Goal: Task Accomplishment & Management: Manage account settings

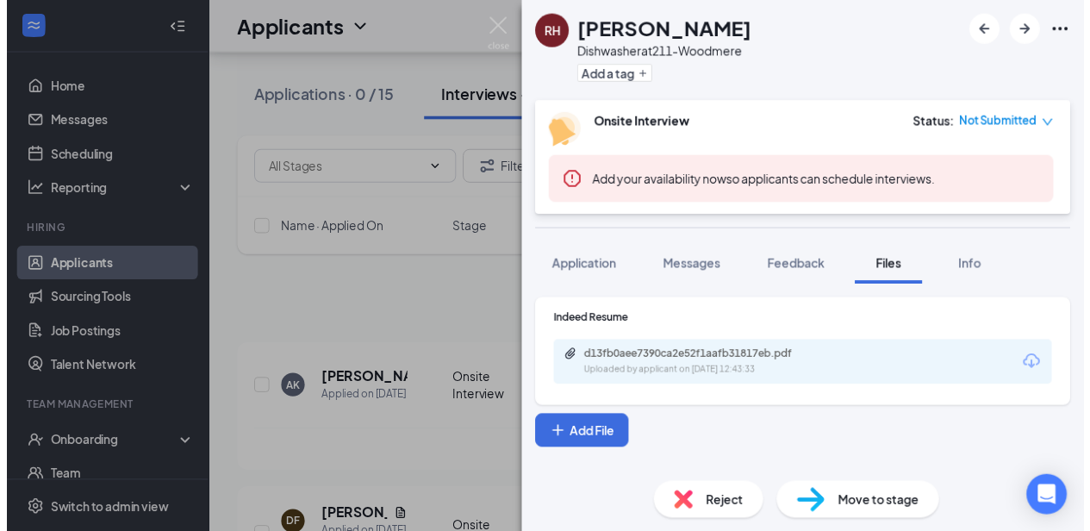
scroll to position [510, 0]
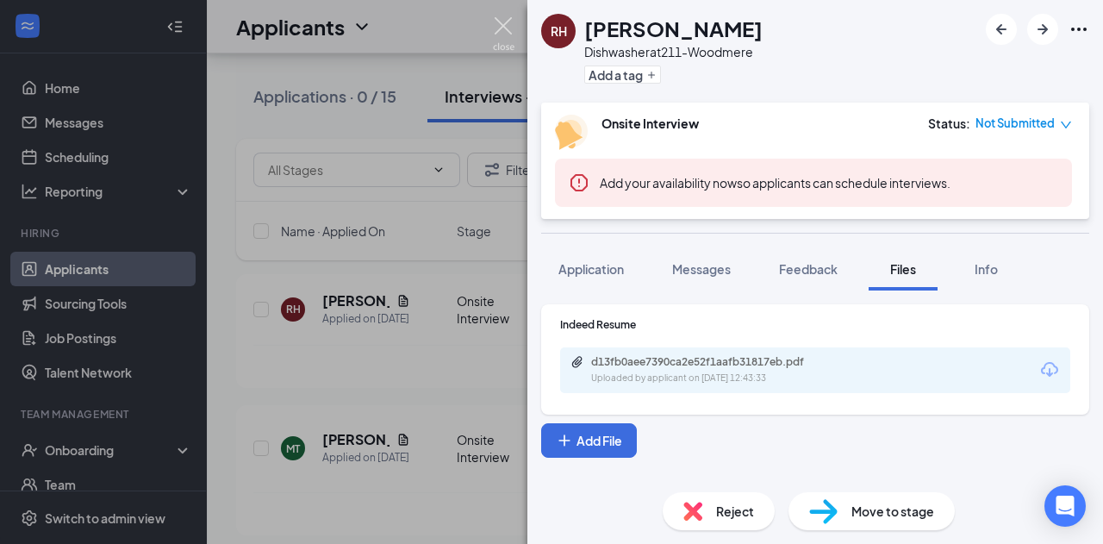
click at [502, 37] on img at bounding box center [504, 34] width 22 height 34
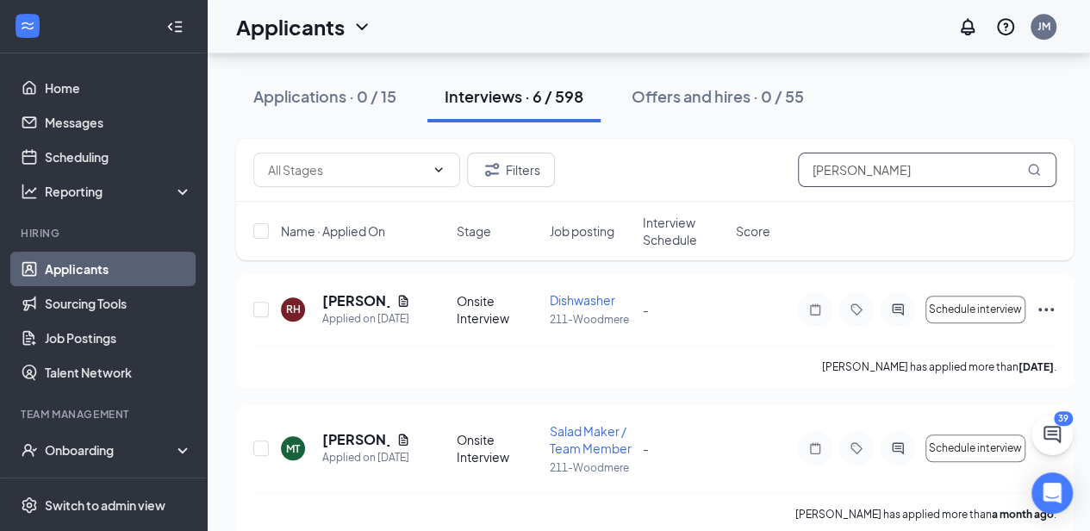
click at [903, 178] on input "[PERSON_NAME]" at bounding box center [927, 170] width 259 height 34
type input "r"
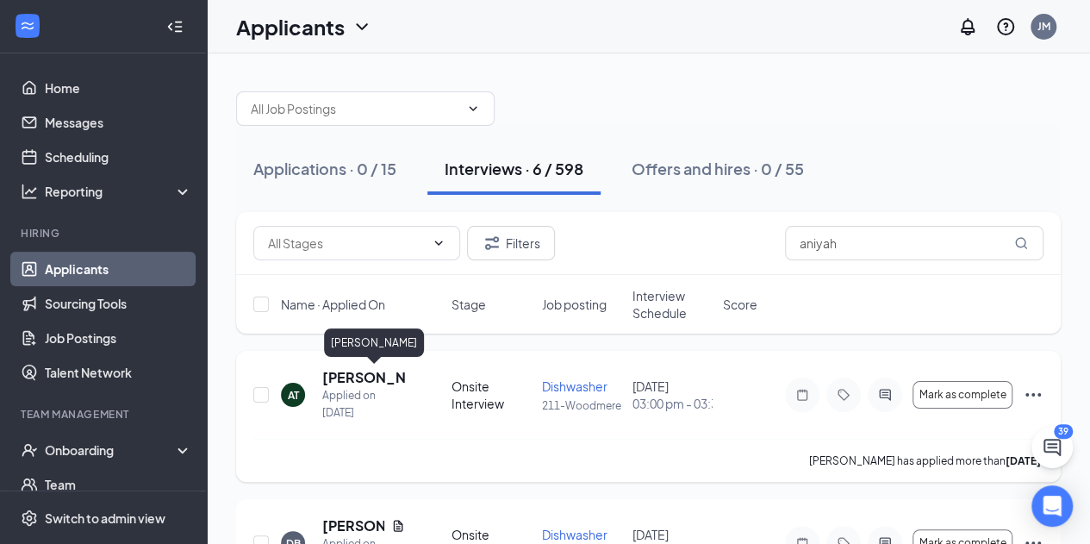
click at [371, 372] on h5 "Aniyah Tanner" at bounding box center [363, 377] width 83 height 19
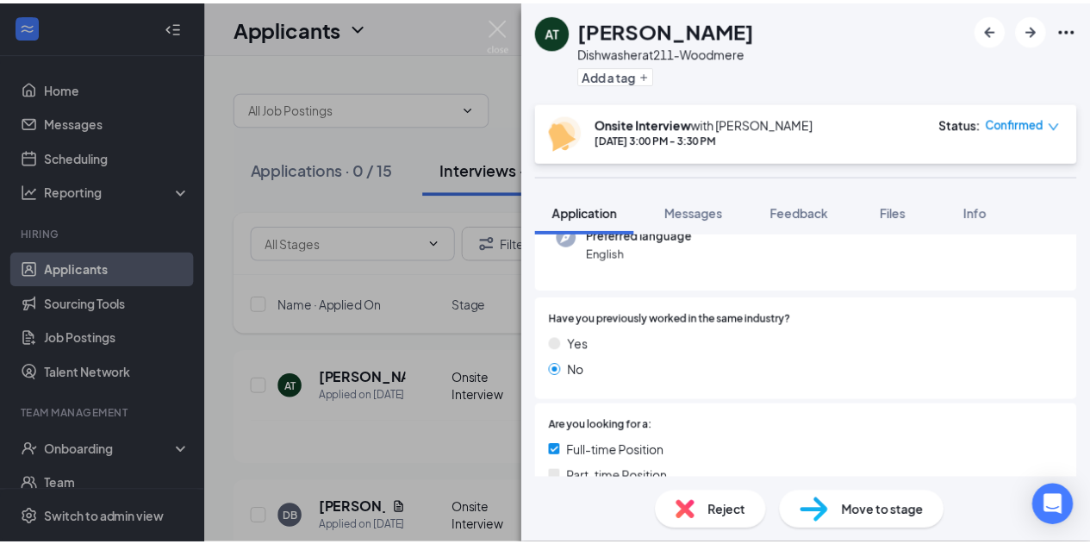
scroll to position [214, 0]
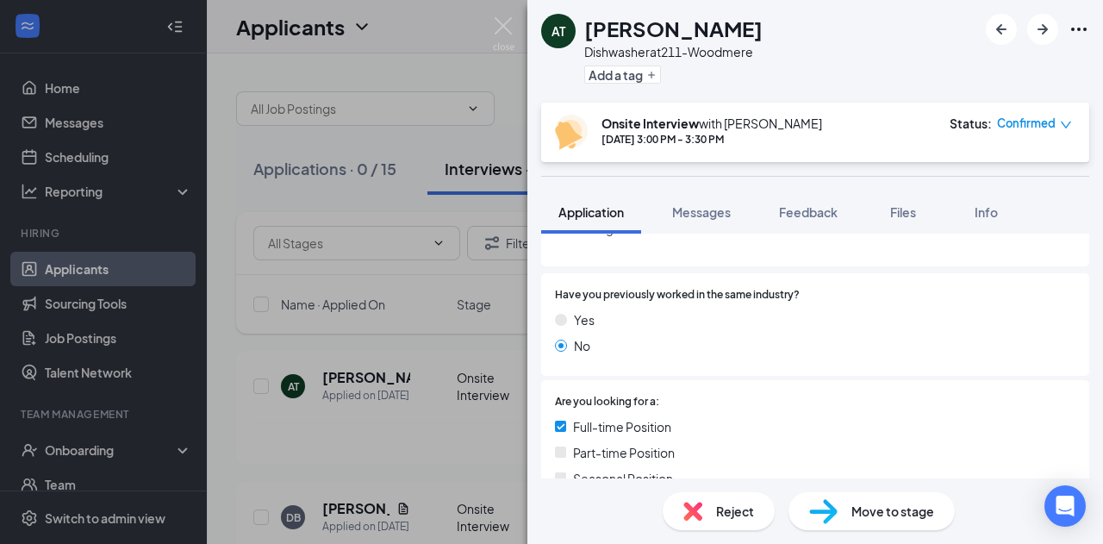
click at [1, 260] on div "AT Aniyah Tanner Dishwasher at 211-Woodmere Add a tag Onsite Interview with Jef…" at bounding box center [551, 272] width 1103 height 544
click at [507, 39] on img at bounding box center [504, 34] width 22 height 34
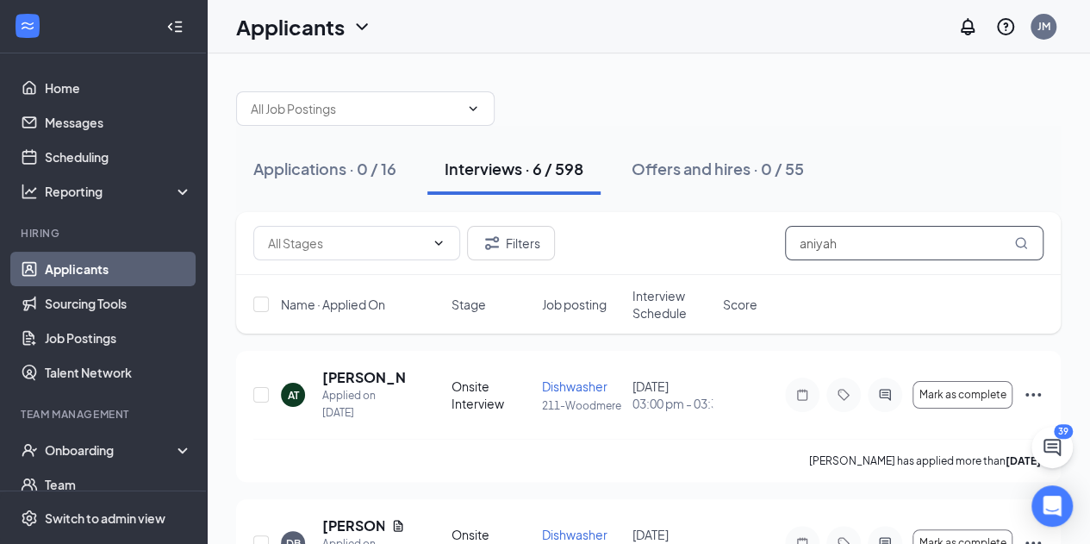
click at [915, 237] on input "aniyah" at bounding box center [914, 243] width 259 height 34
type input "a"
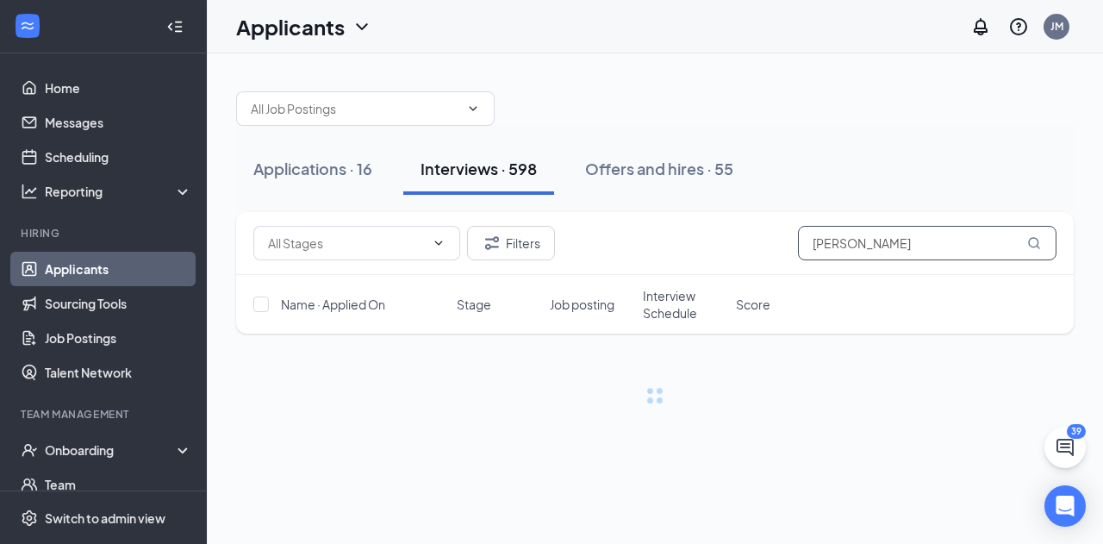
type input "williams"
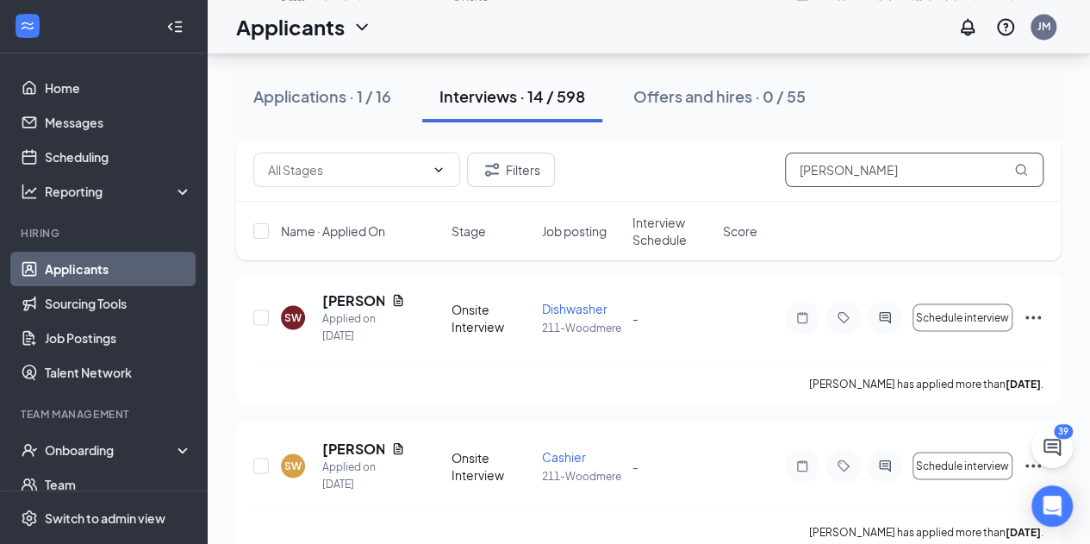
scroll to position [1481, 0]
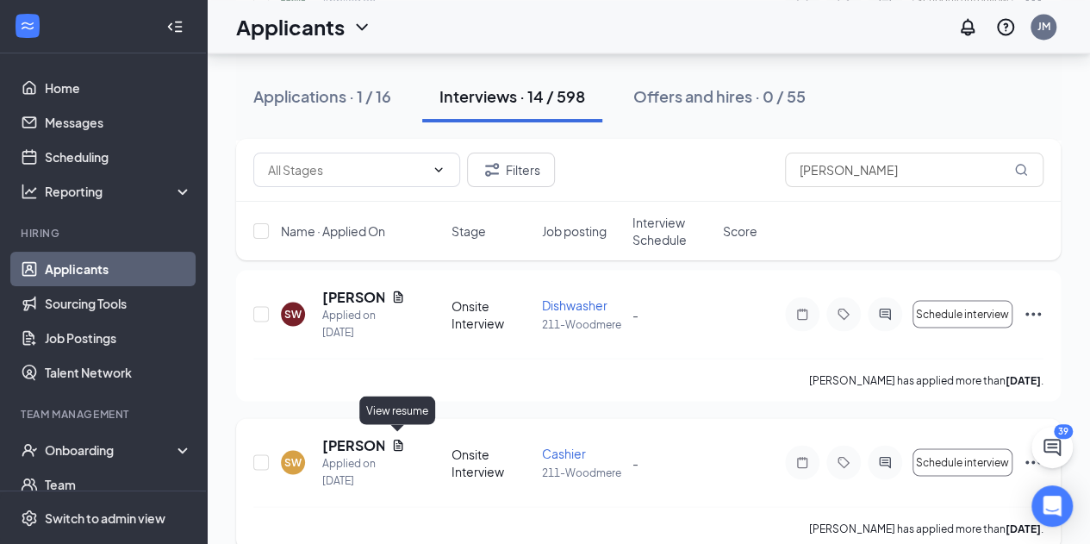
click at [397, 442] on icon "Document" at bounding box center [398, 444] width 9 height 11
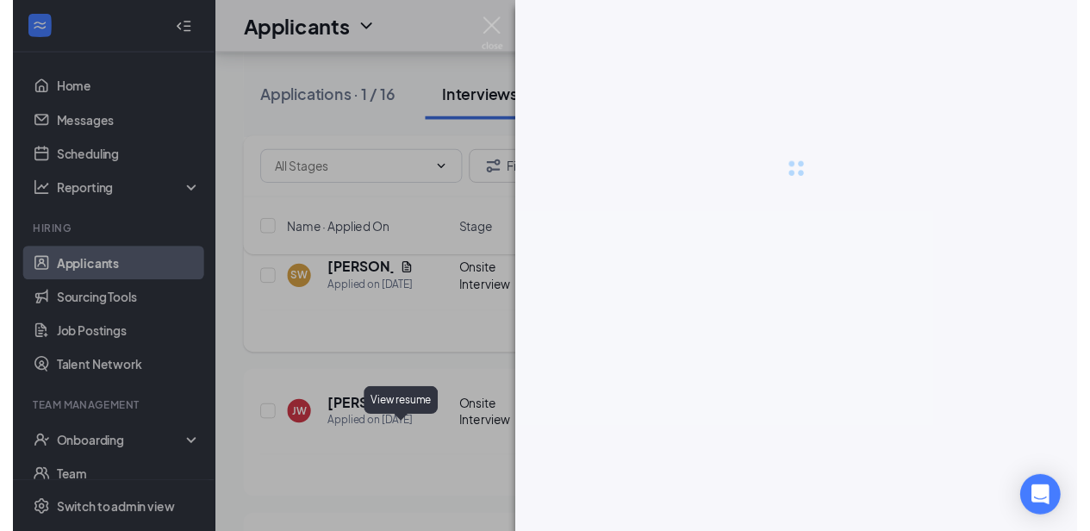
scroll to position [1369, 0]
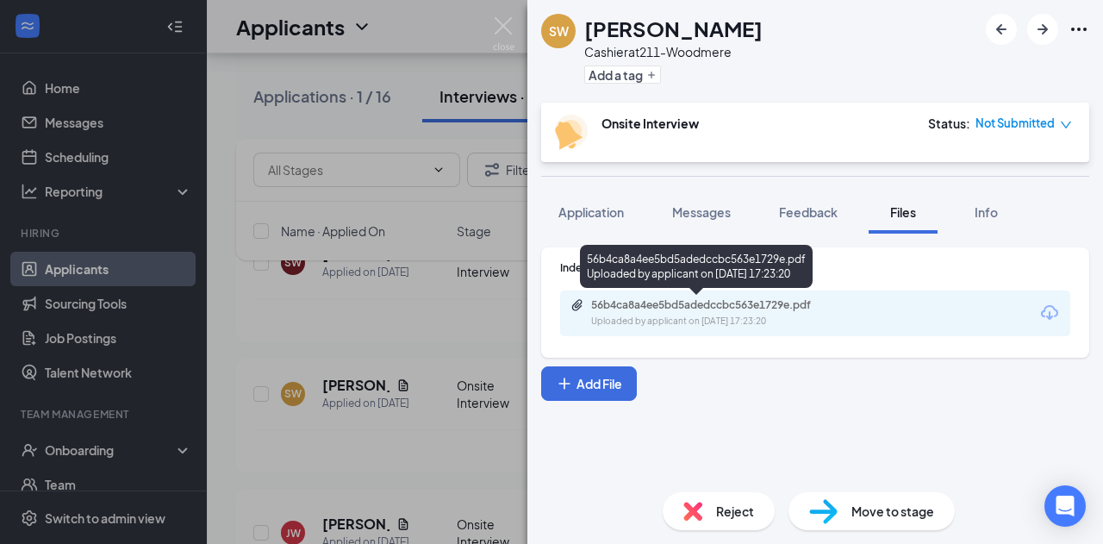
click at [691, 304] on div "56b4ca8a4ee5bd5adedccbc563e1729e.pdf" at bounding box center [711, 305] width 241 height 14
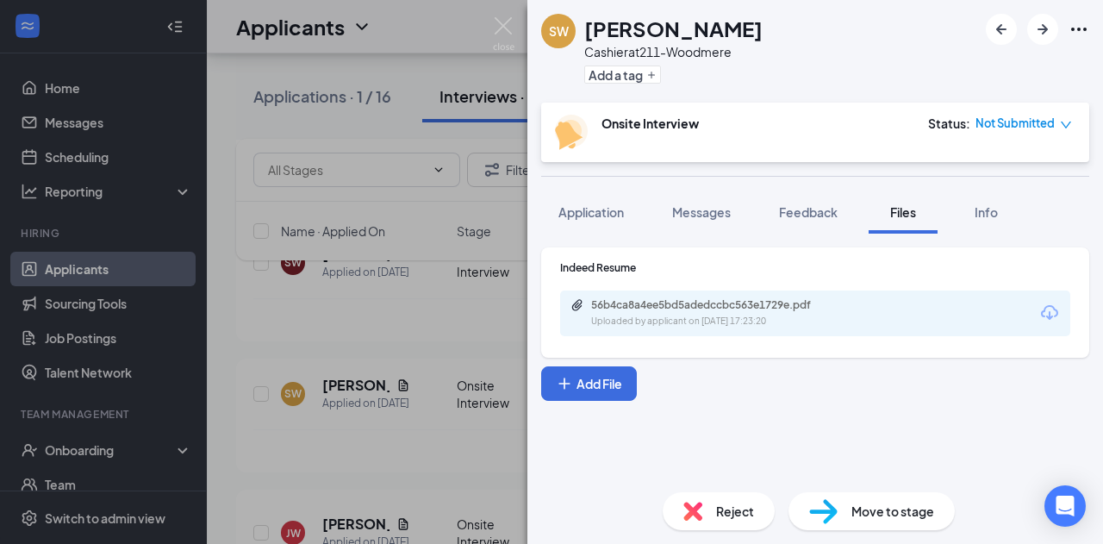
click at [833, 530] on div "Move to stage" at bounding box center [872, 511] width 166 height 38
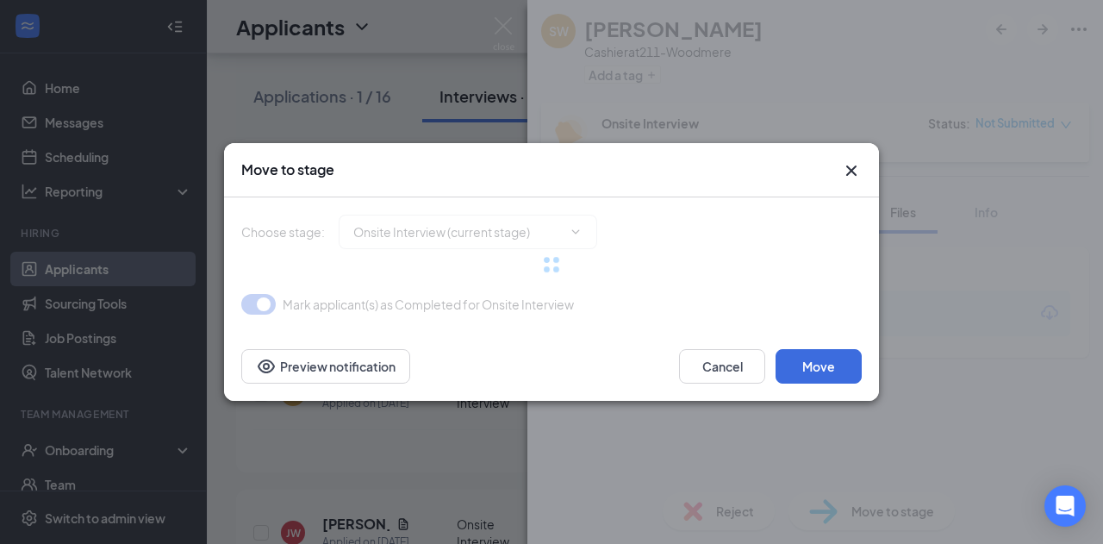
type input "Hiring Complete (final stage)"
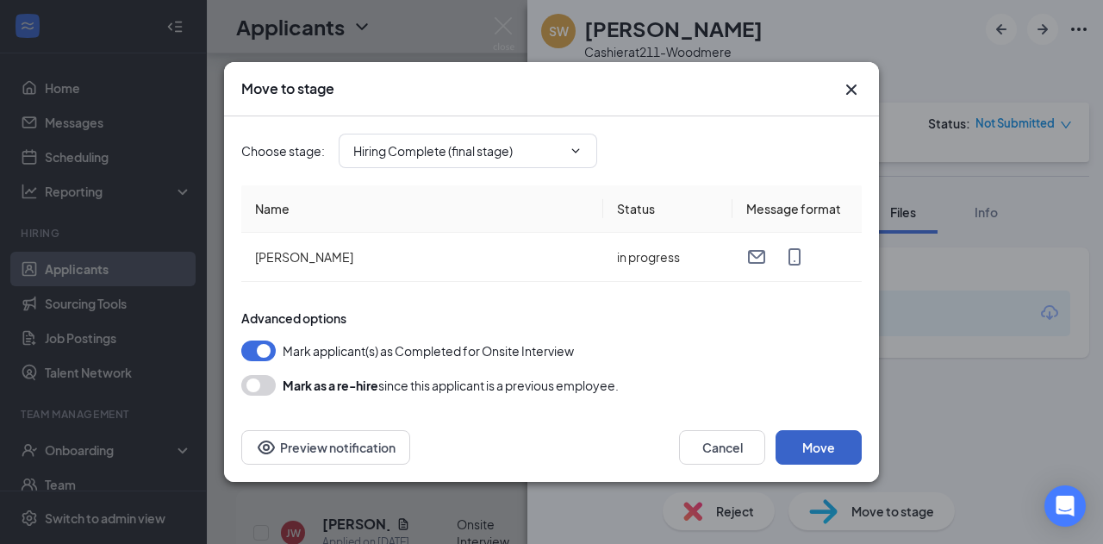
click at [795, 451] on button "Move" at bounding box center [819, 447] width 86 height 34
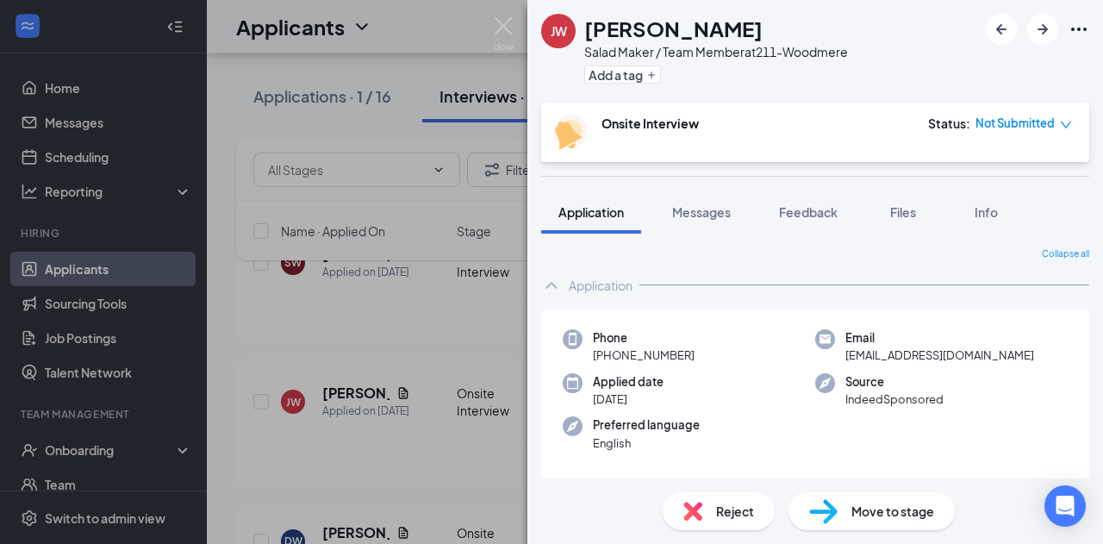
click at [108, 454] on div "JW Jessica Williams Salad Maker / Team Member at 211-Woodmere Add a tag Onsite …" at bounding box center [551, 272] width 1103 height 544
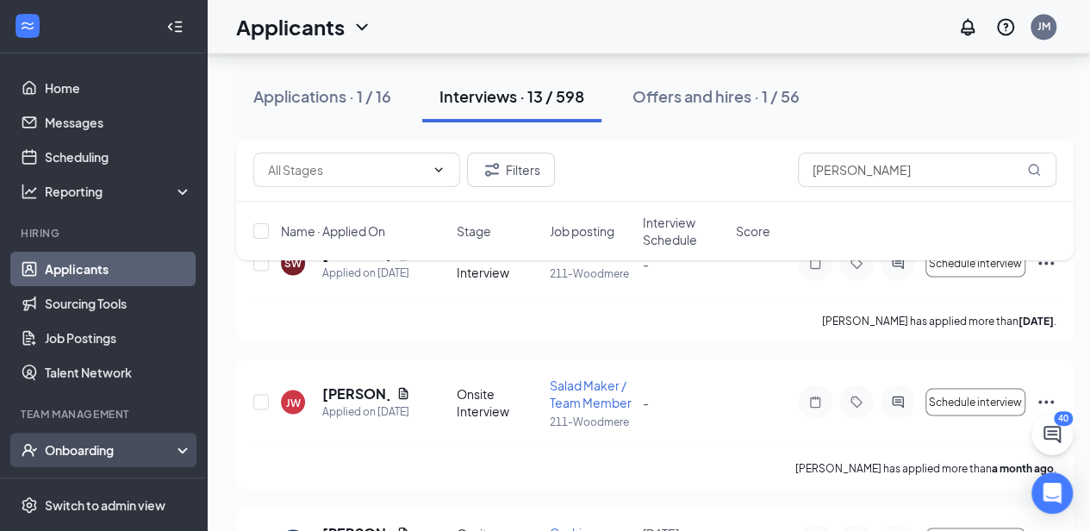
click at [160, 449] on div "Onboarding" at bounding box center [111, 449] width 133 height 17
click at [155, 474] on link "Overview" at bounding box center [118, 484] width 147 height 34
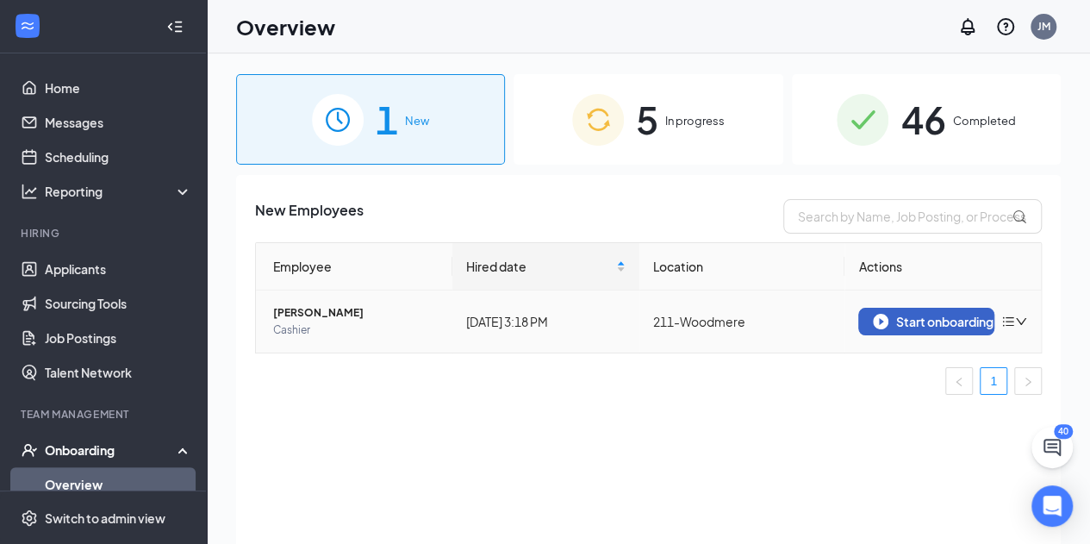
click at [884, 314] on img "button" at bounding box center [881, 322] width 16 height 16
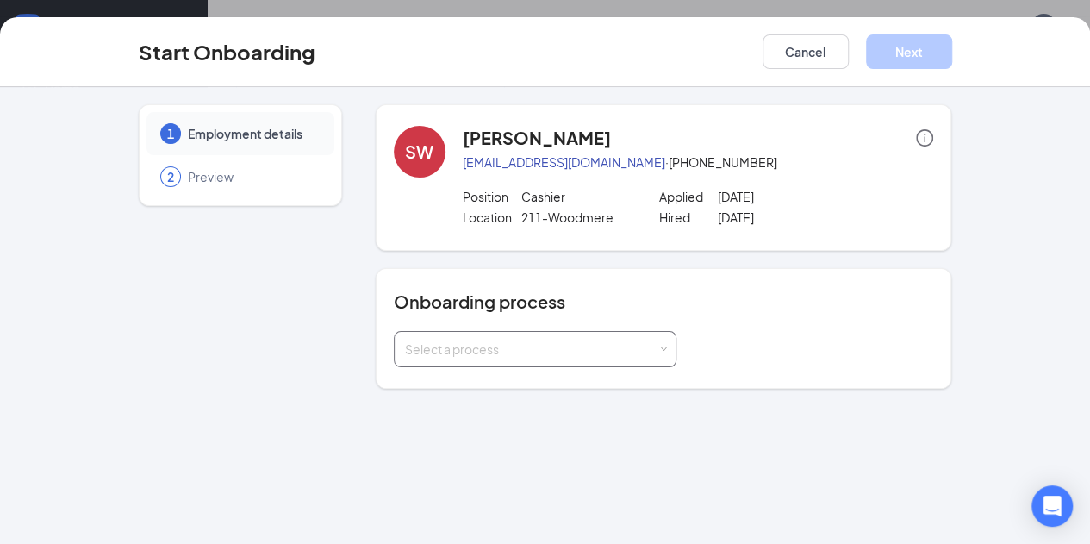
click at [543, 363] on div "Select a process" at bounding box center [535, 349] width 260 height 34
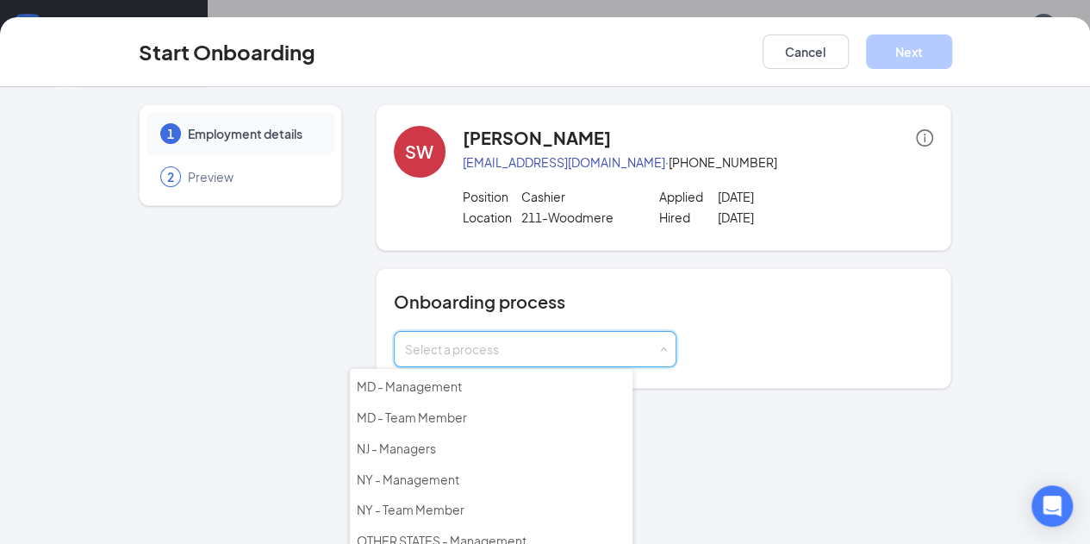
scroll to position [226, 0]
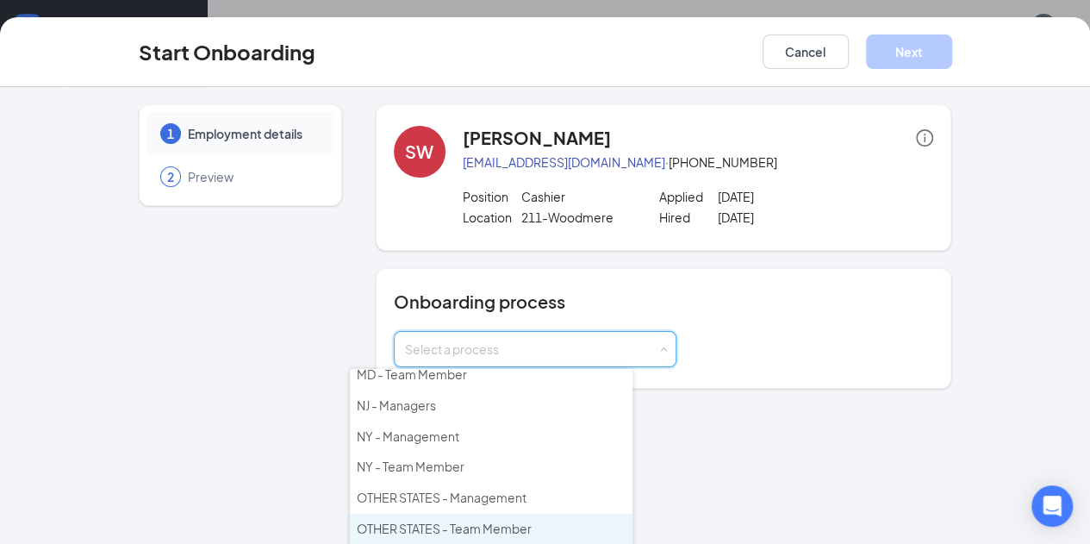
click at [543, 514] on li "OTHER STATES - Team Member" at bounding box center [491, 529] width 283 height 31
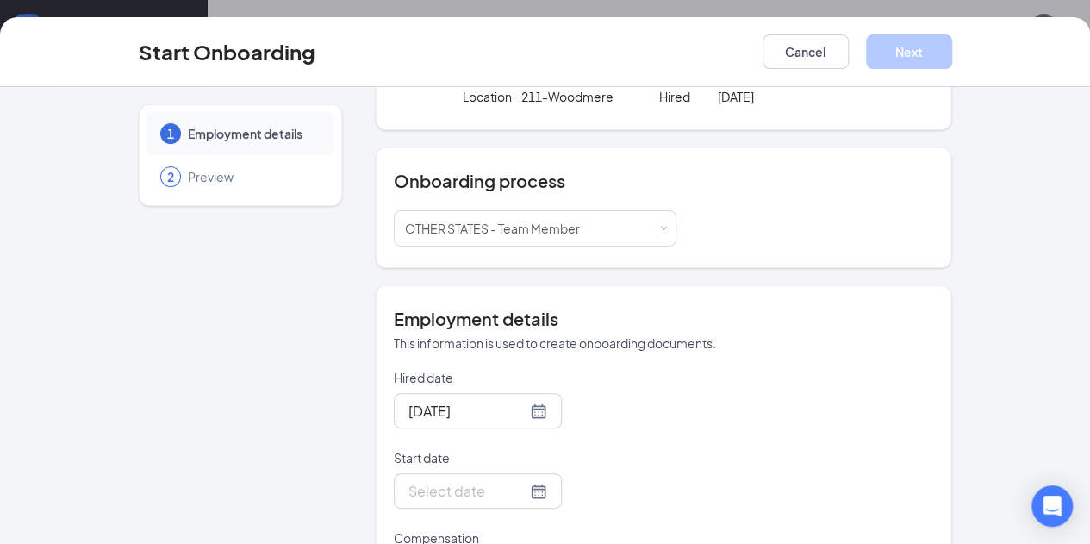
scroll to position [202, 0]
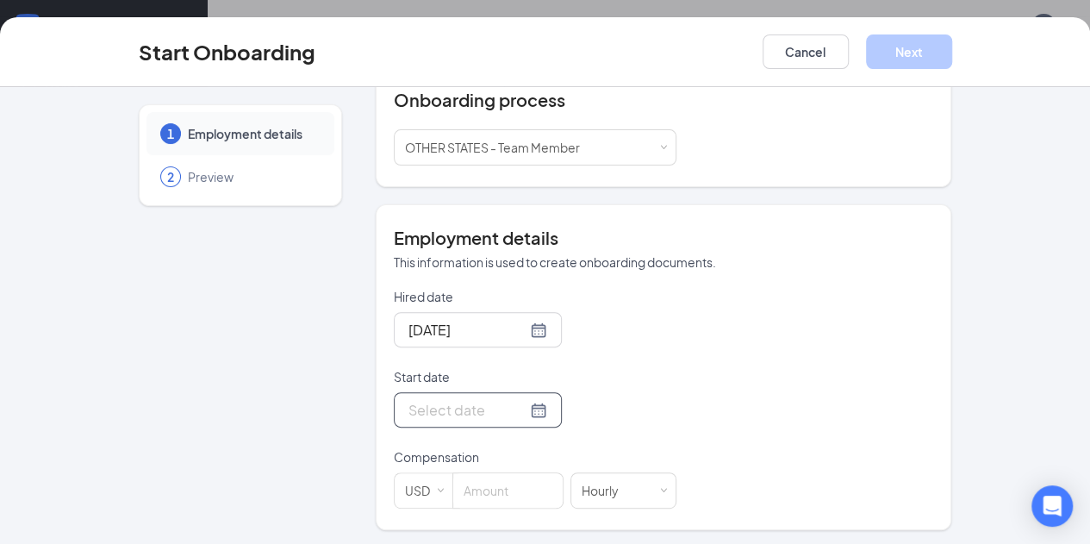
click at [472, 414] on div at bounding box center [478, 410] width 139 height 22
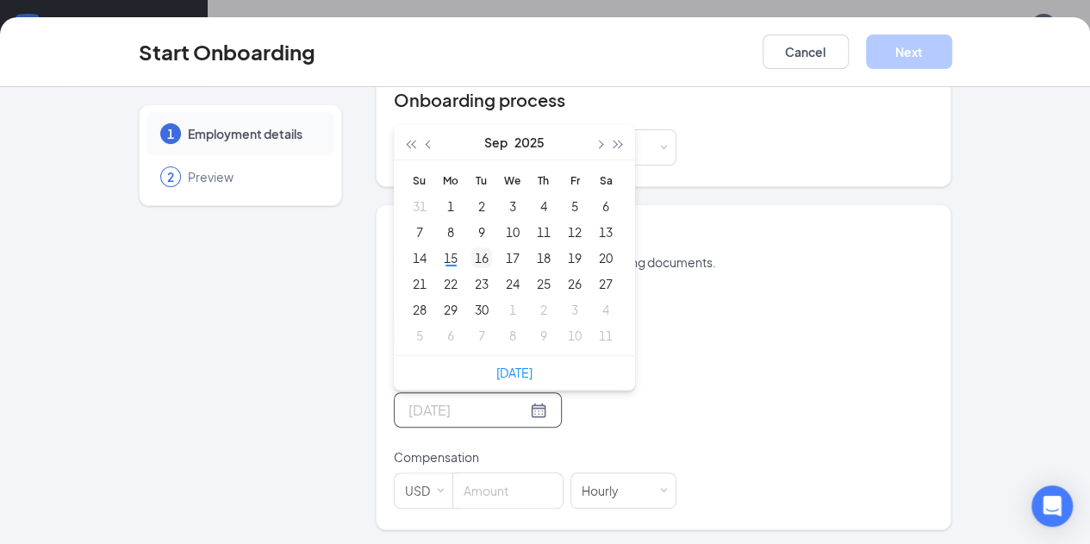
type input "[DATE]"
click at [471, 256] on div "16" at bounding box center [481, 257] width 21 height 21
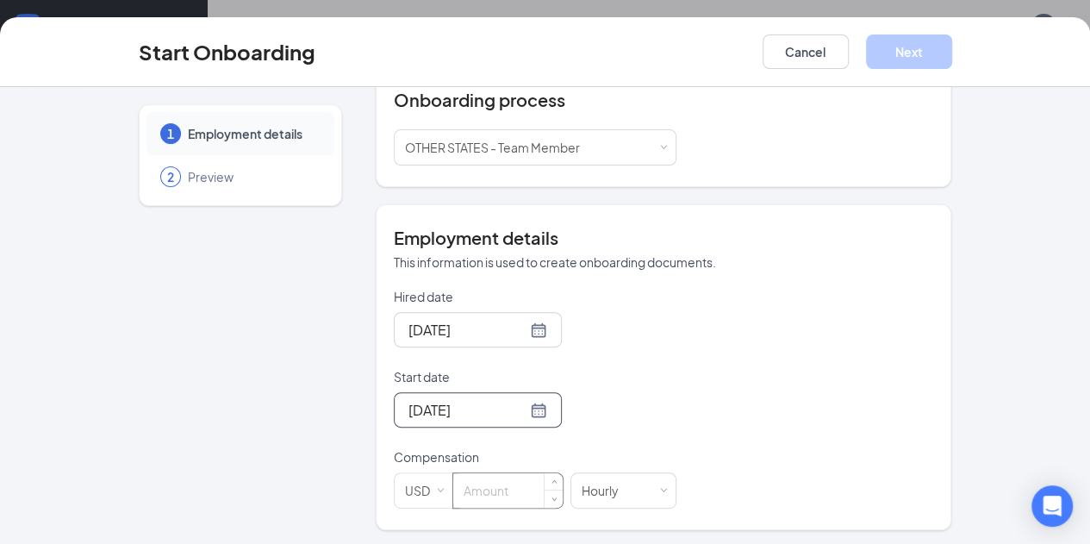
click at [453, 490] on input at bounding box center [507, 490] width 109 height 34
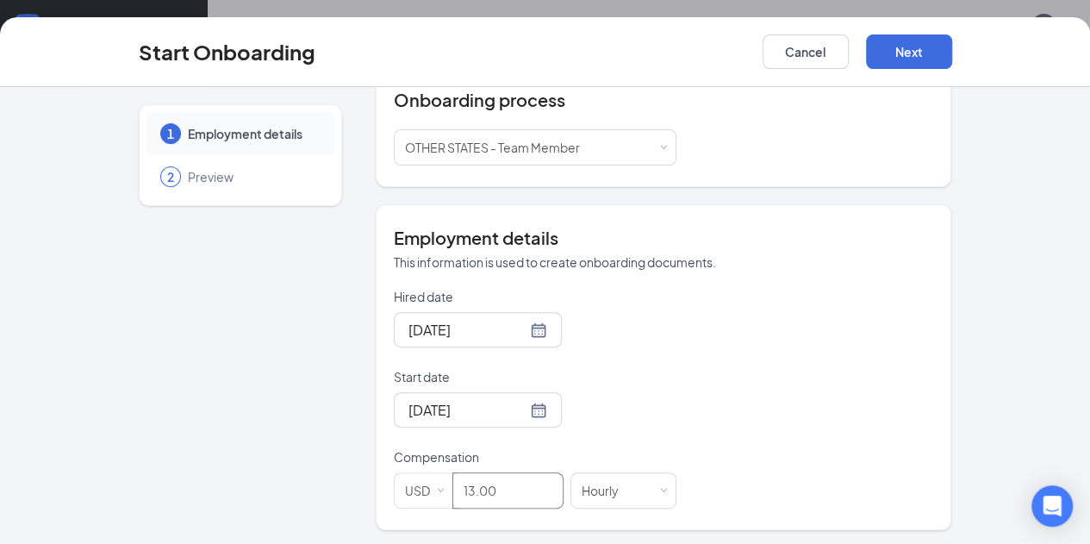
type input "13"
click at [952, 40] on button "Next" at bounding box center [909, 51] width 86 height 34
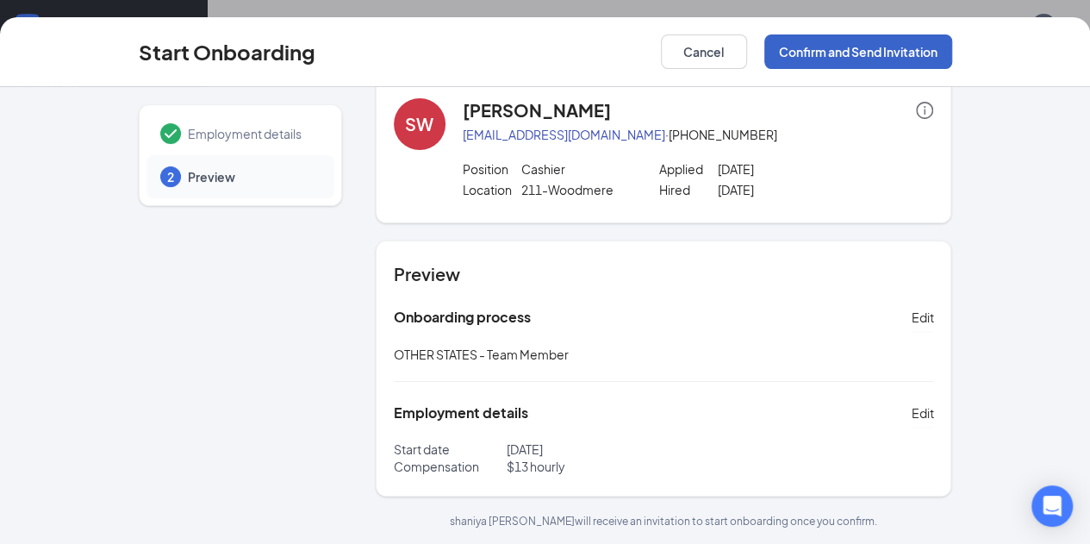
click at [952, 56] on button "Confirm and Send Invitation" at bounding box center [858, 51] width 188 height 34
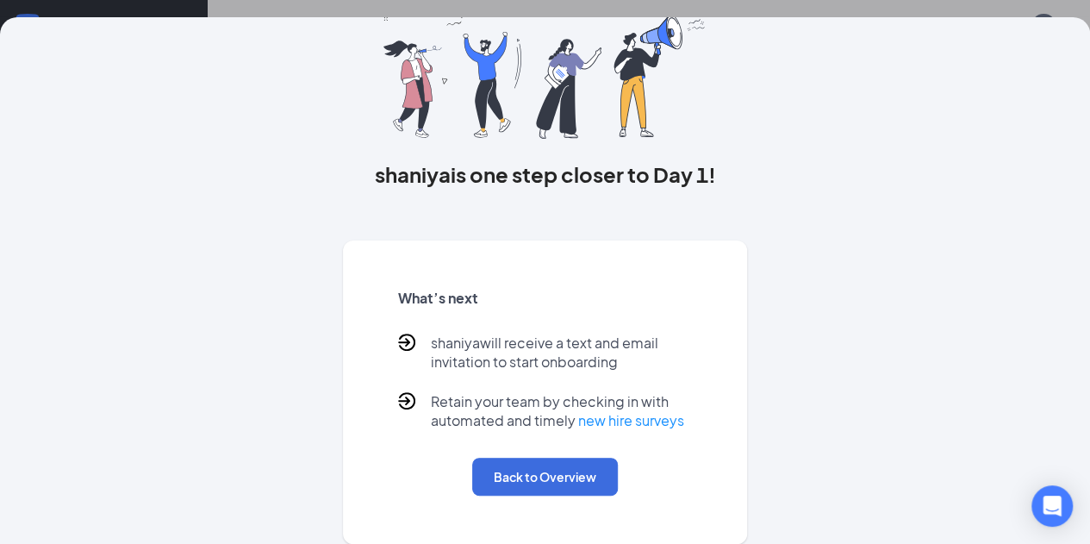
scroll to position [135, 0]
click at [502, 487] on button "Back to Overview" at bounding box center [545, 477] width 146 height 38
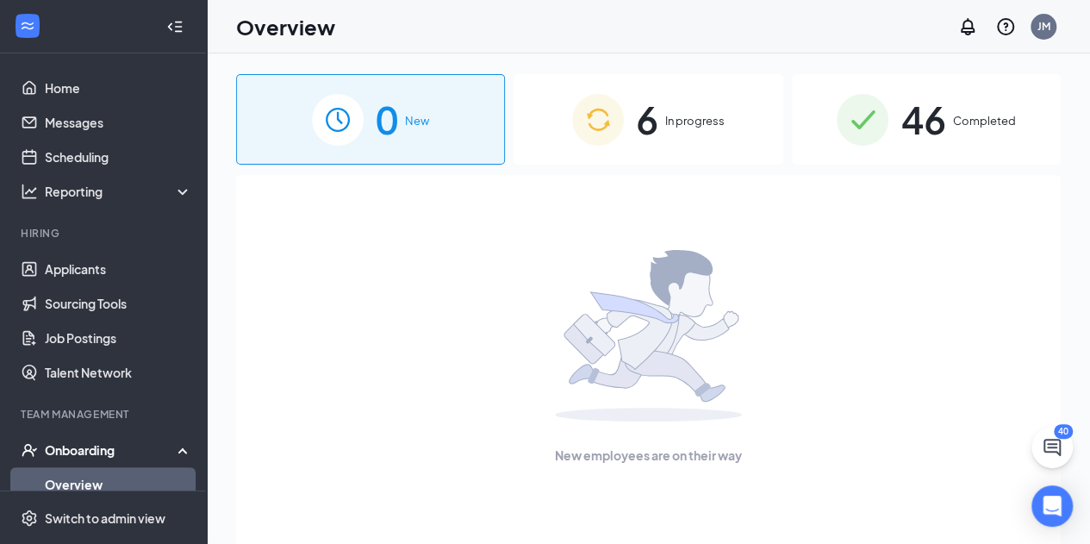
scroll to position [0, 0]
click at [683, 125] on span "In progress" at bounding box center [694, 120] width 59 height 17
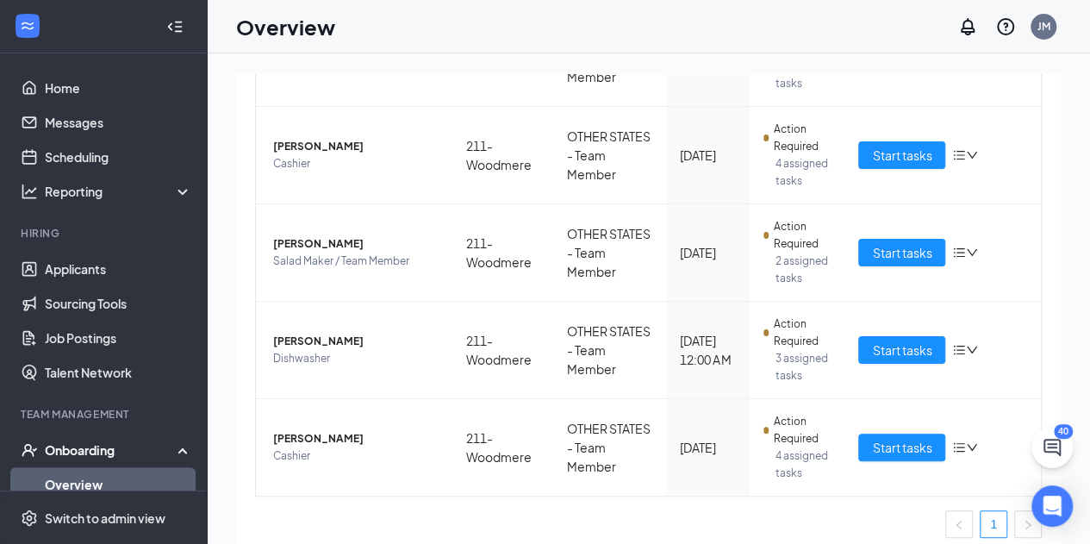
scroll to position [407, 0]
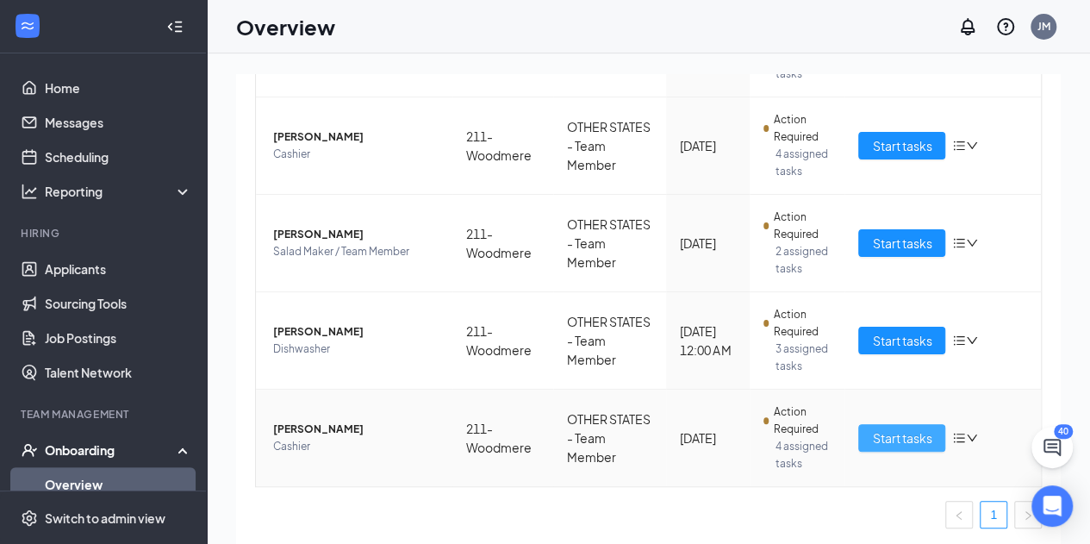
click at [878, 441] on span "Start tasks" at bounding box center [901, 437] width 59 height 19
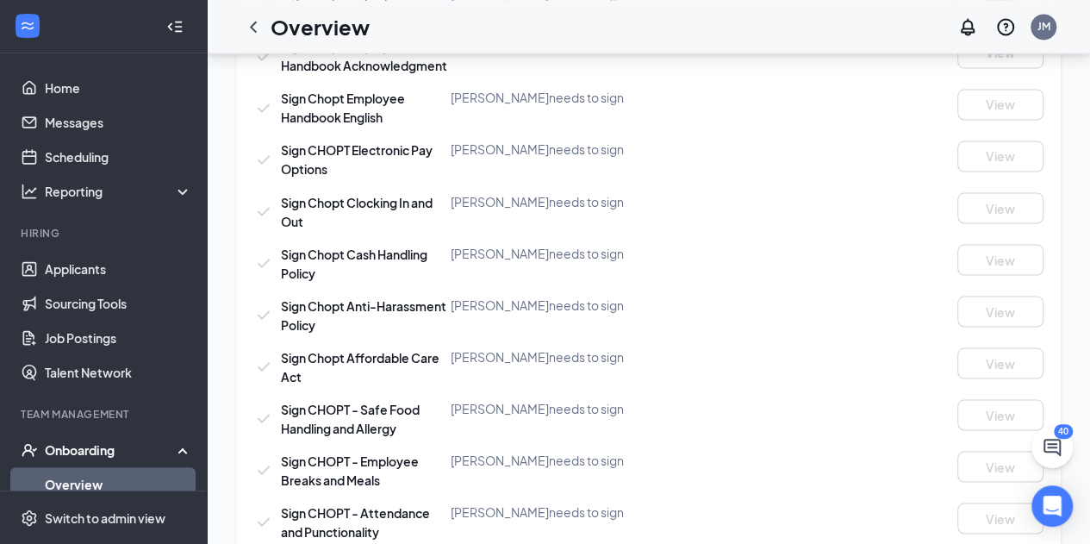
scroll to position [1619, 0]
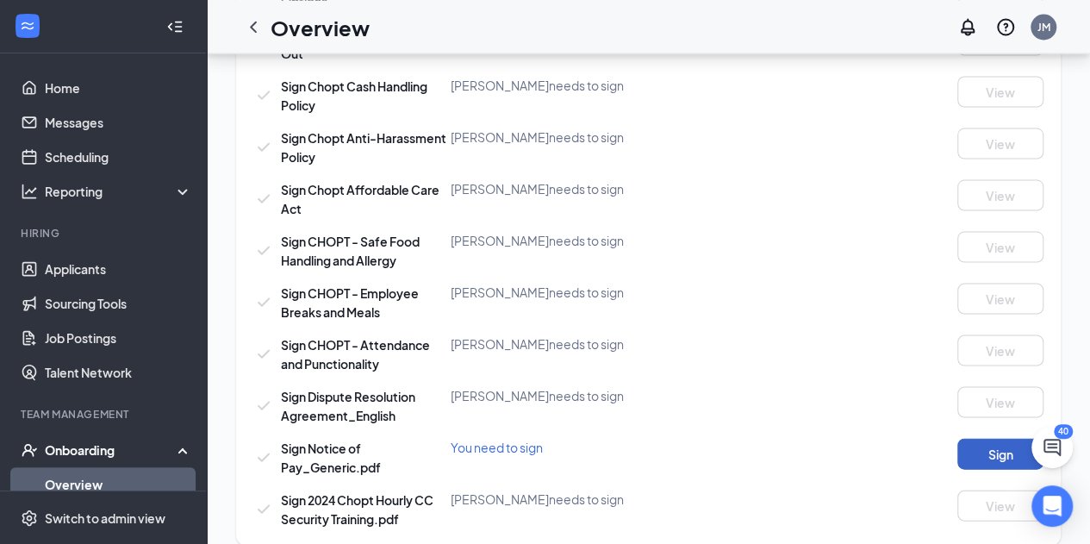
click at [967, 438] on button "Sign" at bounding box center [1001, 453] width 86 height 31
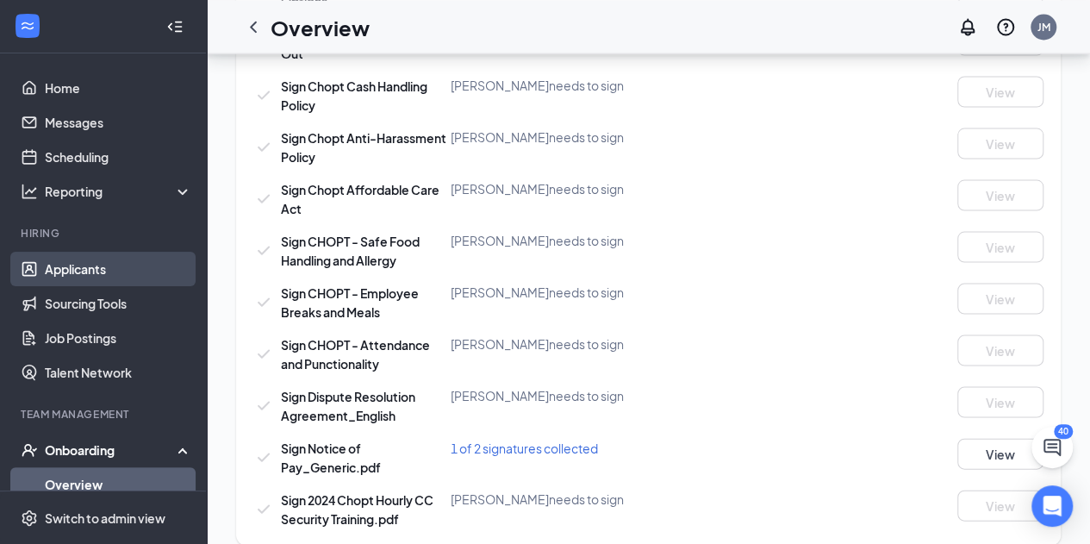
click at [86, 254] on link "Applicants" at bounding box center [118, 269] width 147 height 34
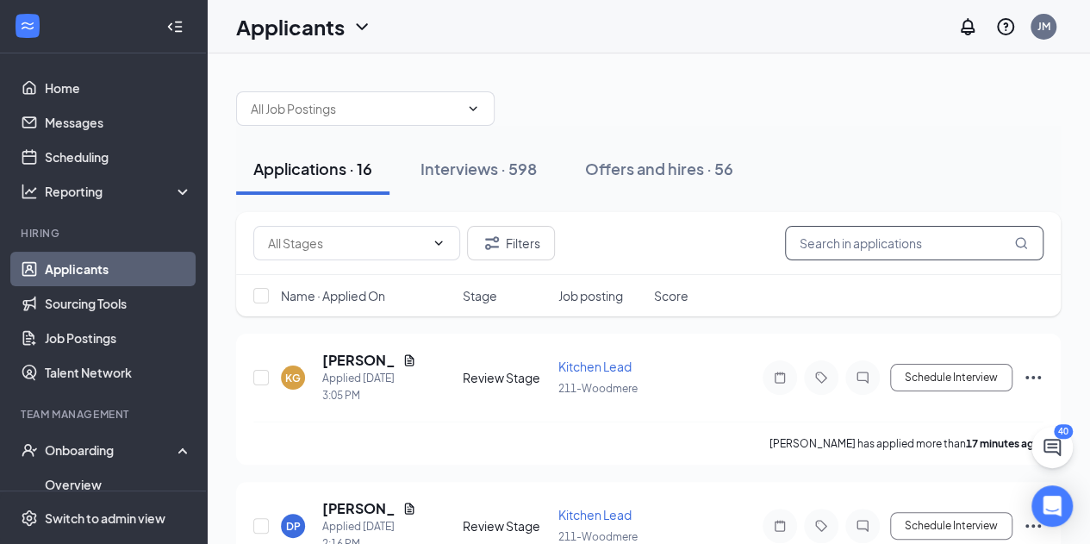
click at [886, 249] on input "text" at bounding box center [914, 243] width 259 height 34
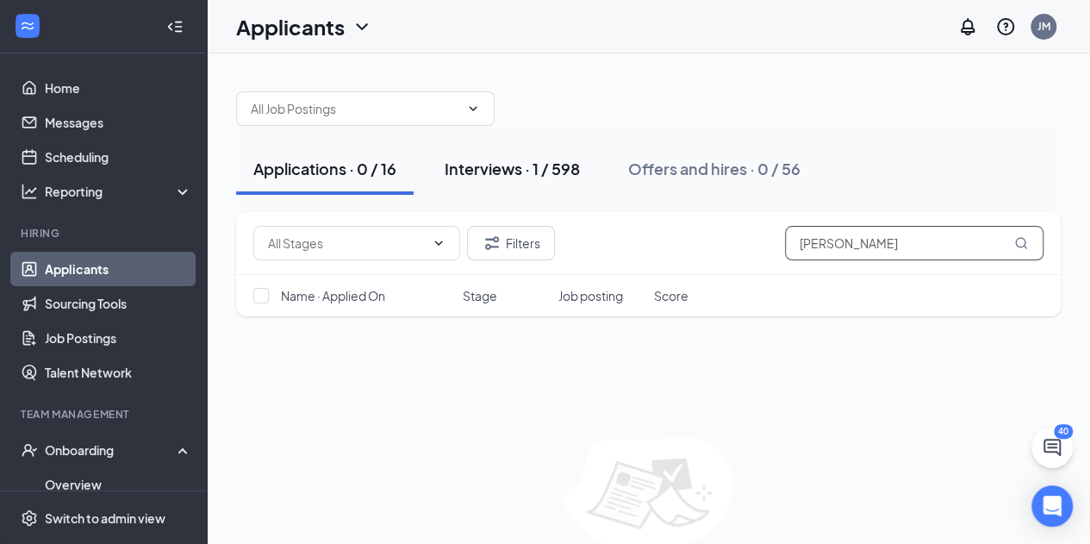
type input "burton"
drag, startPoint x: 543, startPoint y: 159, endPoint x: 571, endPoint y: 190, distance: 42.1
click at [571, 190] on button "Interviews · 1 / 598" at bounding box center [512, 169] width 170 height 52
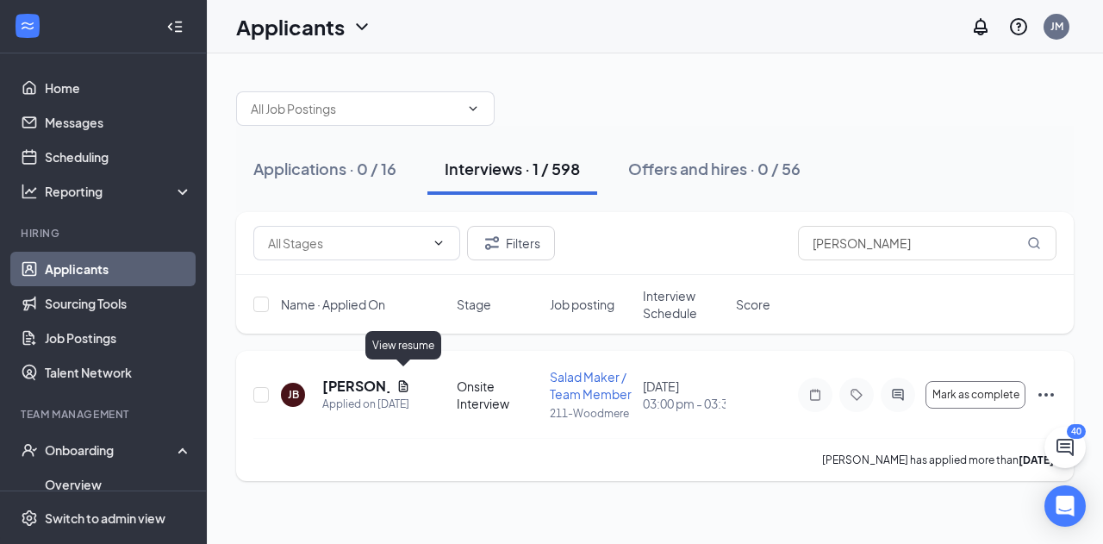
click at [396, 379] on icon "Document" at bounding box center [403, 386] width 14 height 14
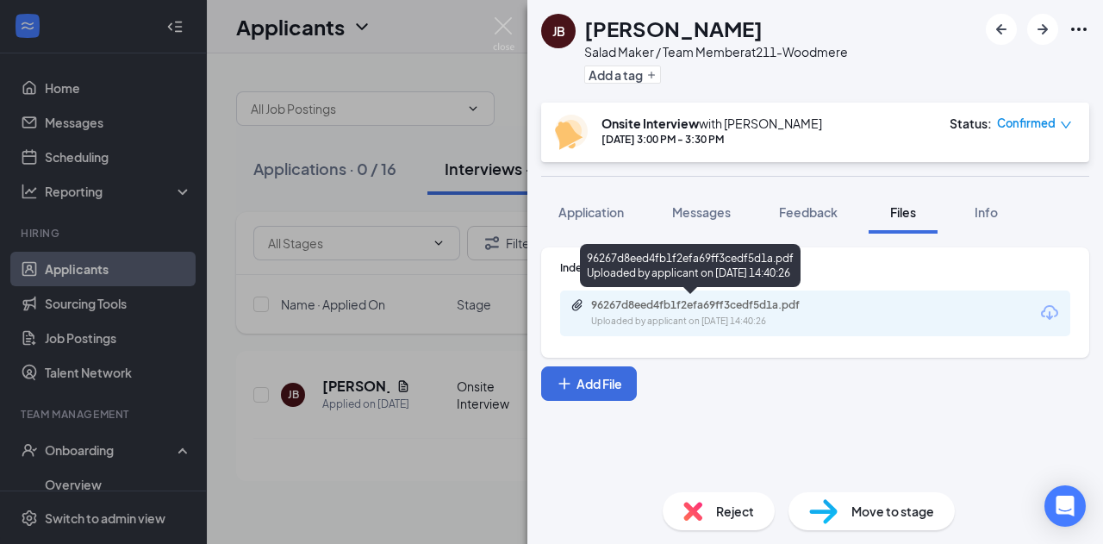
click at [627, 304] on div "96267d8eed4fb1f2efa69ff3cedf5d1a.pdf" at bounding box center [711, 305] width 241 height 14
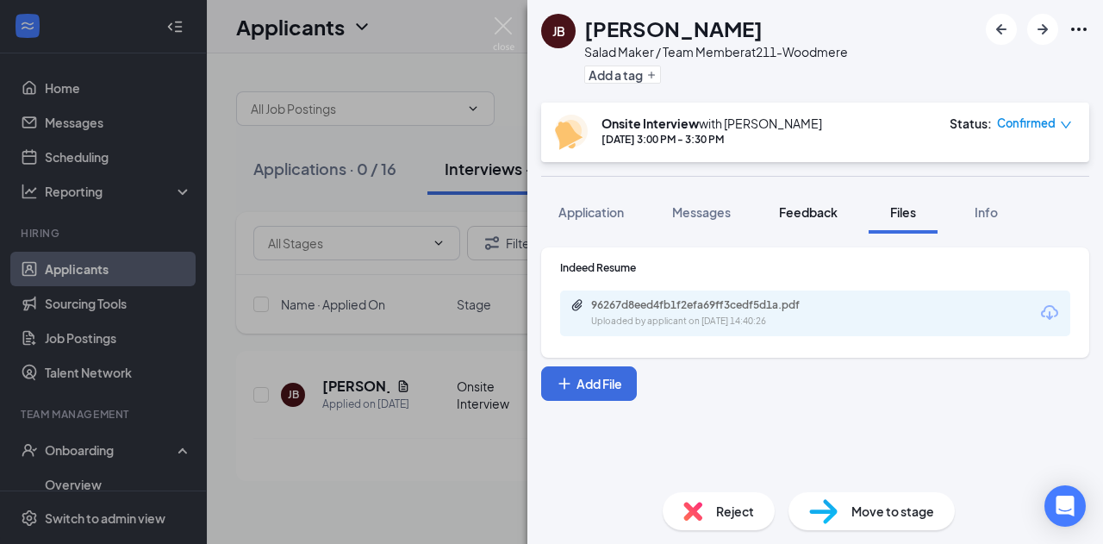
click at [809, 215] on span "Feedback" at bounding box center [808, 212] width 59 height 16
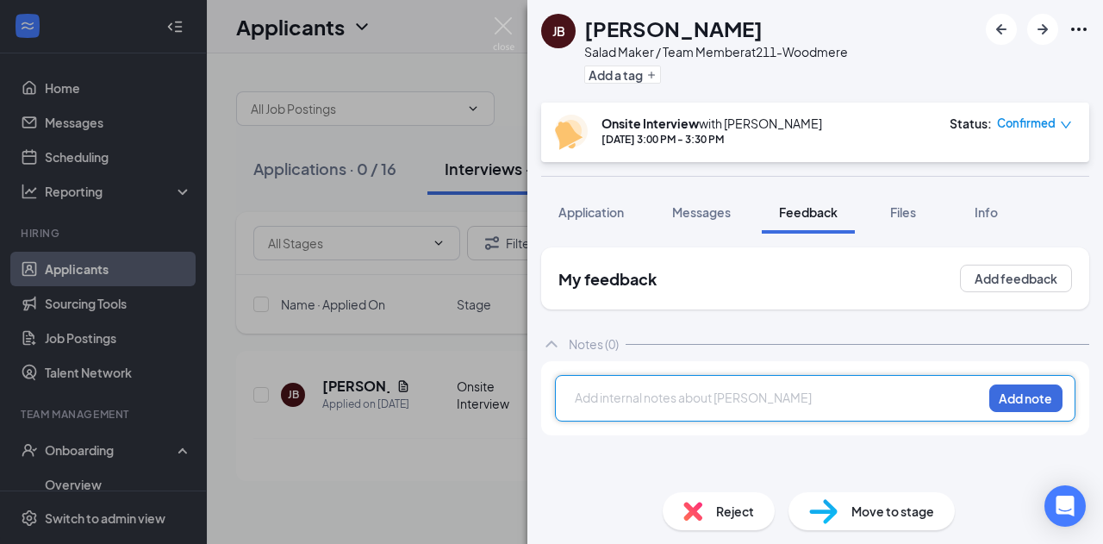
click at [722, 408] on div at bounding box center [779, 400] width 406 height 22
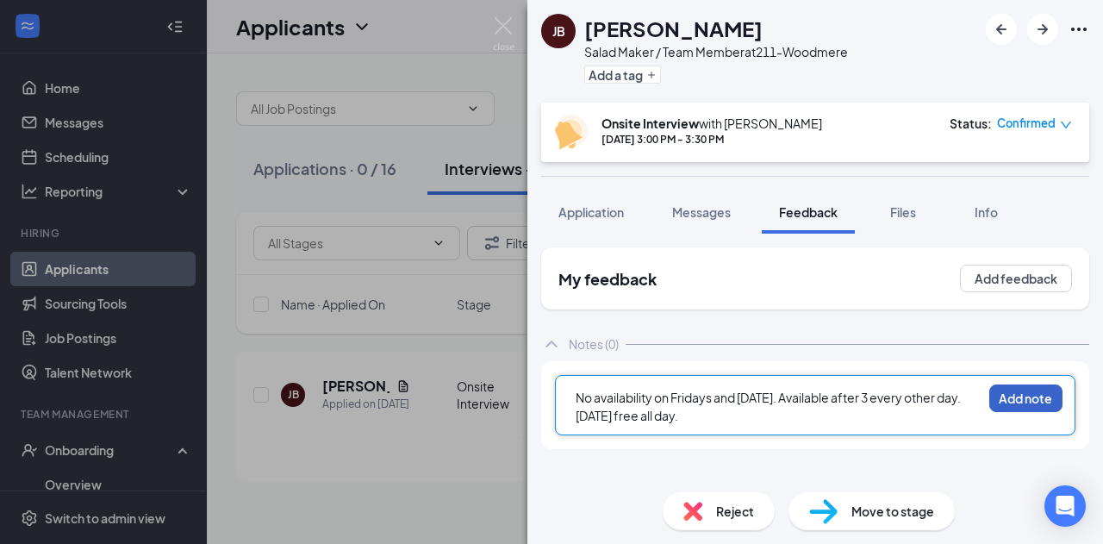
click at [1040, 402] on button "Add note" at bounding box center [1025, 398] width 73 height 28
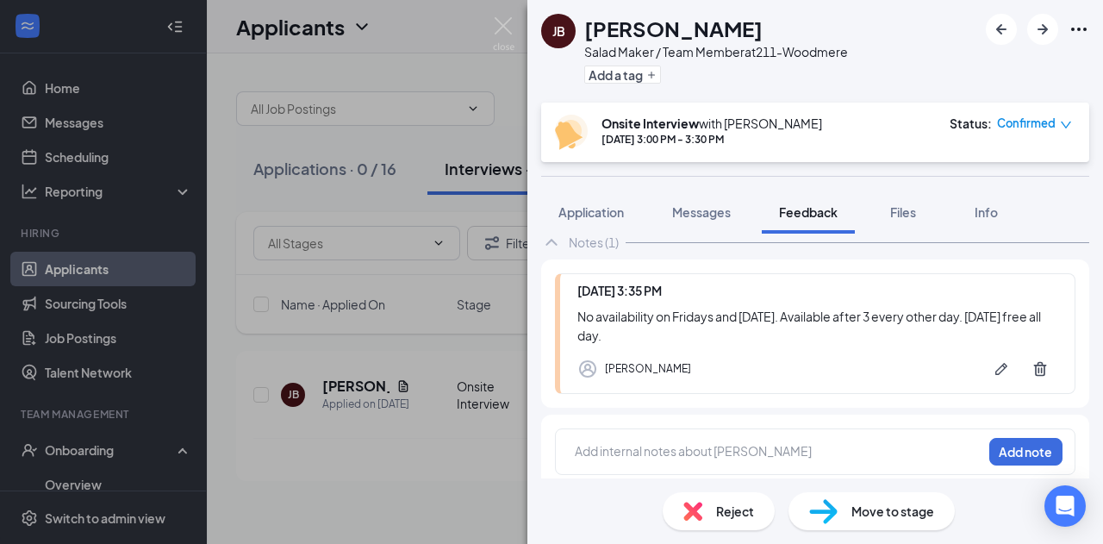
scroll to position [110, 0]
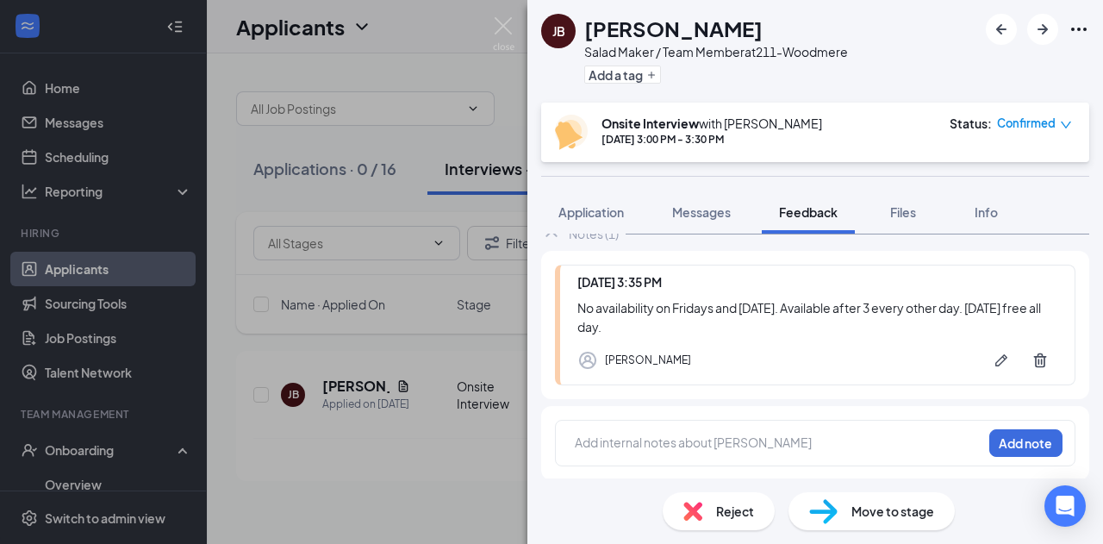
click at [853, 502] on span "Move to stage" at bounding box center [893, 511] width 83 height 19
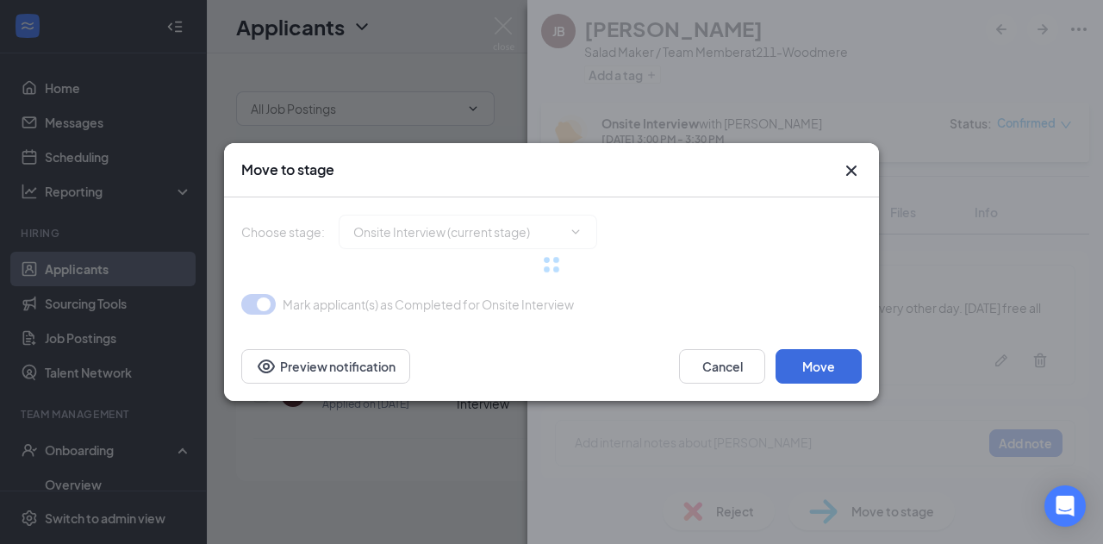
type input "Hiring Complete (final stage)"
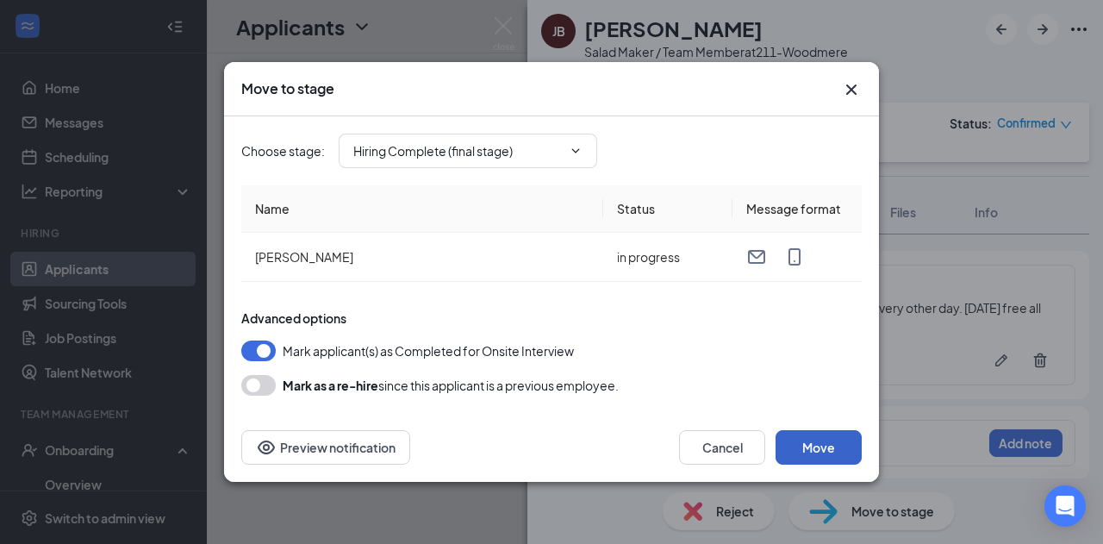
drag, startPoint x: 809, startPoint y: 453, endPoint x: 794, endPoint y: 451, distance: 15.7
drag, startPoint x: 794, startPoint y: 451, endPoint x: 790, endPoint y: 439, distance: 12.5
click at [790, 439] on button "Move" at bounding box center [819, 447] width 86 height 34
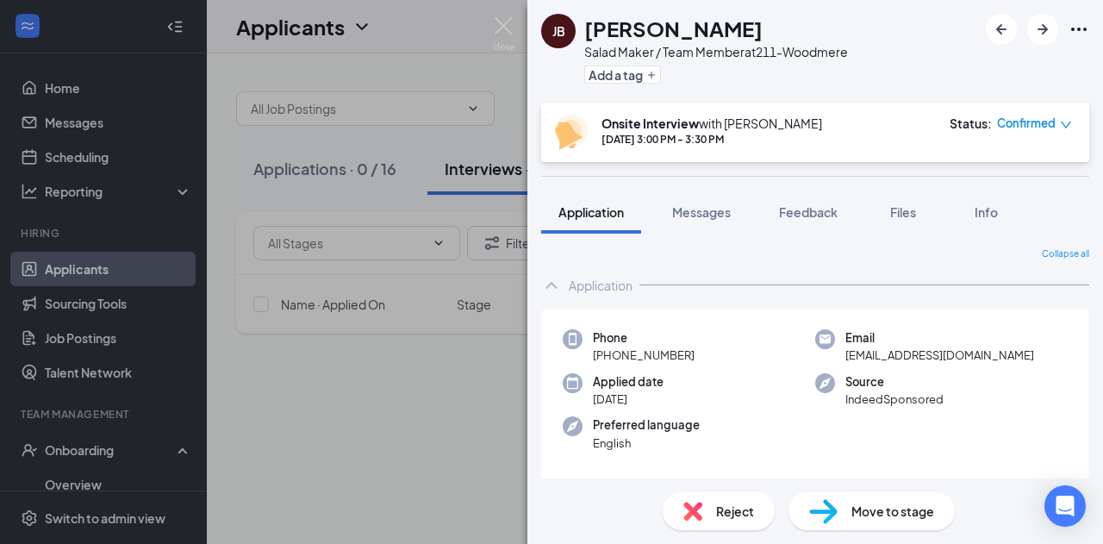
click at [500, 16] on div "JB Jayda Burton Salad Maker / Team Member at 211-Woodmere Add a tag Onsite Inte…" at bounding box center [551, 272] width 1103 height 544
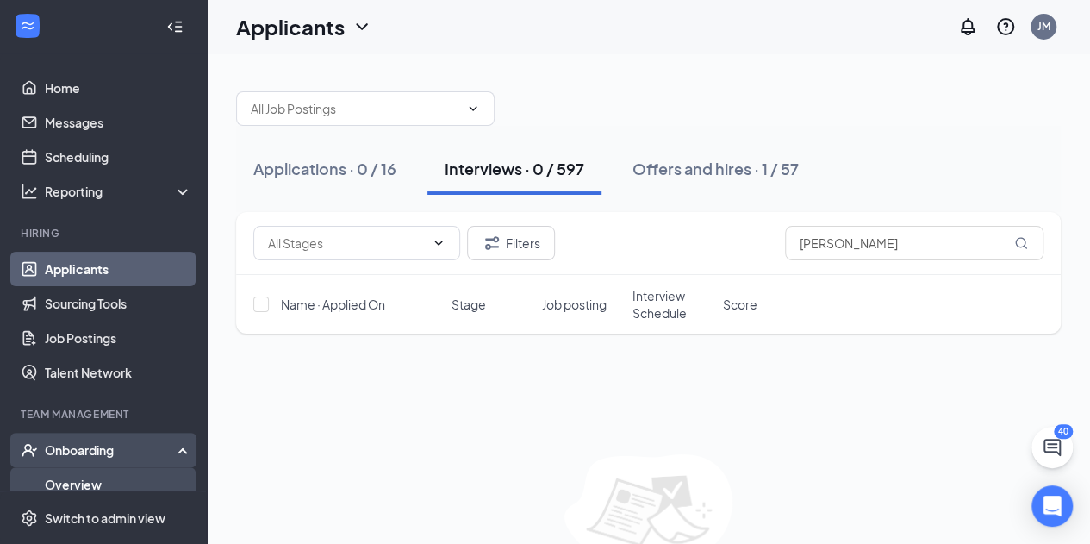
drag, startPoint x: 84, startPoint y: 454, endPoint x: 46, endPoint y: 480, distance: 45.9
click at [46, 480] on link "Overview" at bounding box center [118, 484] width 147 height 34
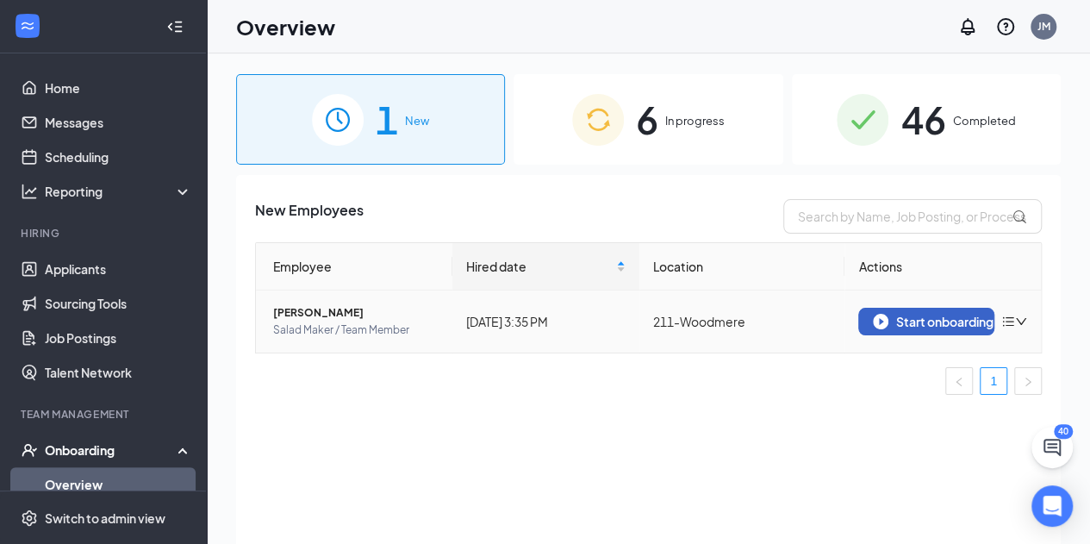
click at [895, 324] on div "Start onboarding" at bounding box center [926, 322] width 107 height 16
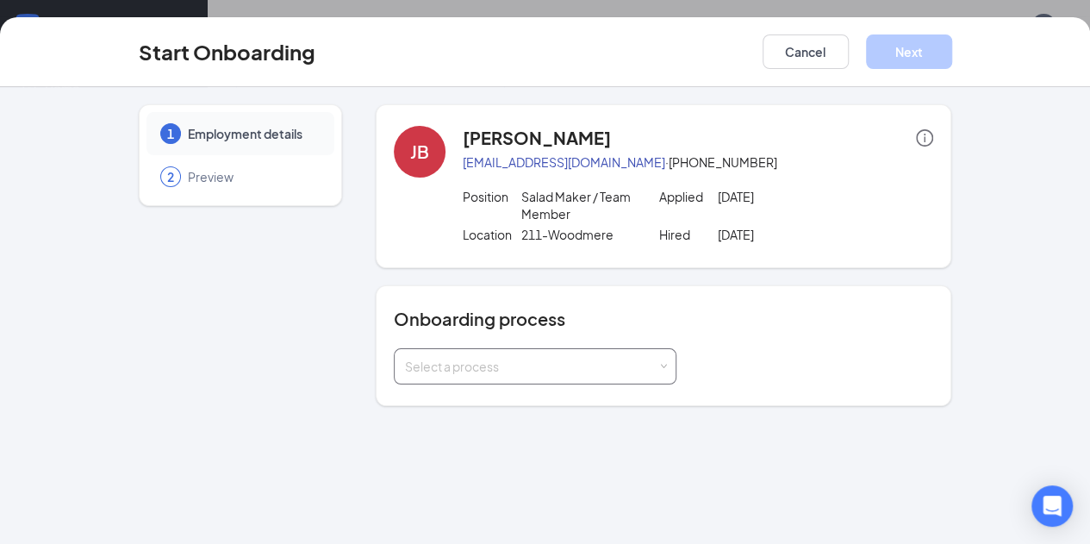
click at [598, 354] on div "Select a process" at bounding box center [535, 366] width 260 height 34
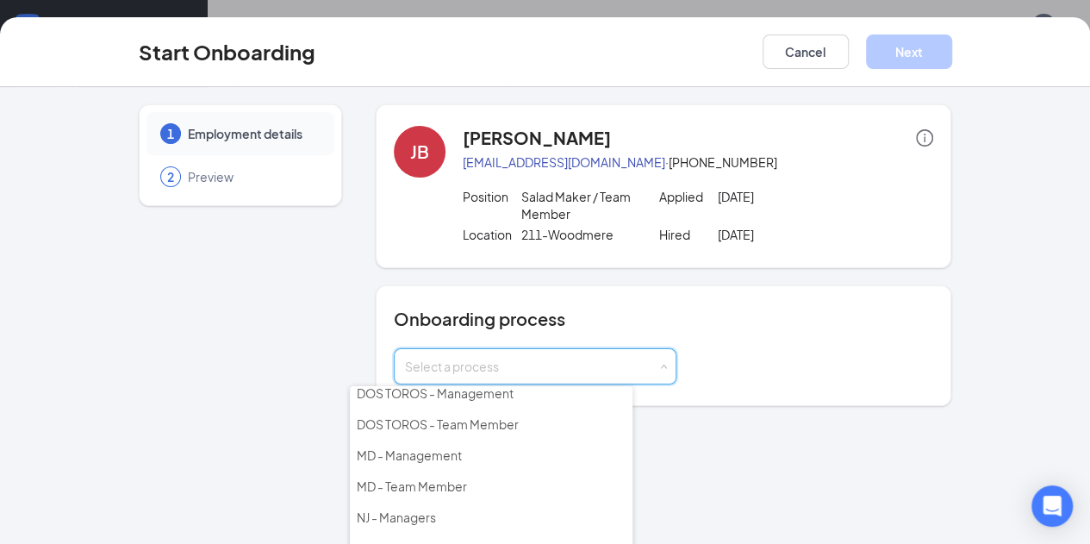
scroll to position [190, 0]
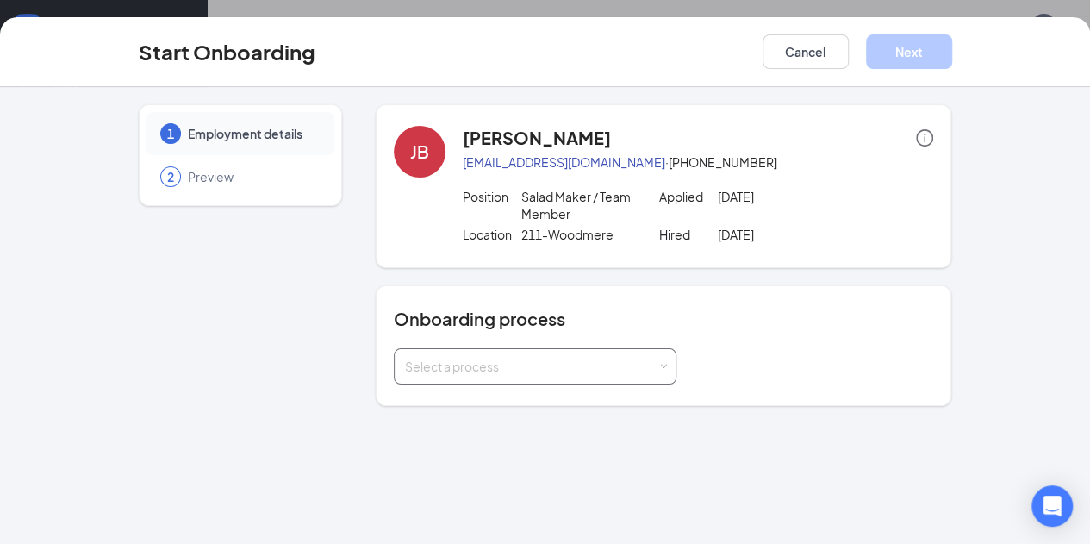
drag, startPoint x: 647, startPoint y: 541, endPoint x: 619, endPoint y: 359, distance: 184.1
click at [619, 359] on div "1 Employment details 2 Preview JB Jayda Burton burtonjayda131@gmail.com · (216)…" at bounding box center [545, 315] width 1090 height 457
click at [619, 359] on div "Select a process" at bounding box center [535, 366] width 260 height 34
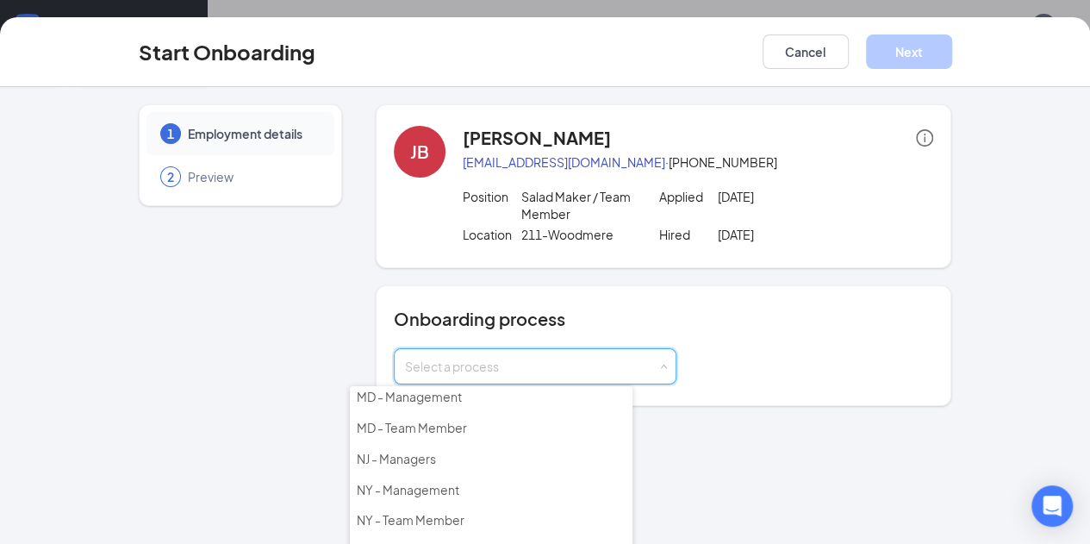
scroll to position [226, 0]
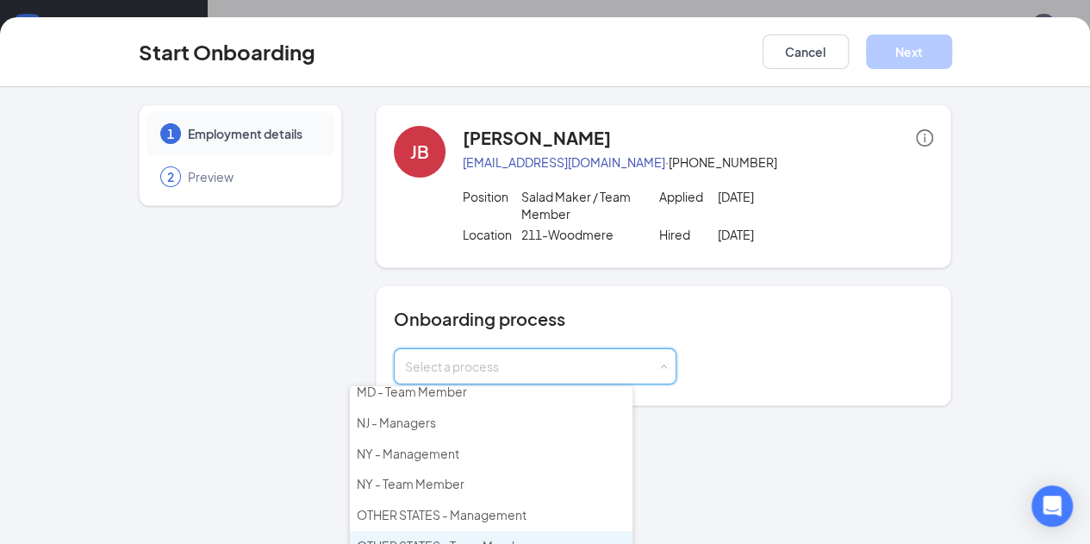
click at [448, 538] on span "OTHER STATES - Team Member" at bounding box center [444, 546] width 175 height 16
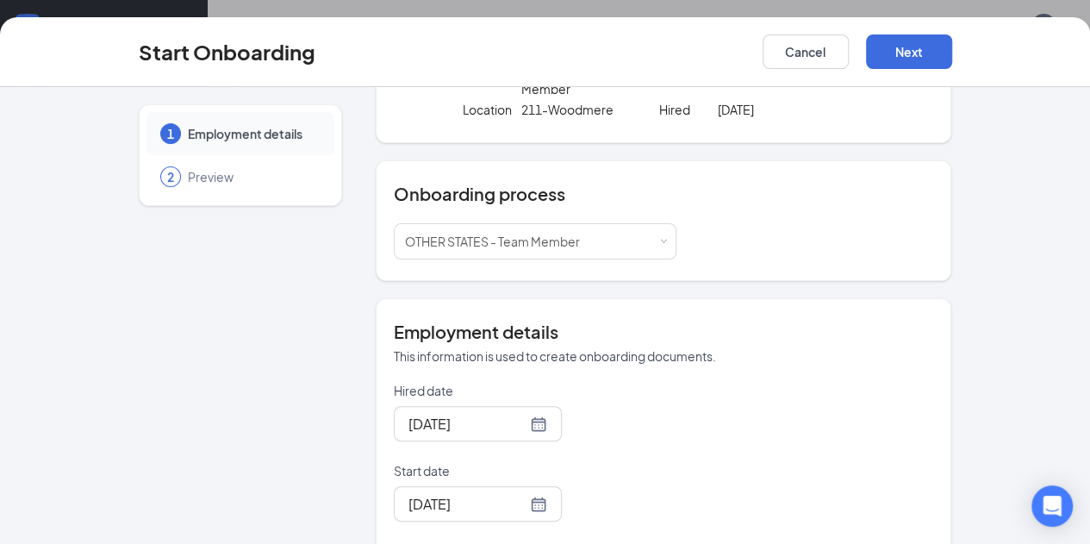
scroll to position [219, 0]
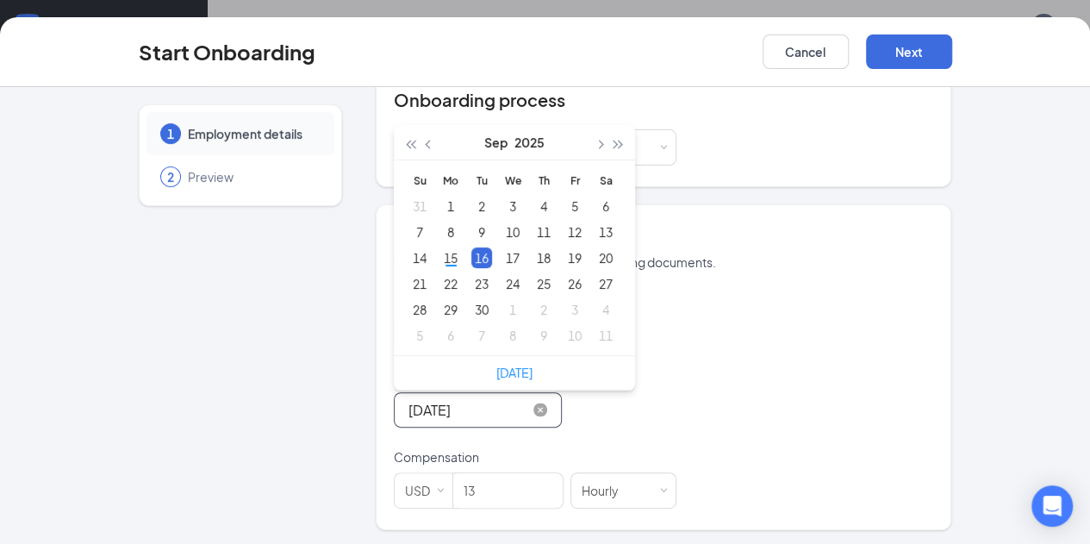
click at [409, 408] on input "[DATE]" at bounding box center [468, 410] width 118 height 22
type input "[DATE]"
click at [476, 489] on input "13" at bounding box center [507, 490] width 109 height 34
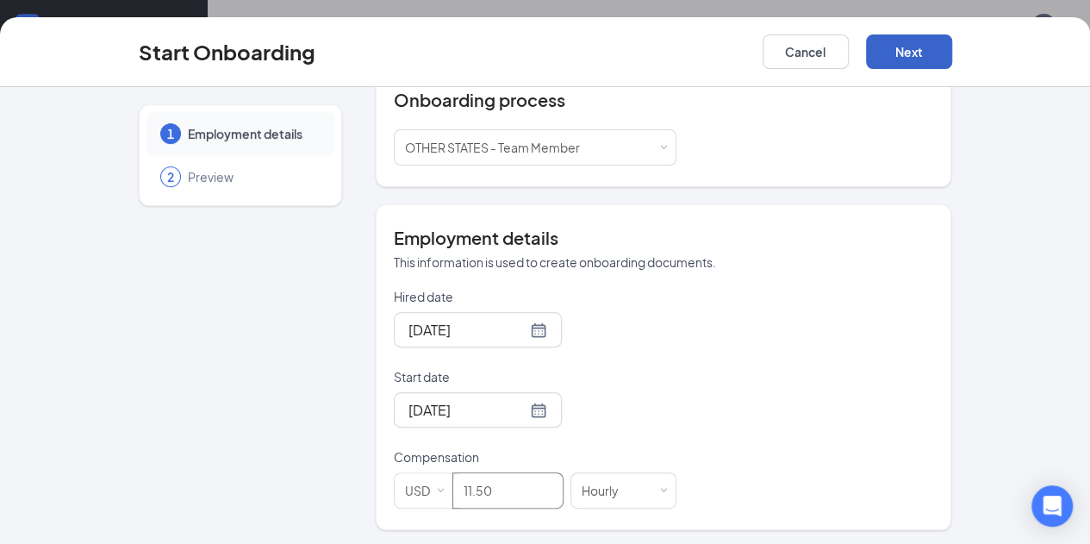
type input "11.5"
click at [952, 58] on button "Next" at bounding box center [909, 51] width 86 height 34
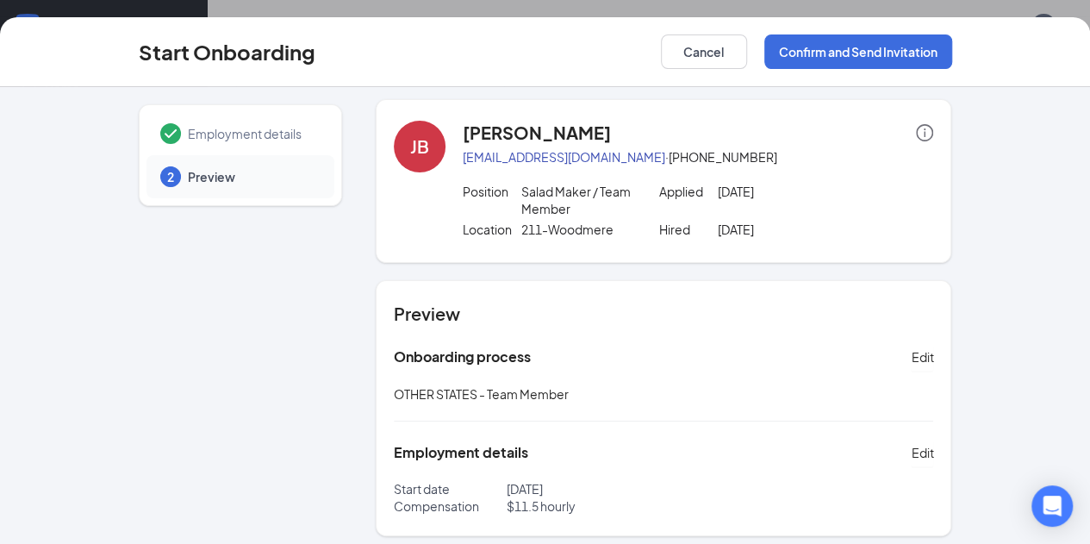
scroll to position [0, 0]
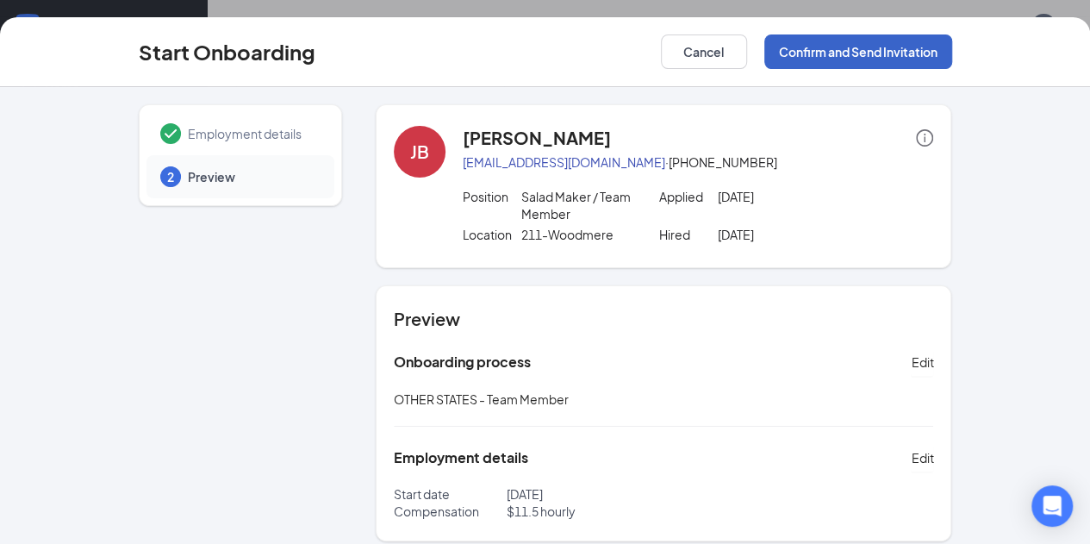
click at [952, 53] on button "Confirm and Send Invitation" at bounding box center [858, 51] width 188 height 34
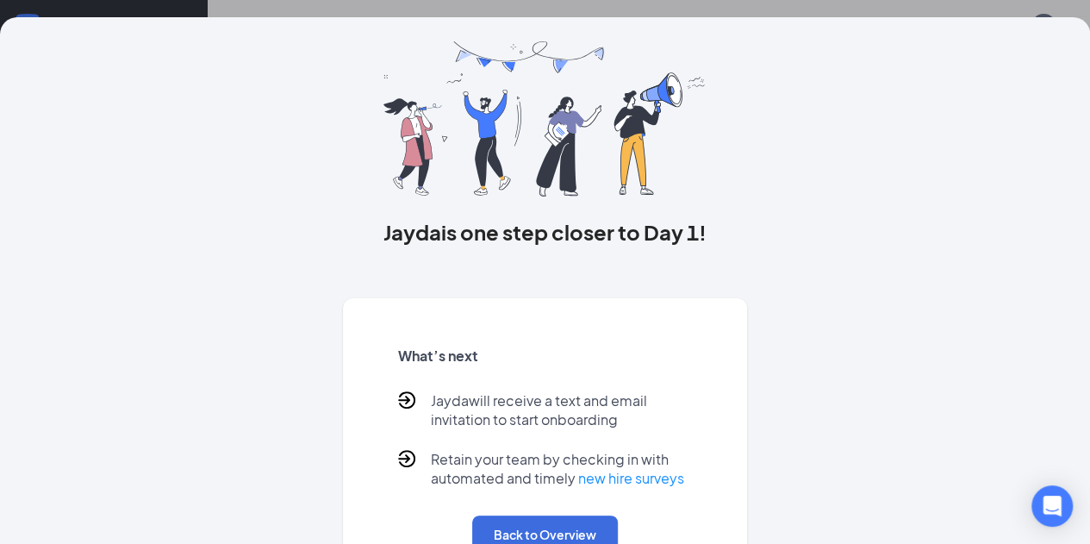
scroll to position [52, 0]
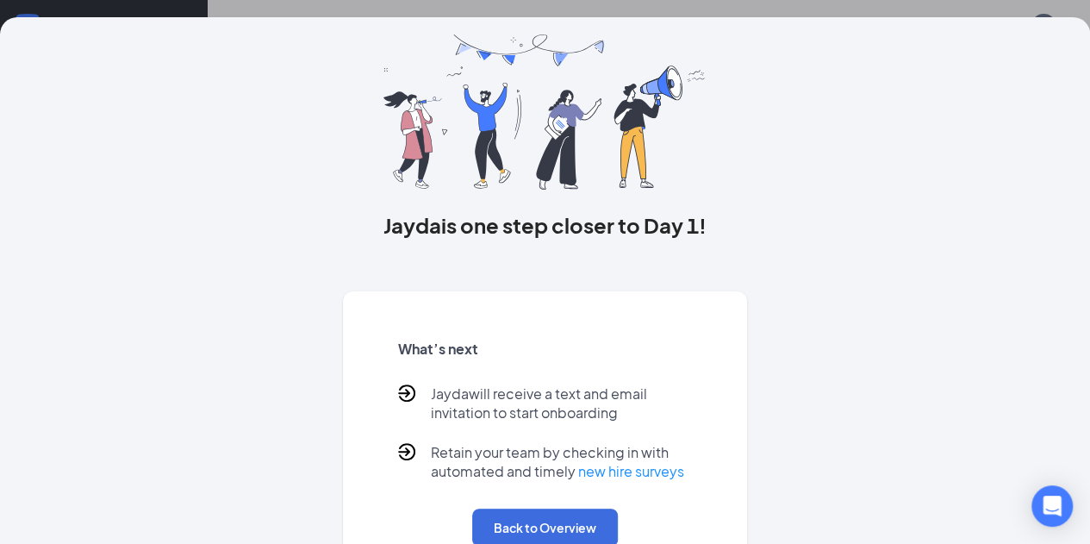
click at [524, 539] on div "What’s next Jayda will receive a text and email invitation to start onboarding …" at bounding box center [544, 443] width 335 height 248
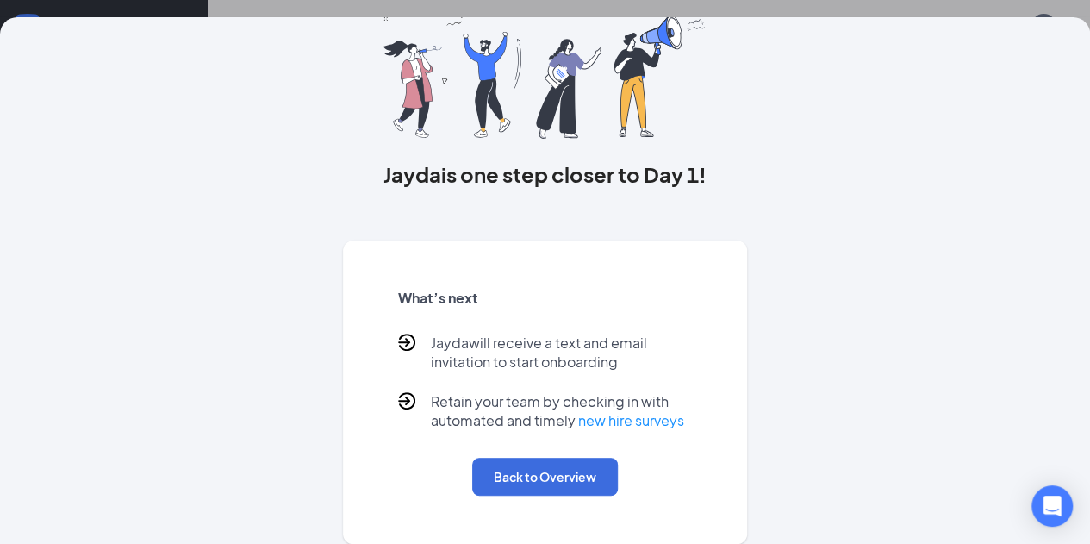
scroll to position [117, 0]
click at [515, 485] on button "Back to Overview" at bounding box center [545, 477] width 146 height 38
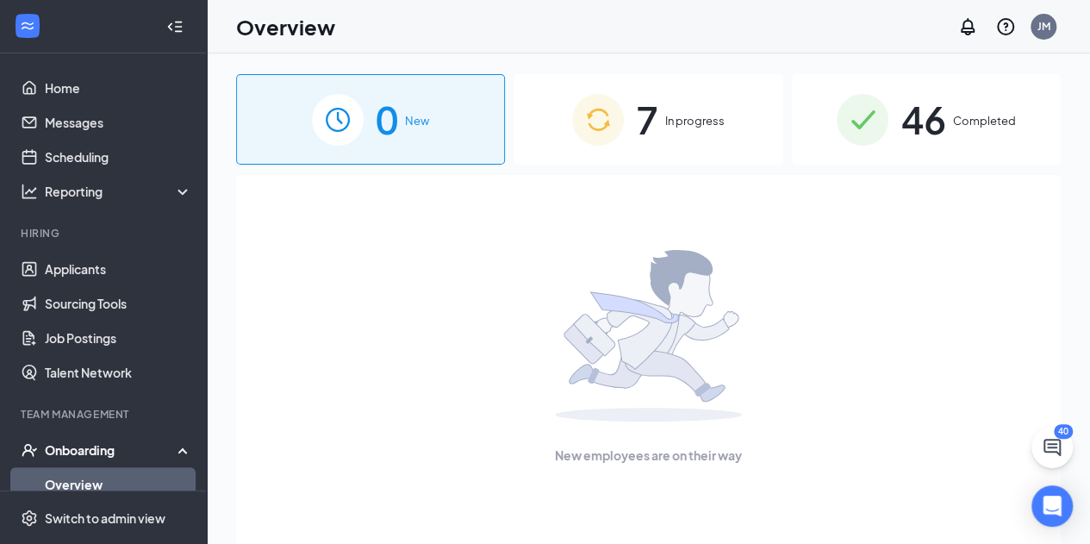
click at [673, 128] on span "In progress" at bounding box center [694, 120] width 59 height 17
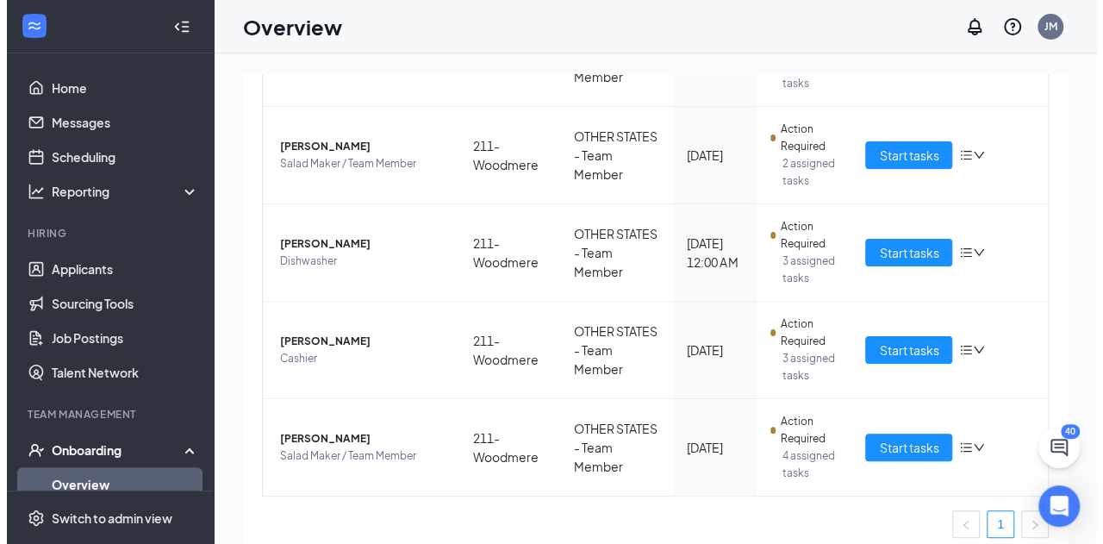
scroll to position [500, 0]
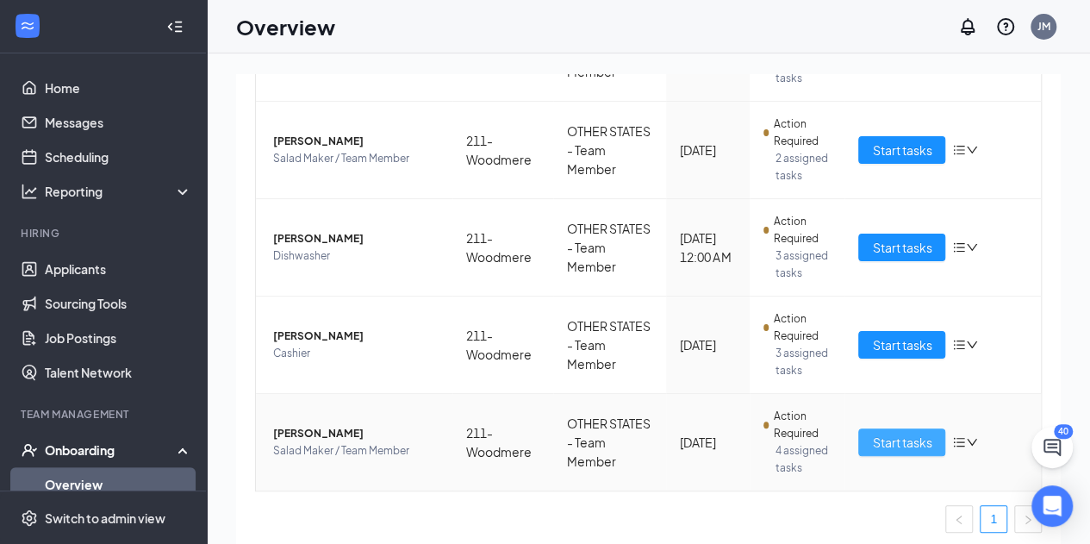
click at [893, 450] on button "Start tasks" at bounding box center [901, 442] width 87 height 28
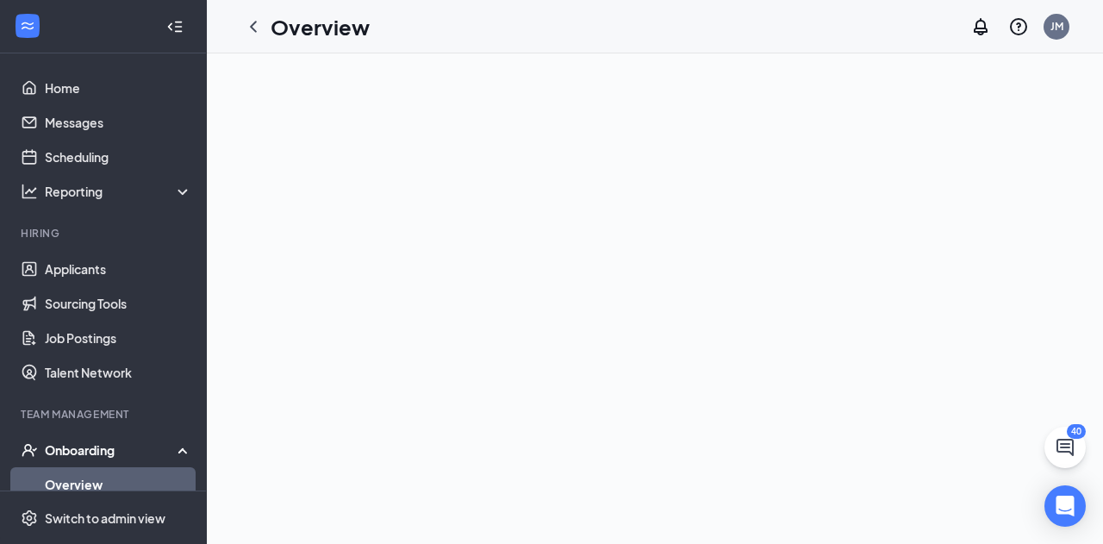
click at [1053, 59] on div at bounding box center [655, 298] width 896 height 490
click at [1102, 109] on div at bounding box center [655, 298] width 896 height 490
click at [269, 35] on div "Overview" at bounding box center [303, 26] width 134 height 34
click at [257, 29] on icon "ChevronLeft" at bounding box center [253, 26] width 21 height 21
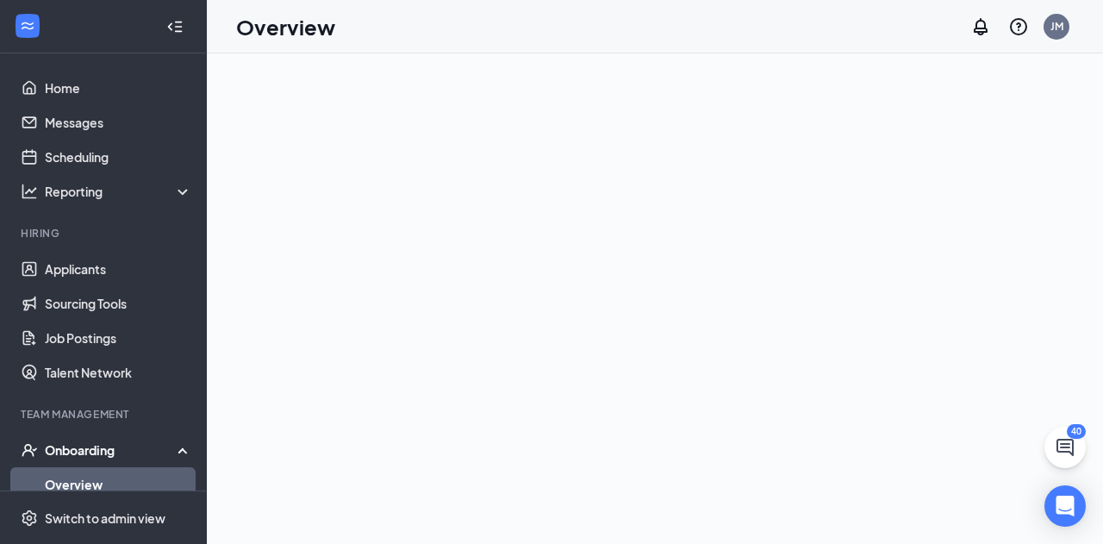
click at [827, 217] on div at bounding box center [655, 298] width 896 height 490
click at [105, 446] on div "Onboarding" at bounding box center [111, 449] width 133 height 17
click at [112, 471] on link "Overview" at bounding box center [118, 484] width 147 height 34
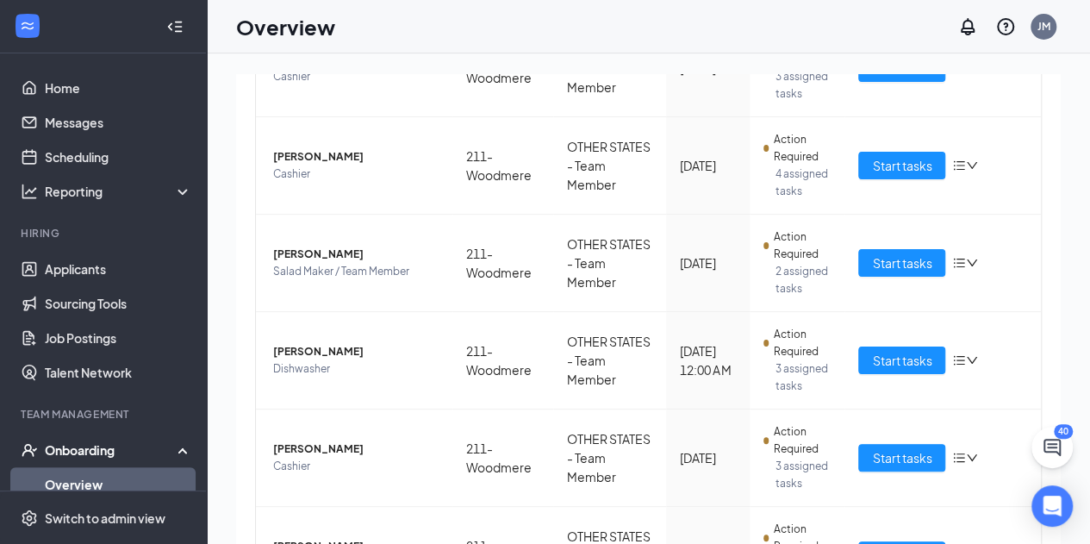
scroll to position [409, 0]
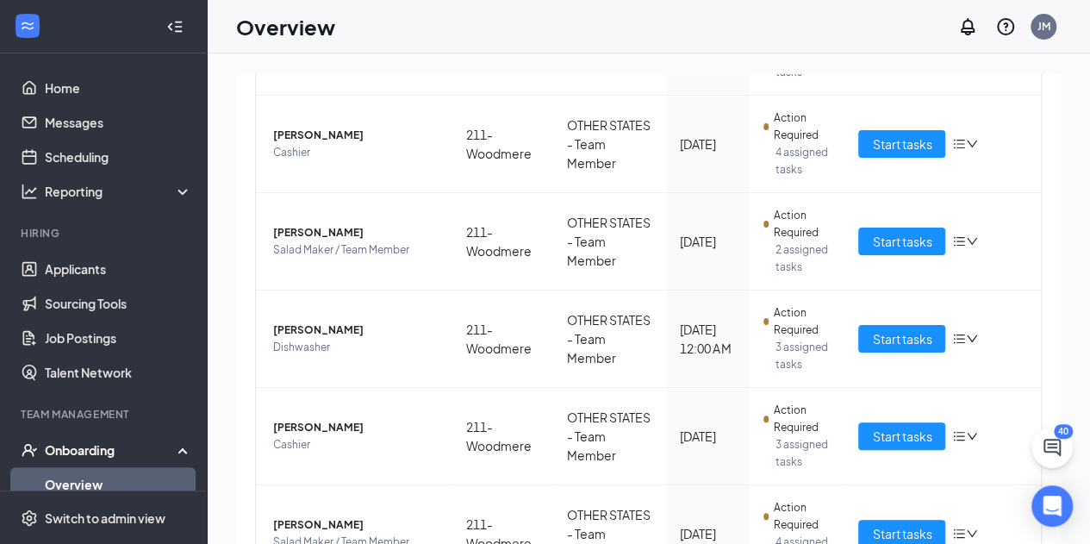
click at [1083, 362] on div "0 New 7 In progress 46 Completed Employees that need your attention Employee Lo…" at bounding box center [648, 337] width 883 height 568
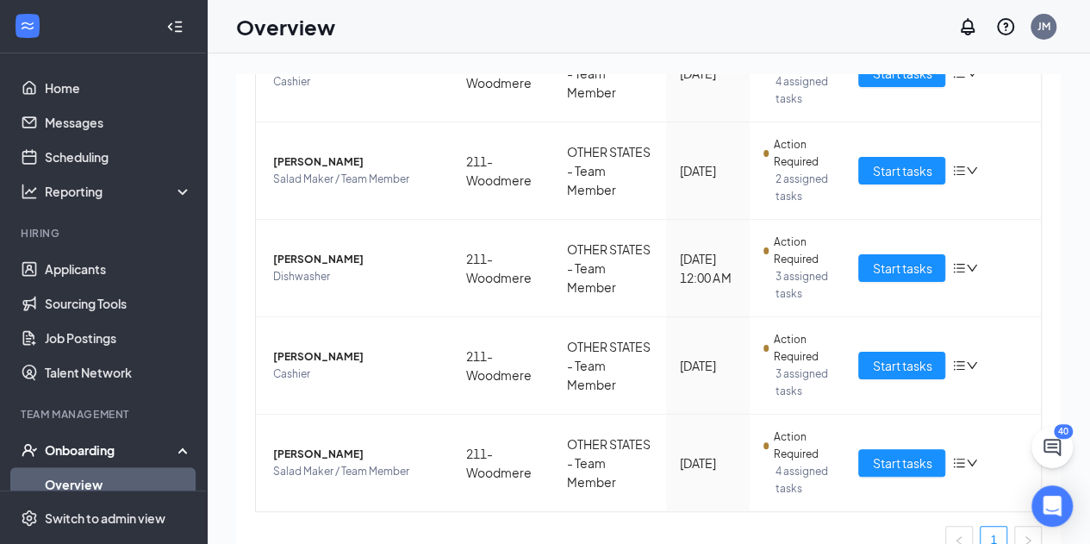
scroll to position [502, 0]
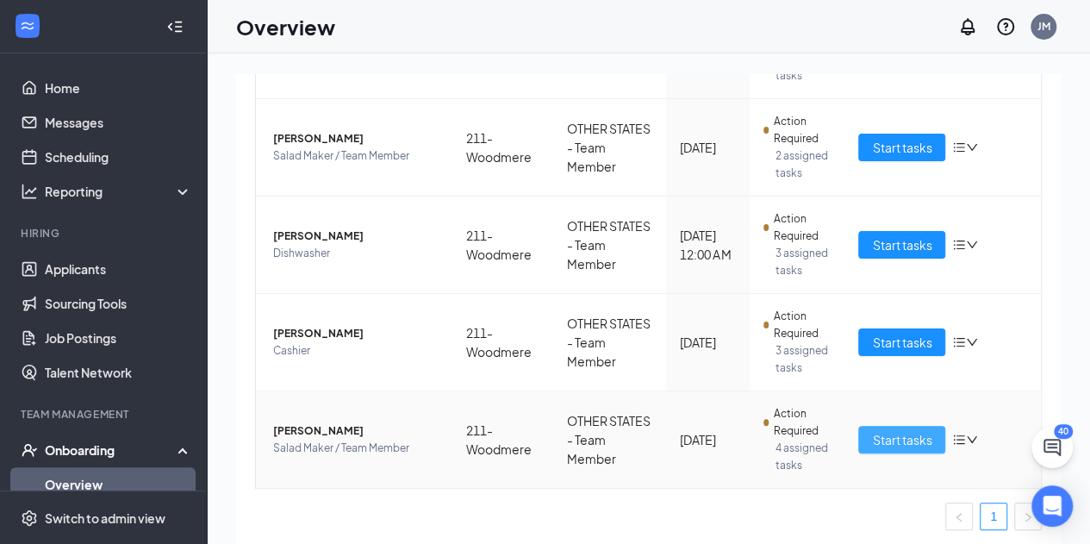
click at [873, 430] on span "Start tasks" at bounding box center [901, 439] width 59 height 19
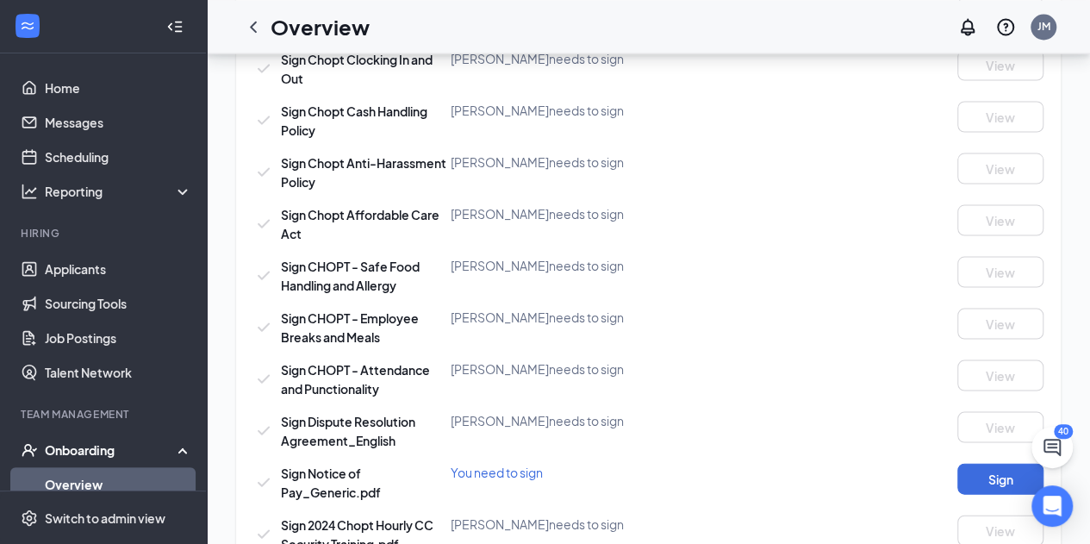
scroll to position [1619, 0]
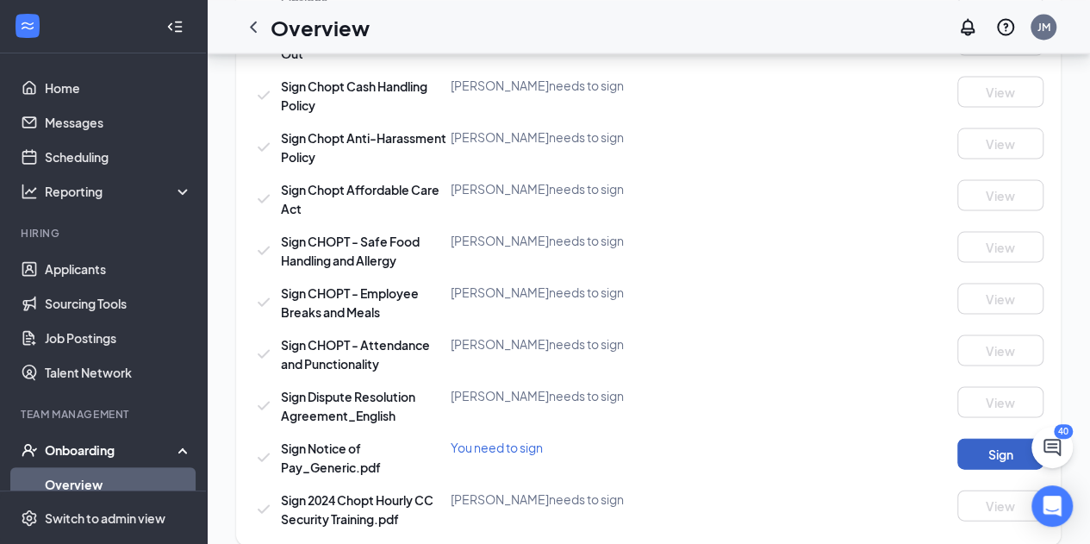
click at [1008, 438] on button "Sign" at bounding box center [1001, 453] width 86 height 31
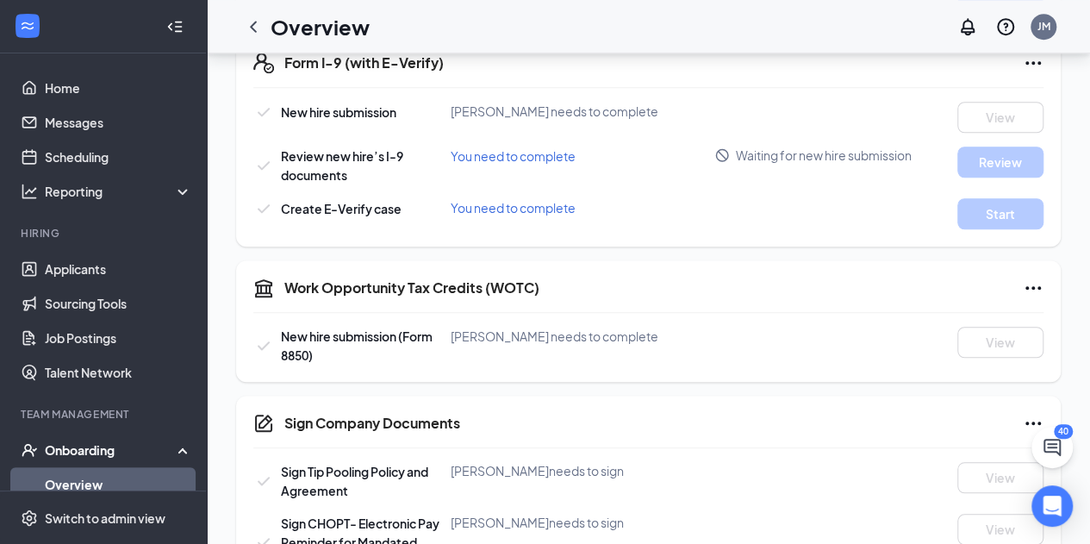
scroll to position [565, 0]
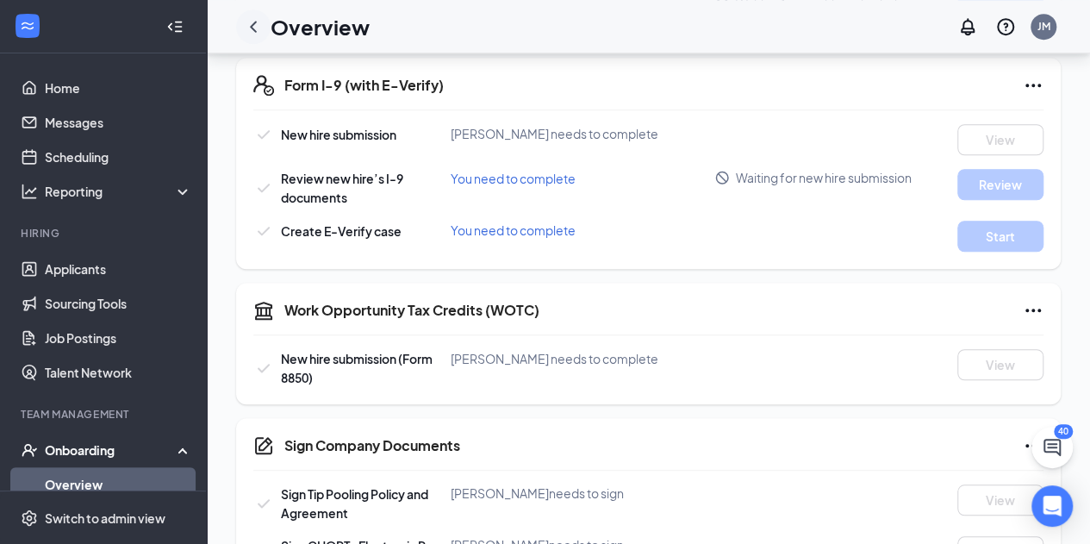
click at [252, 28] on icon "ChevronLeft" at bounding box center [253, 26] width 21 height 21
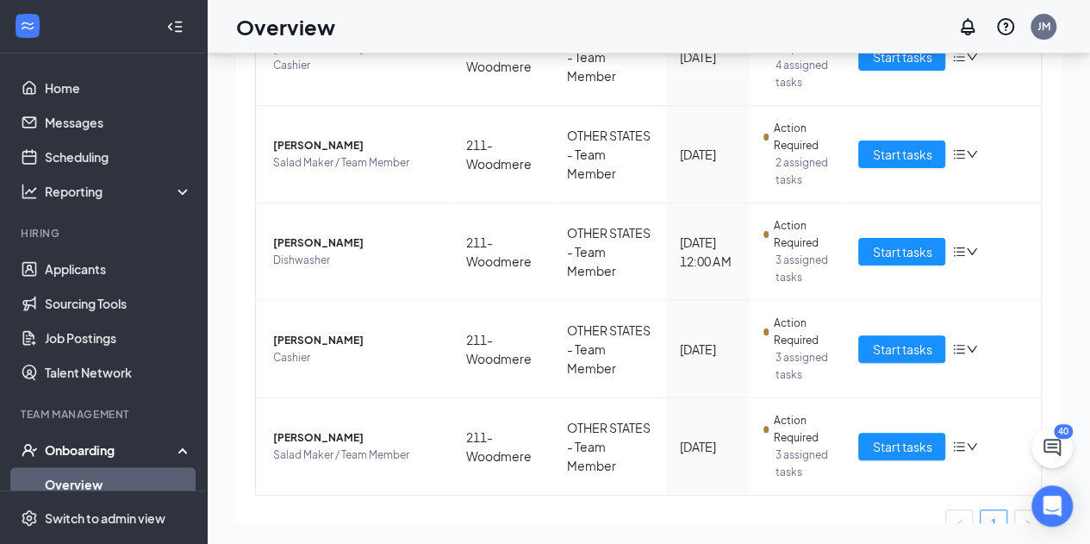
scroll to position [427, 0]
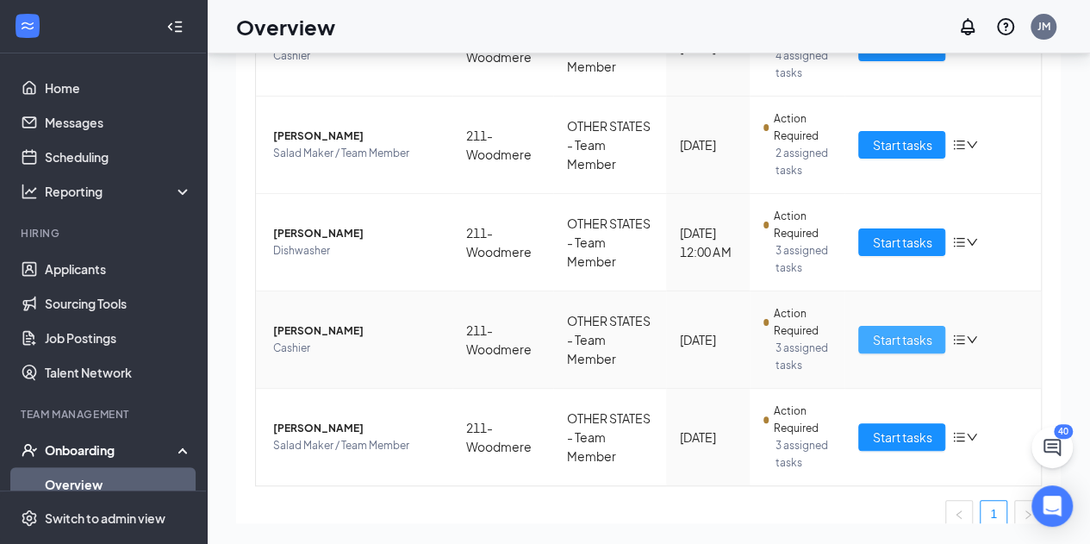
click at [872, 339] on span "Start tasks" at bounding box center [901, 339] width 59 height 19
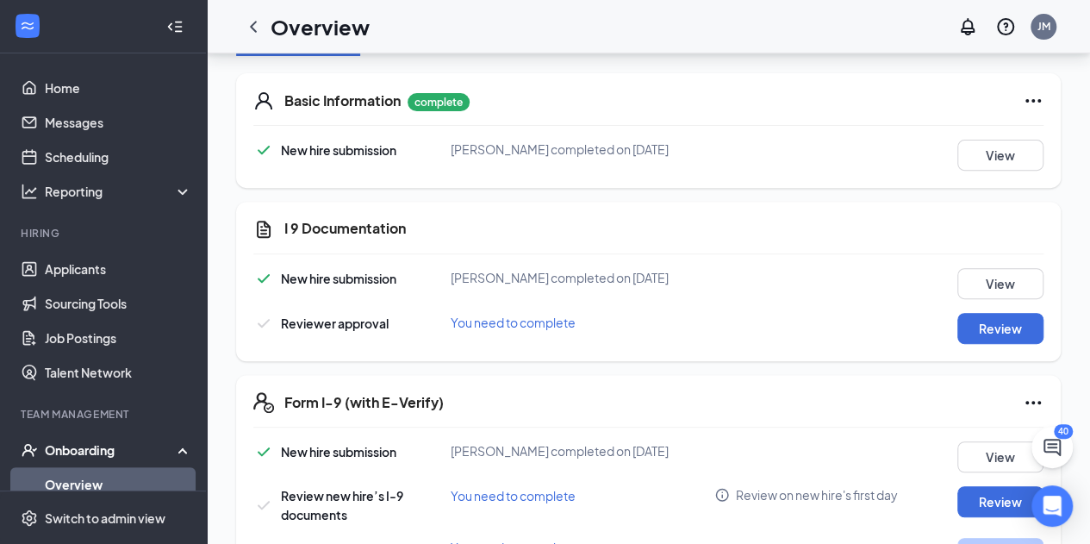
scroll to position [276, 0]
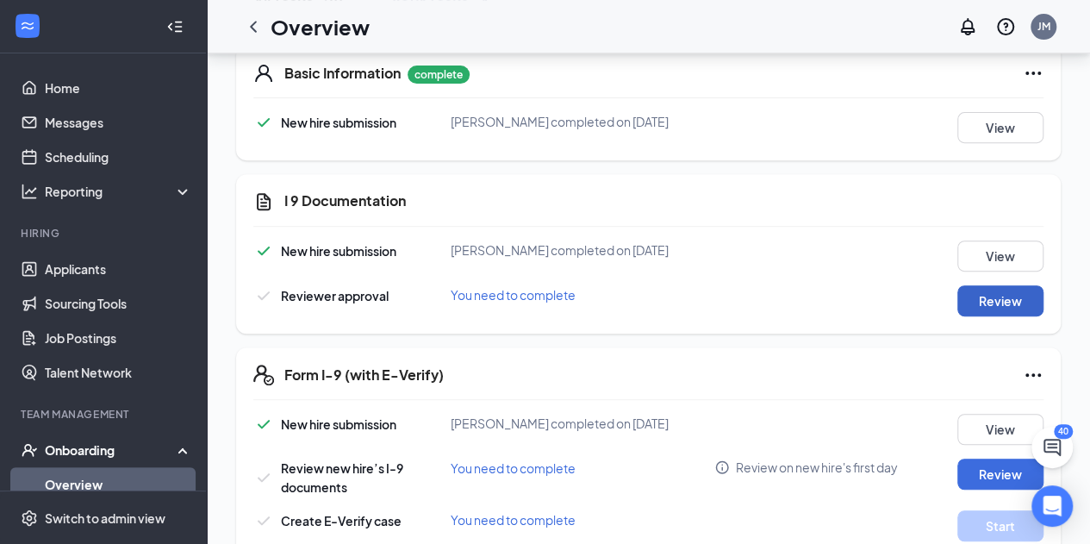
click at [994, 289] on button "Review" at bounding box center [1001, 300] width 86 height 31
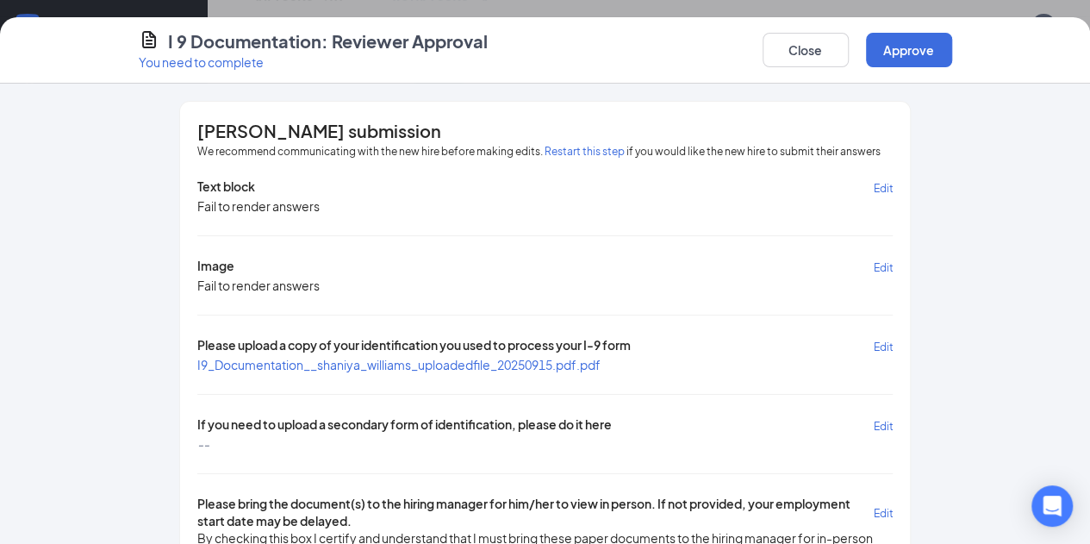
click at [388, 357] on span "I9_Documentation__shaniya_williams_uploadedfile_20250915.pdf.pdf" at bounding box center [398, 365] width 403 height 16
click at [893, 415] on button "Edit" at bounding box center [883, 425] width 20 height 20
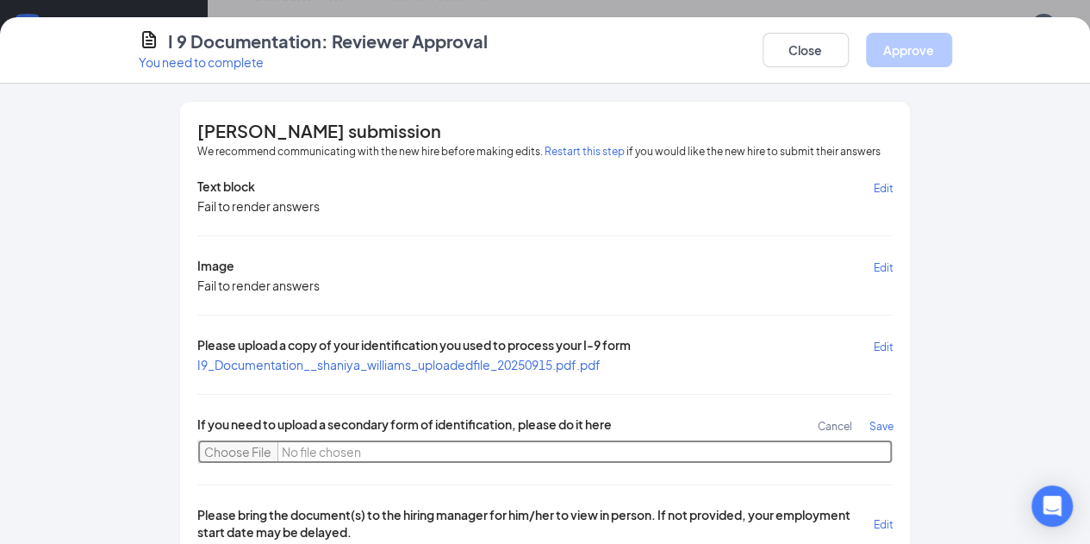
drag, startPoint x: 166, startPoint y: 446, endPoint x: 115, endPoint y: 443, distance: 51.8
click at [197, 443] on input "file" at bounding box center [545, 452] width 696 height 24
type input "C:\fakepath\WIN_20250915_15_43_28_Pro.jpg"
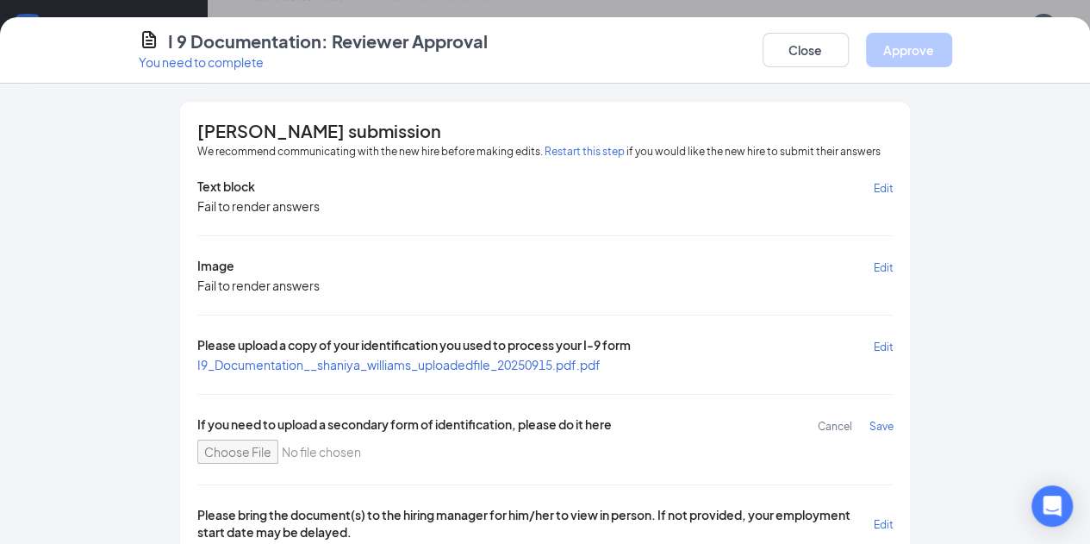
drag, startPoint x: 958, startPoint y: 417, endPoint x: 964, endPoint y: 426, distance: 10.5
click at [893, 426] on span "Save" at bounding box center [881, 426] width 24 height 13
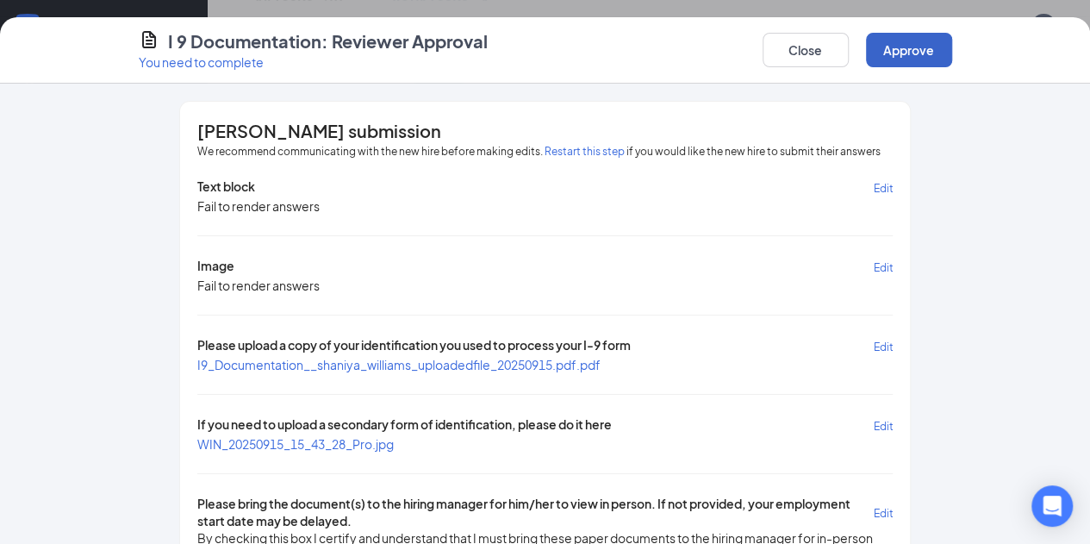
click at [952, 48] on button "Approve" at bounding box center [909, 50] width 86 height 34
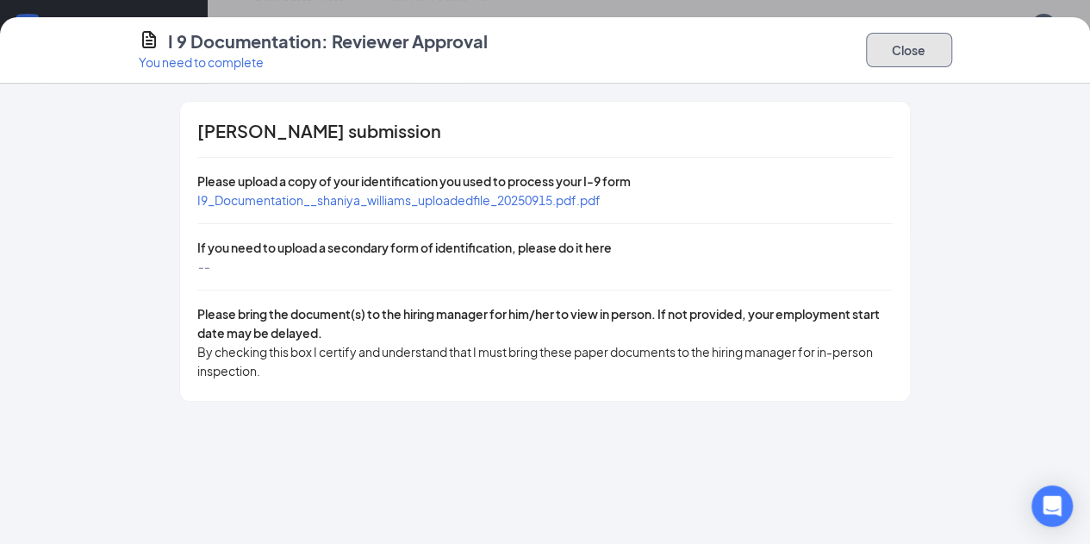
click at [952, 39] on button "Close" at bounding box center [909, 50] width 86 height 34
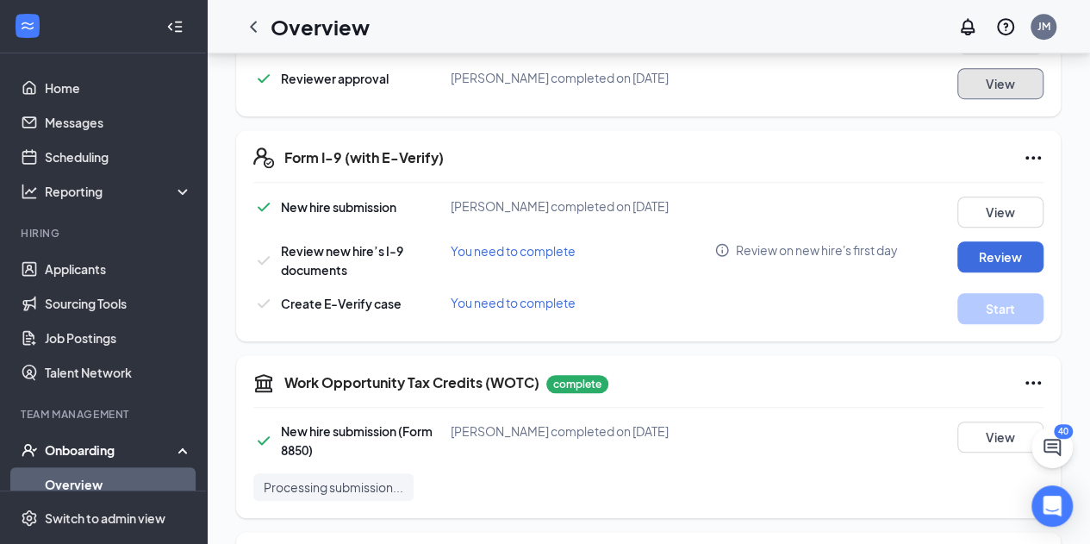
scroll to position [508, 0]
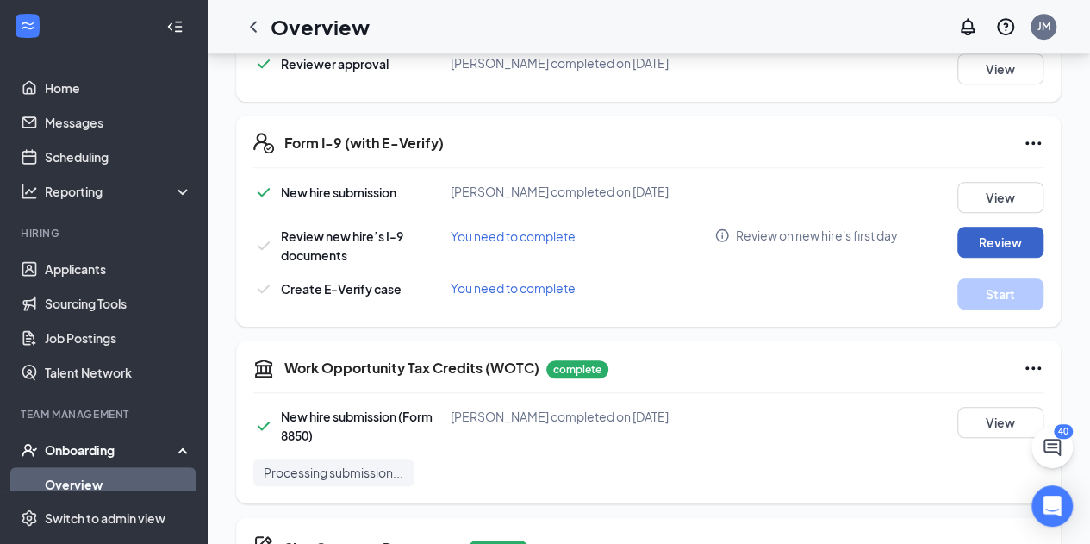
click at [986, 233] on button "Review" at bounding box center [1001, 242] width 86 height 31
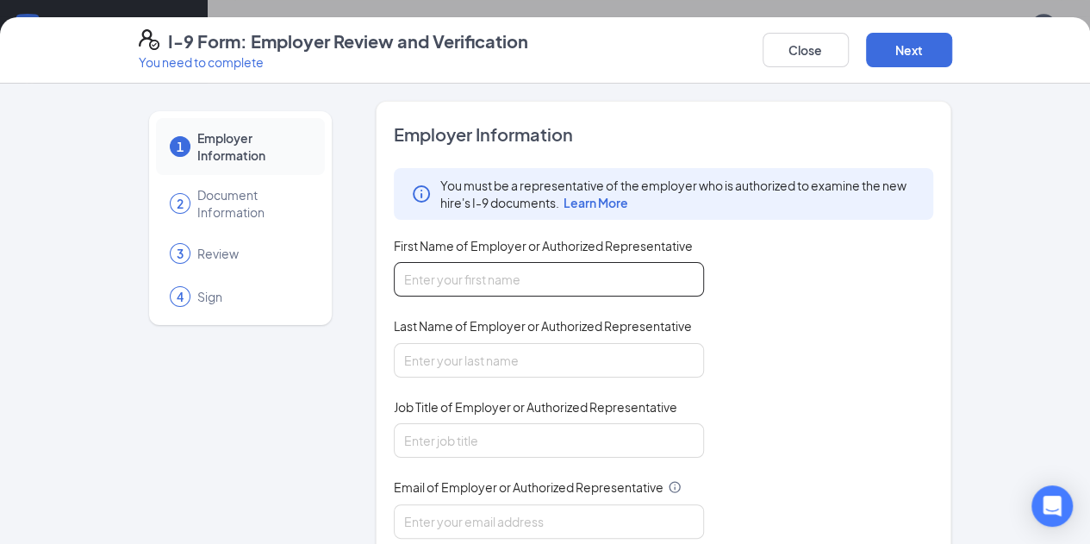
click at [563, 275] on input "First Name of Employer or Authorized Representative" at bounding box center [549, 279] width 310 height 34
type input "[PERSON_NAME]"
type input "Marks"
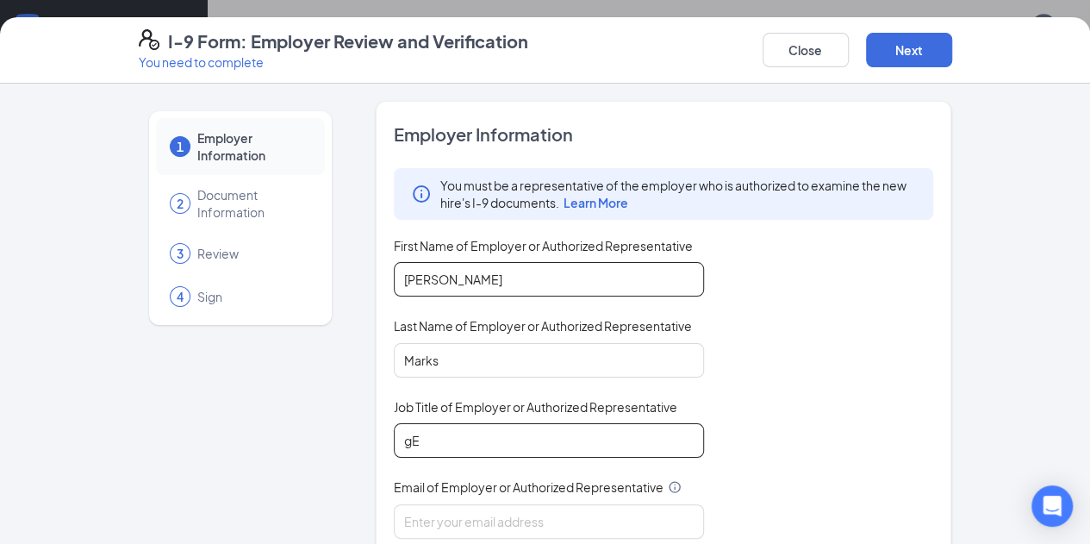
type input "g"
type input "General Manager"
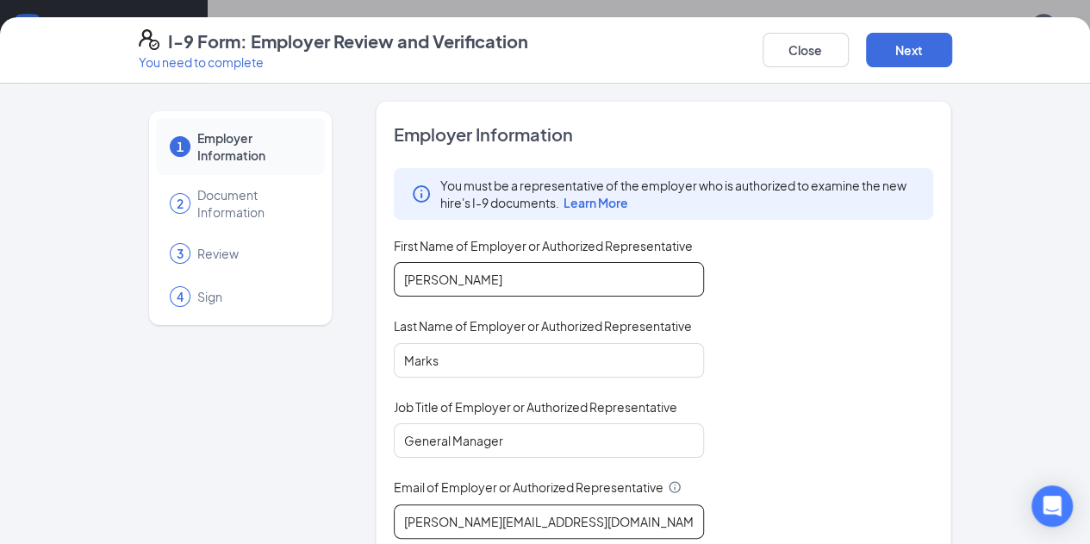
type input "[PERSON_NAME][EMAIL_ADDRESS][DOMAIN_NAME]"
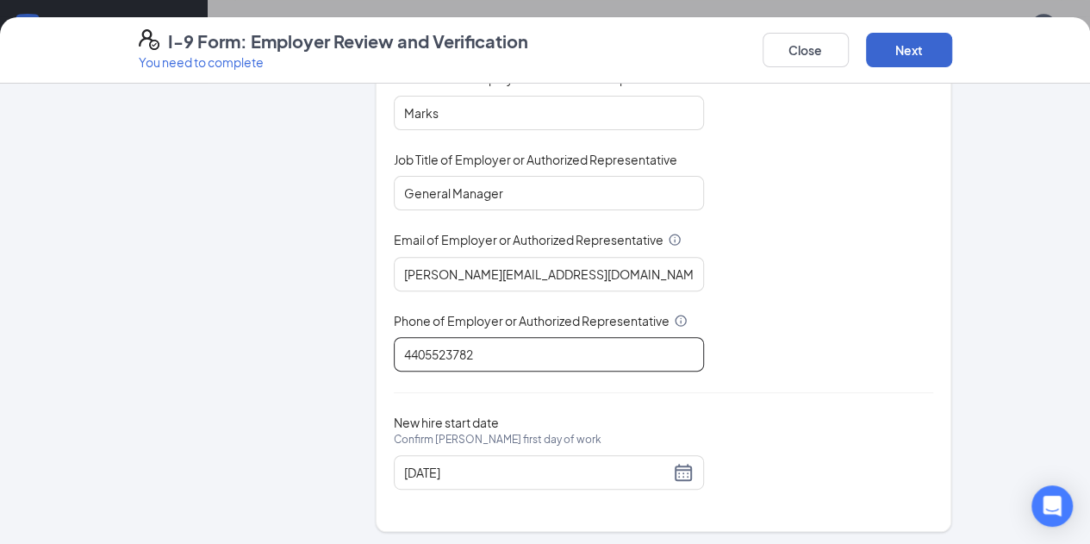
type input "4405523782"
click at [952, 54] on button "Next" at bounding box center [909, 50] width 86 height 34
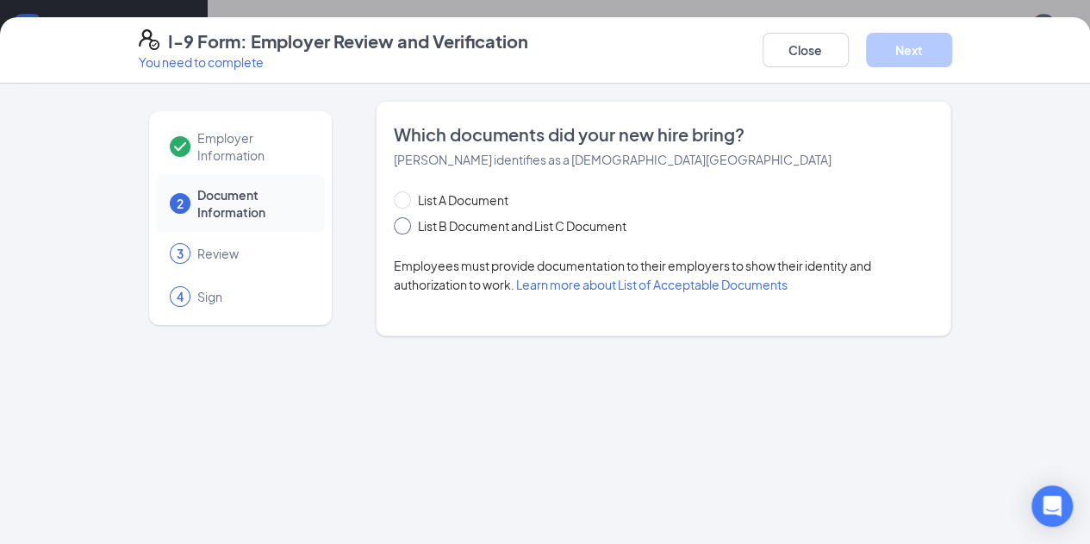
click at [394, 218] on span at bounding box center [402, 225] width 17 height 17
click at [394, 218] on input "List B Document and List C Document" at bounding box center [400, 223] width 12 height 12
radio input "true"
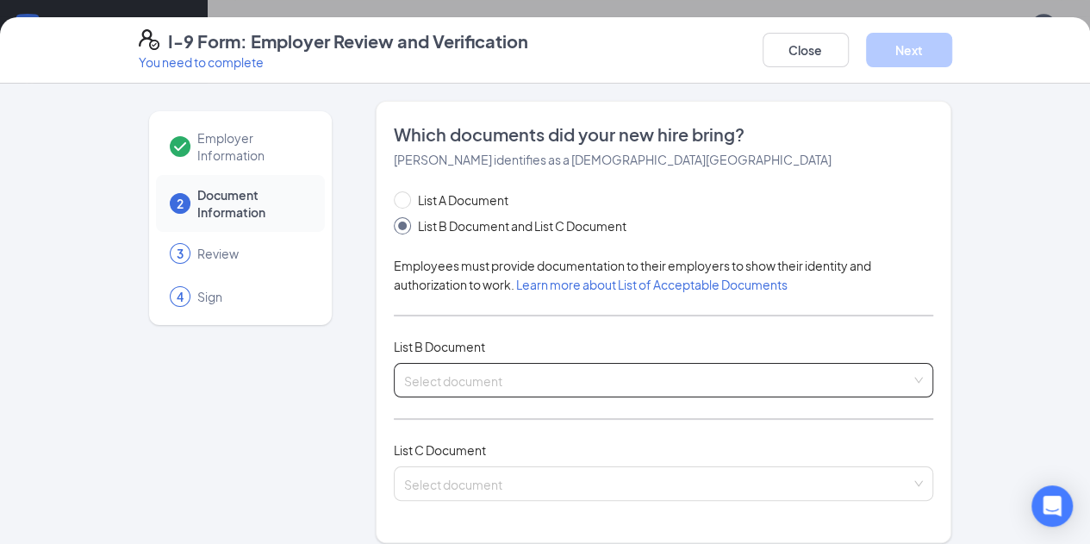
click at [404, 380] on input "search" at bounding box center [658, 377] width 508 height 26
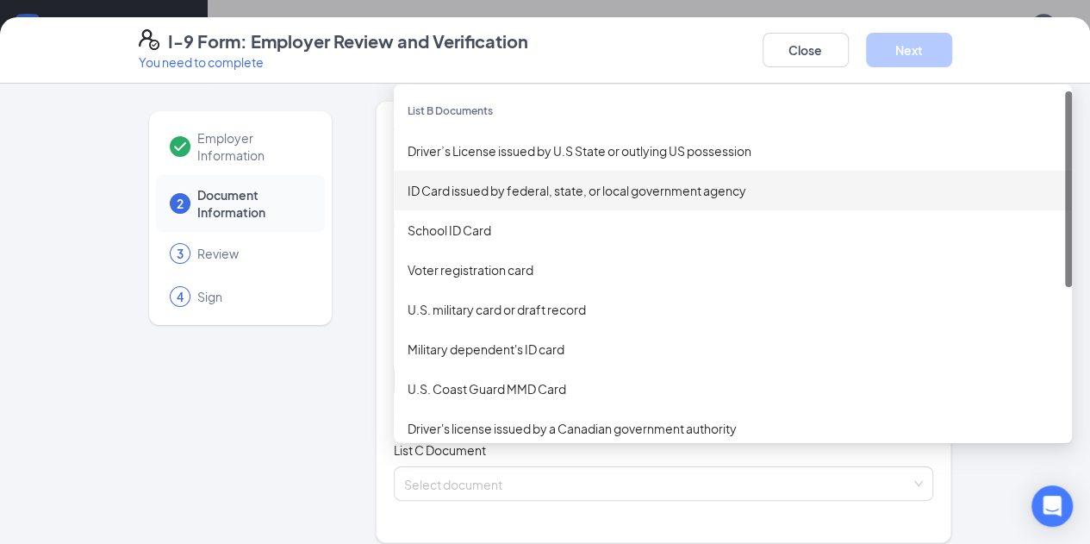
click at [490, 184] on div "ID Card issued by federal, state, or local government agency" at bounding box center [733, 190] width 651 height 19
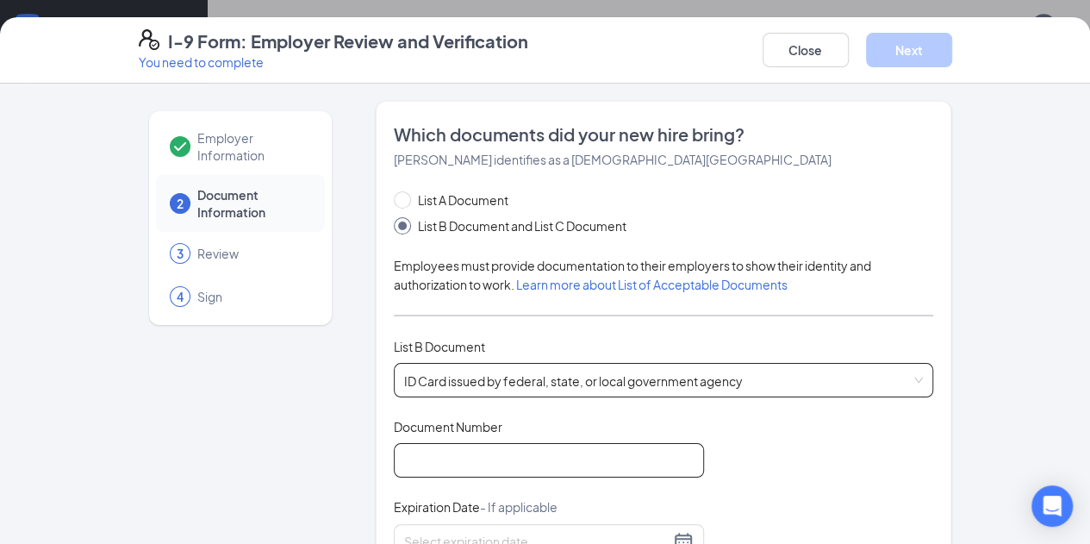
click at [524, 451] on input "Document Number" at bounding box center [549, 460] width 310 height 34
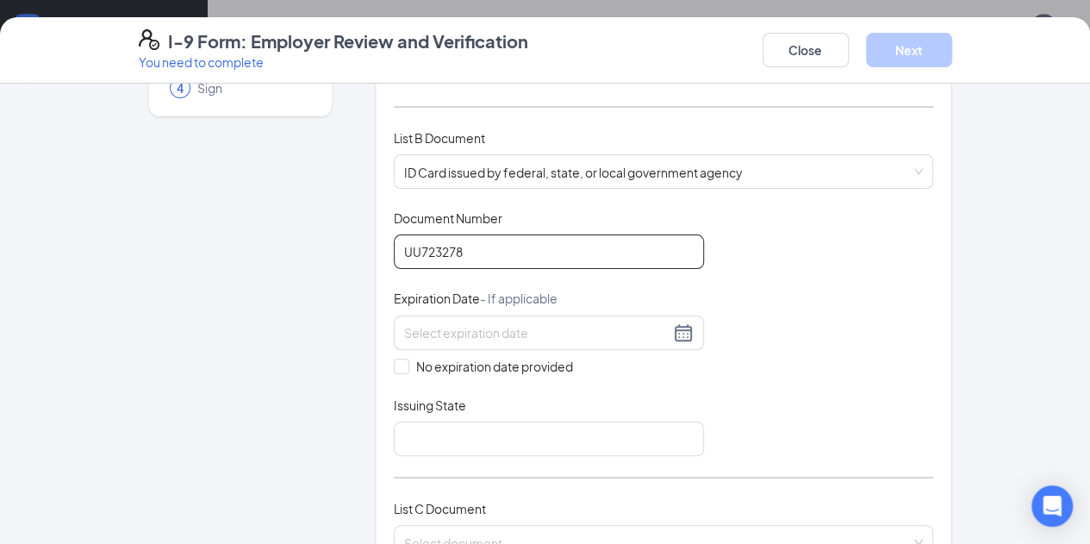
scroll to position [209, 0]
type input "UU723278"
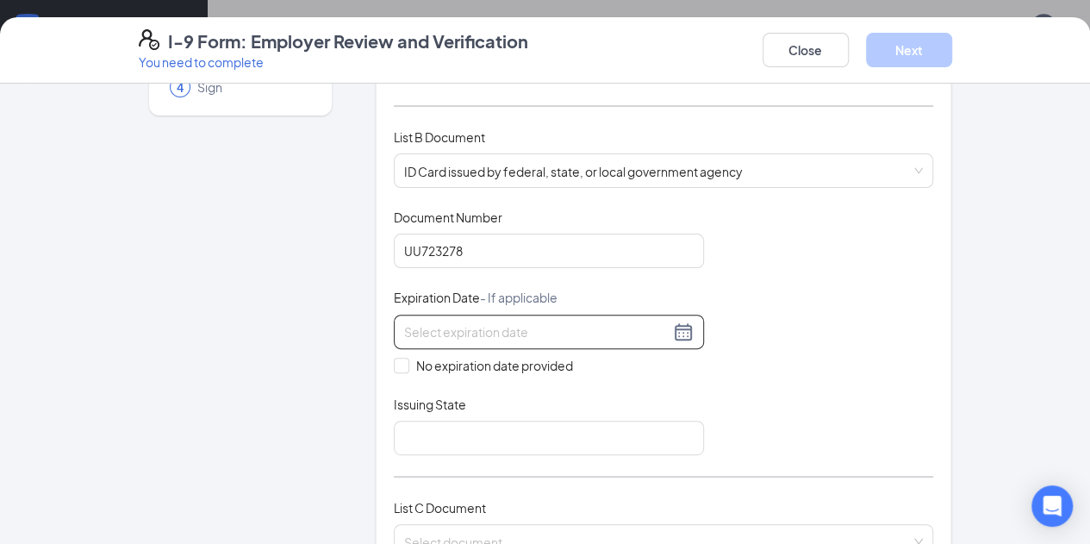
click at [633, 330] on div at bounding box center [549, 331] width 290 height 21
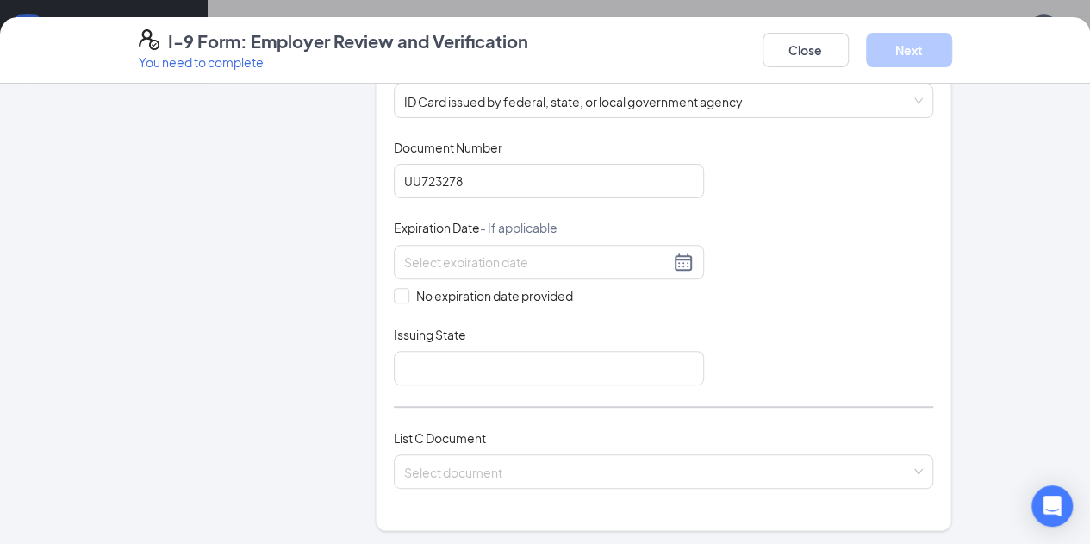
scroll to position [302, 0]
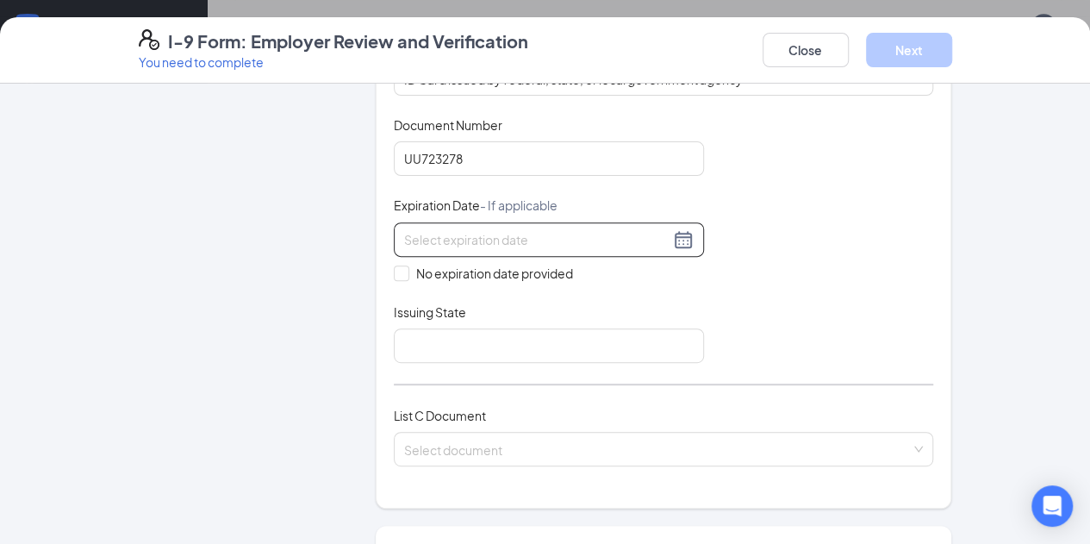
click at [636, 245] on div at bounding box center [549, 239] width 290 height 21
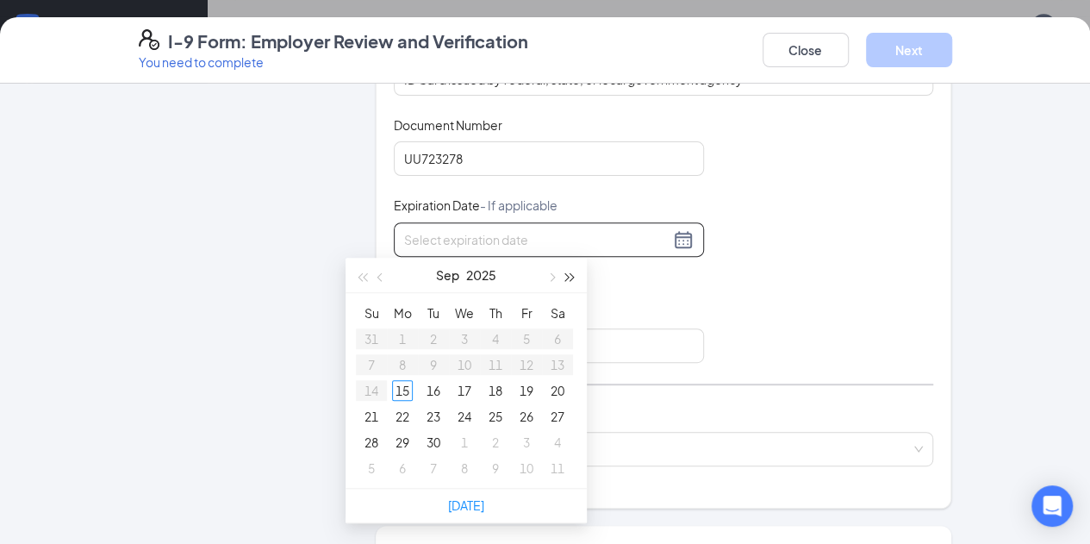
click at [571, 278] on span "button" at bounding box center [570, 276] width 9 height 9
click at [545, 278] on button "button" at bounding box center [550, 275] width 19 height 34
type input "[DATE]"
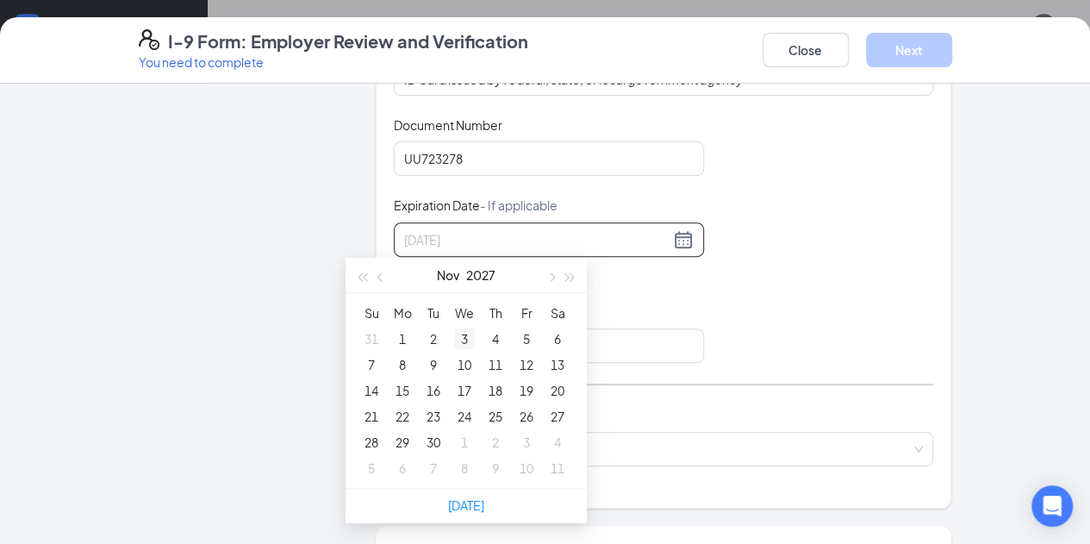
click at [468, 335] on div "3" at bounding box center [464, 338] width 21 height 21
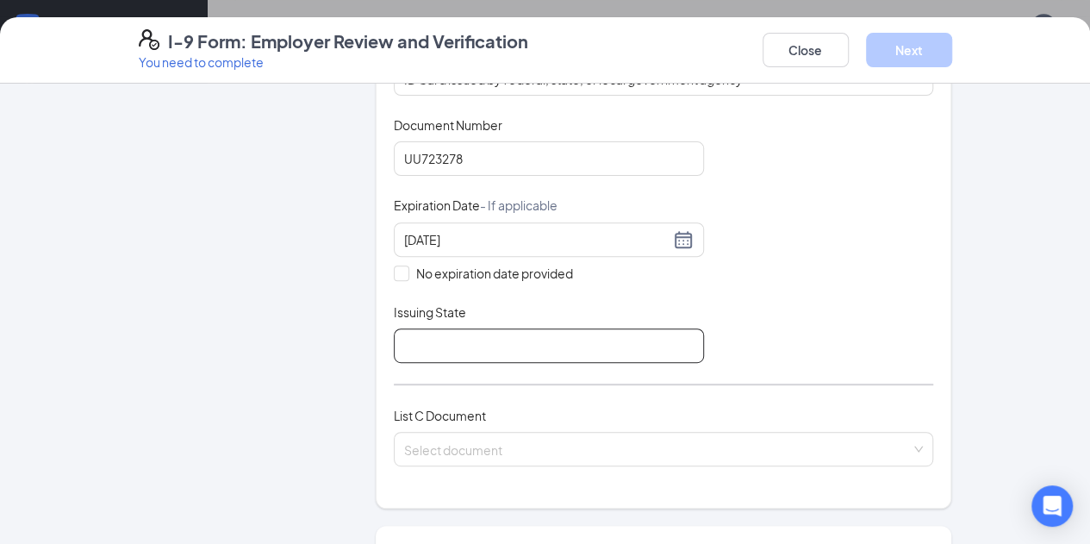
click at [394, 329] on input "Issuing State" at bounding box center [549, 345] width 310 height 34
type input "[US_STATE]"
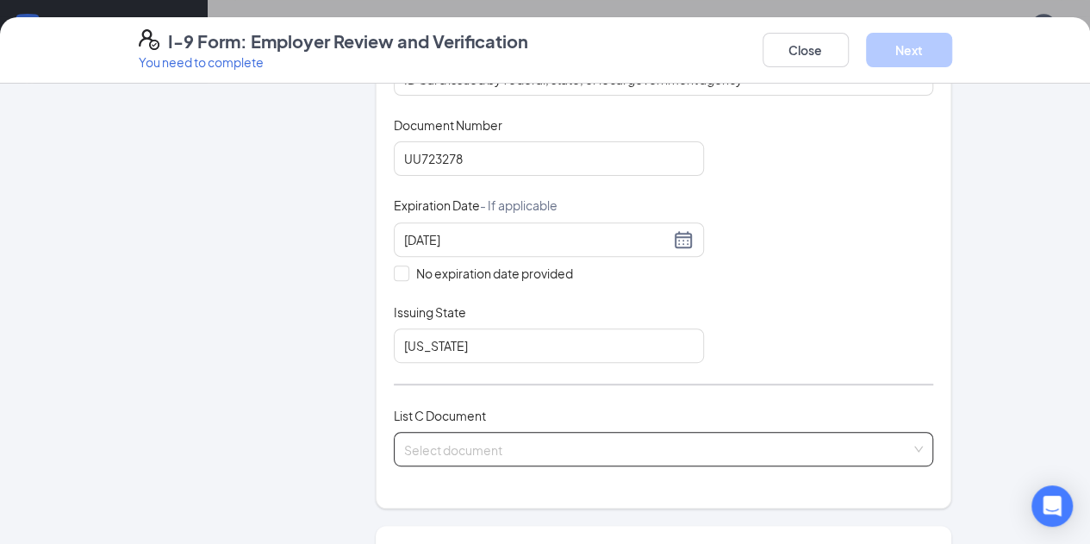
click at [416, 452] on input "search" at bounding box center [658, 446] width 508 height 26
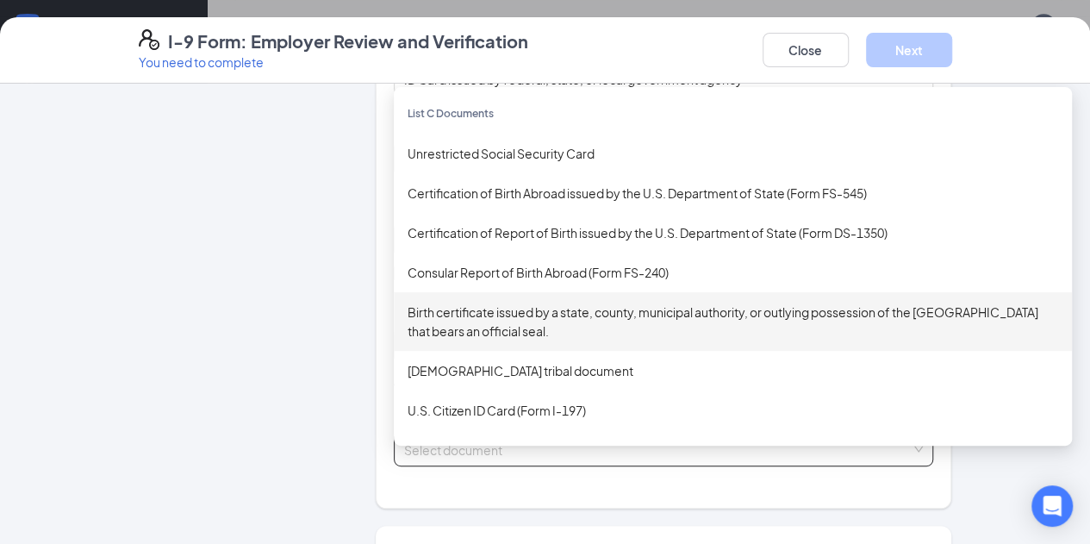
click at [484, 308] on div "Birth certificate issued by a state, county, municipal authority, or outlying p…" at bounding box center [733, 322] width 651 height 38
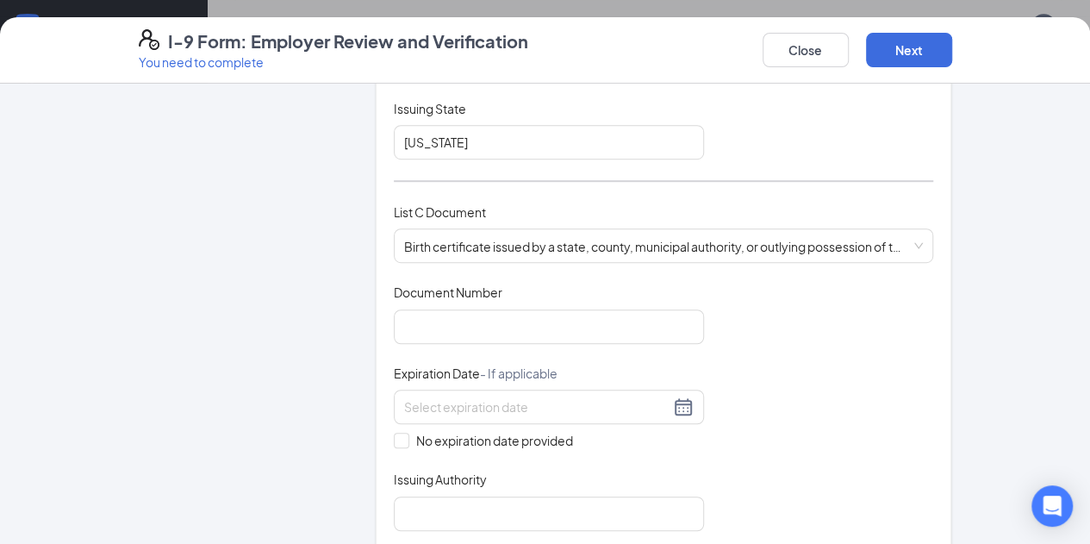
scroll to position [507, 0]
click at [394, 326] on input "Document Number" at bounding box center [549, 325] width 310 height 34
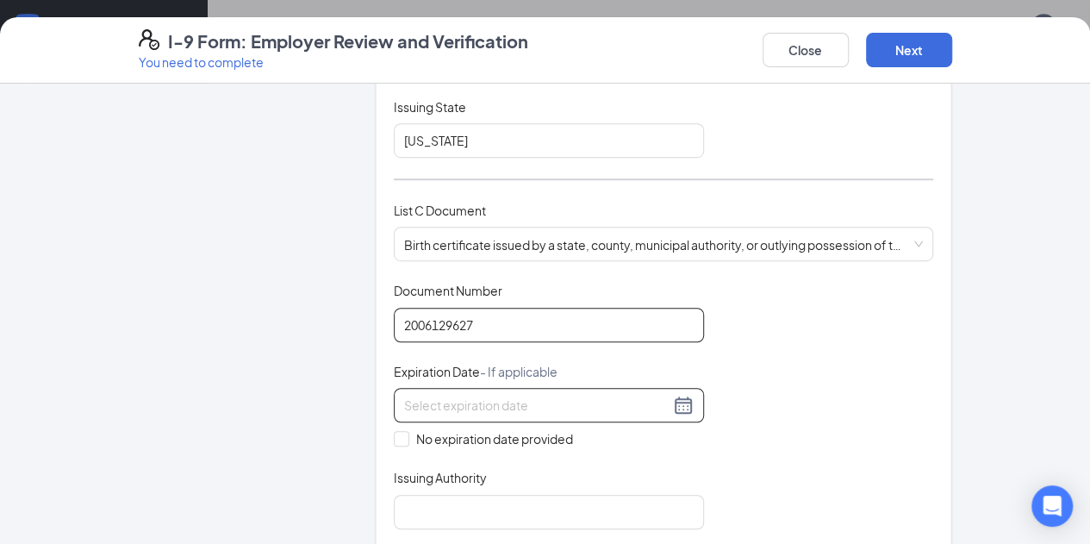
type input "2006129627"
click at [636, 397] on div at bounding box center [549, 405] width 290 height 21
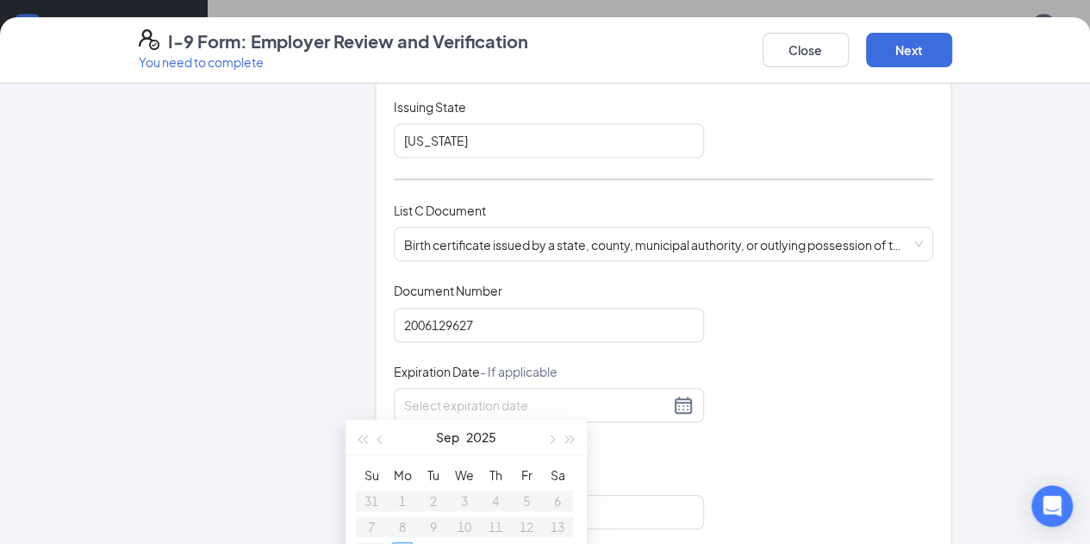
click at [714, 441] on div "Document Title Birth certificate issued by a state, county, municipal authority…" at bounding box center [664, 405] width 540 height 246
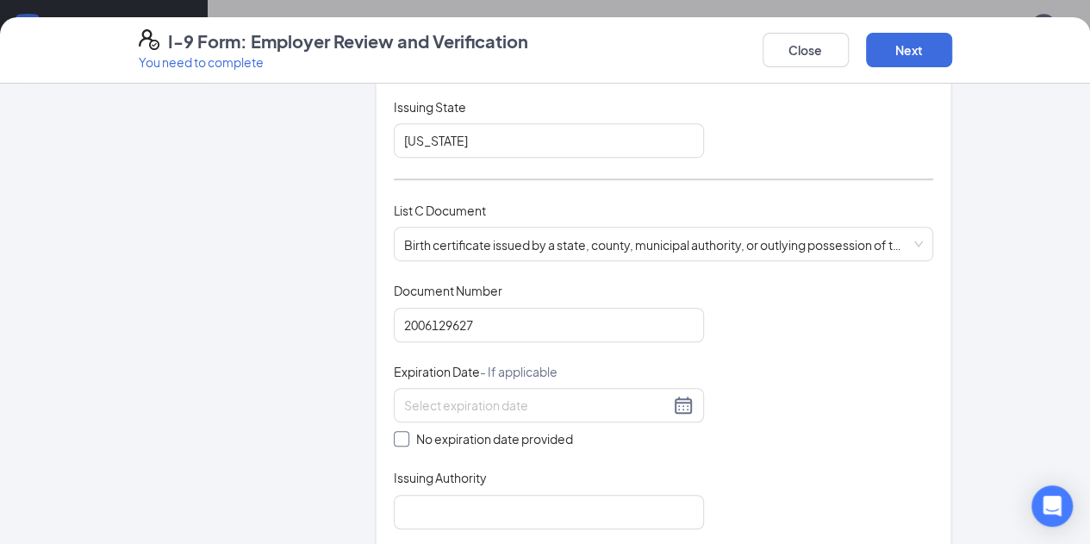
click at [394, 435] on input "No expiration date provided" at bounding box center [400, 437] width 12 height 12
checkbox input "true"
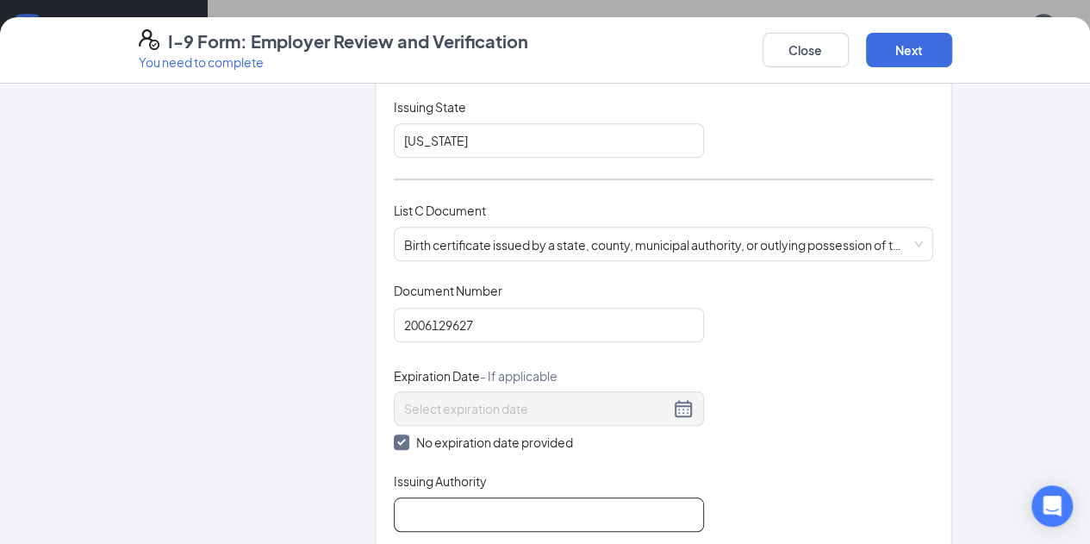
click at [394, 508] on input "Issuing Authority" at bounding box center [549, 514] width 310 height 34
type input "State of [US_STATE]"
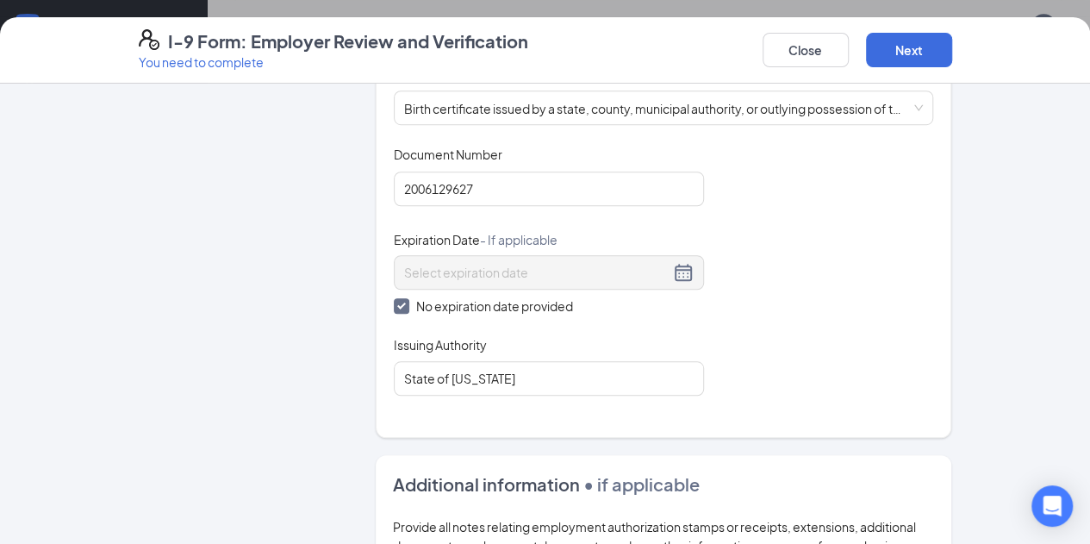
scroll to position [668, 0]
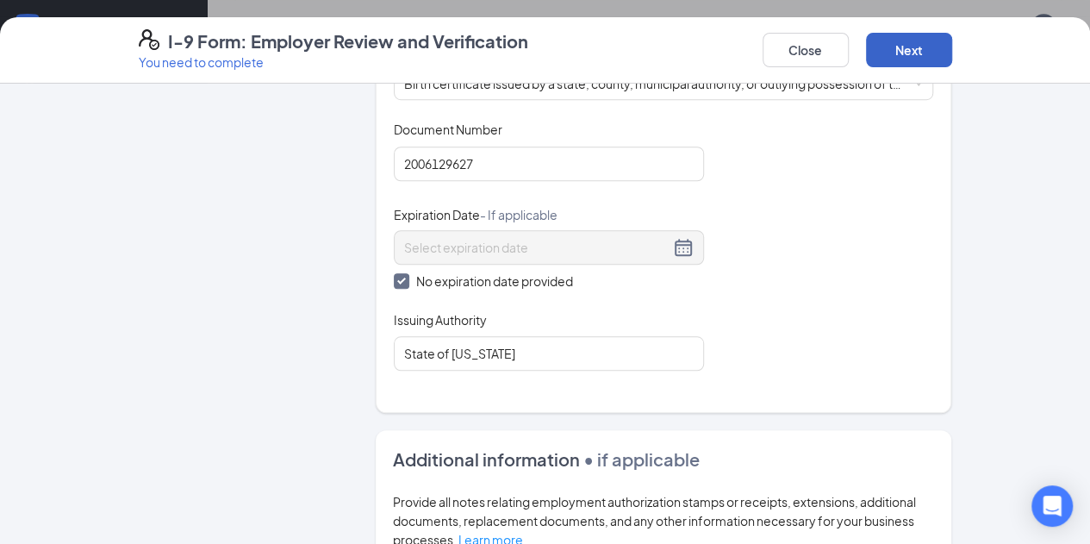
click at [952, 58] on button "Next" at bounding box center [909, 50] width 86 height 34
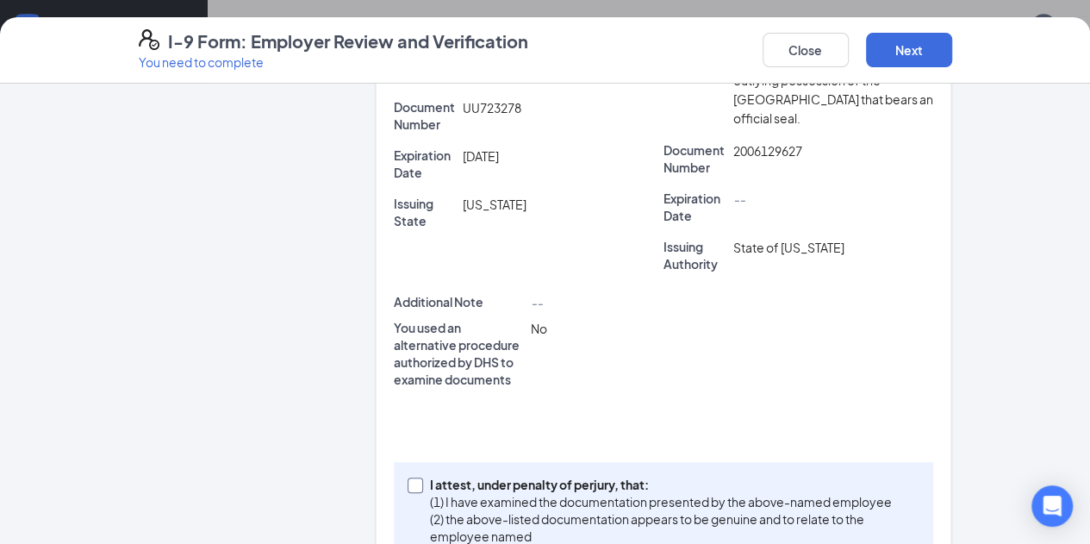
click at [408, 477] on input "I attest, under penalty of [PERSON_NAME], that: (1) I have examined the documen…" at bounding box center [414, 483] width 12 height 12
checkbox input "true"
click at [952, 58] on button "Next" at bounding box center [909, 50] width 86 height 34
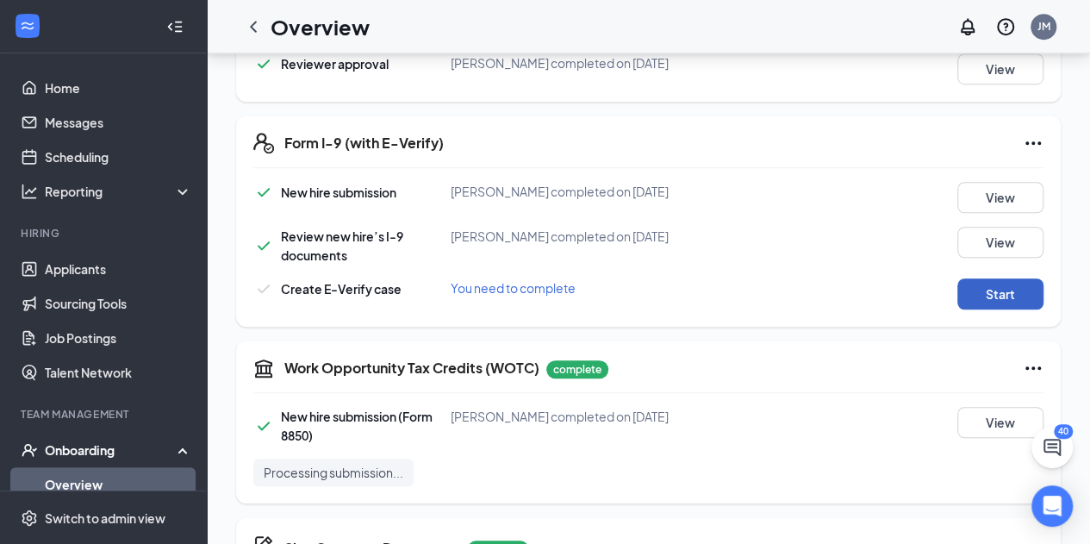
click at [1016, 291] on button "Start" at bounding box center [1001, 293] width 86 height 31
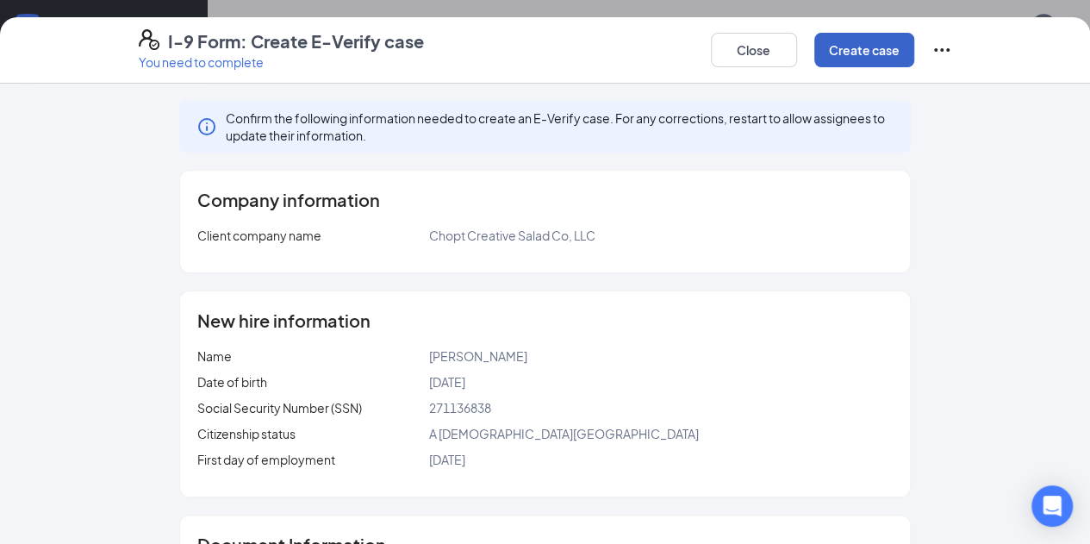
click at [914, 42] on button "Create case" at bounding box center [864, 50] width 100 height 34
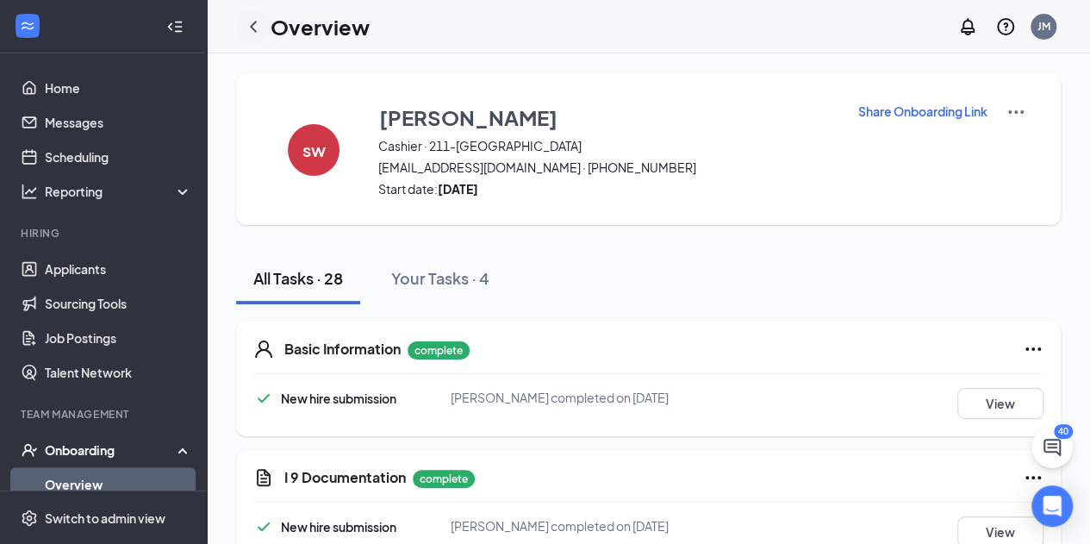
click at [257, 35] on icon "ChevronLeft" at bounding box center [253, 26] width 21 height 21
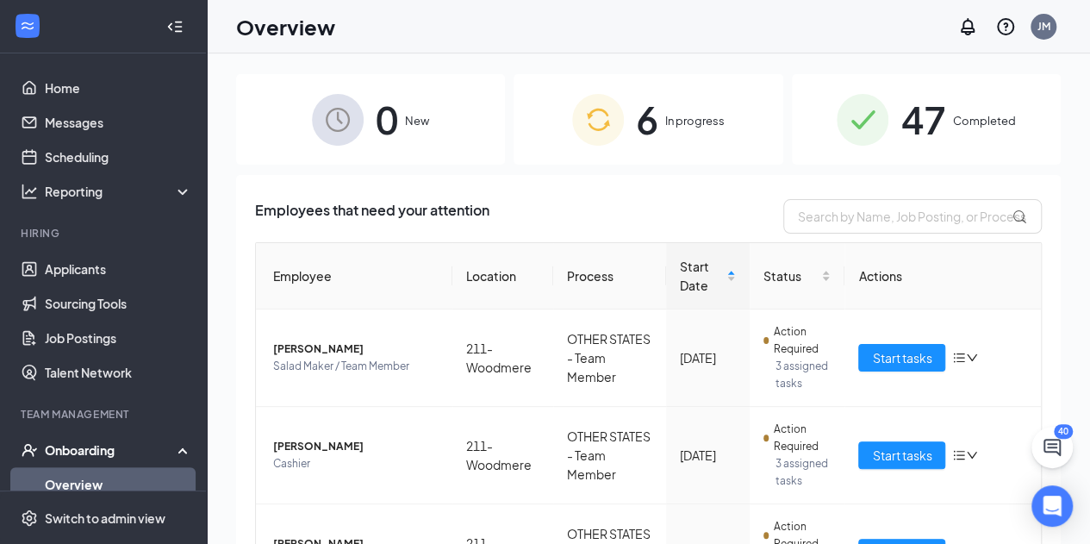
click at [923, 122] on span "47" at bounding box center [923, 119] width 45 height 59
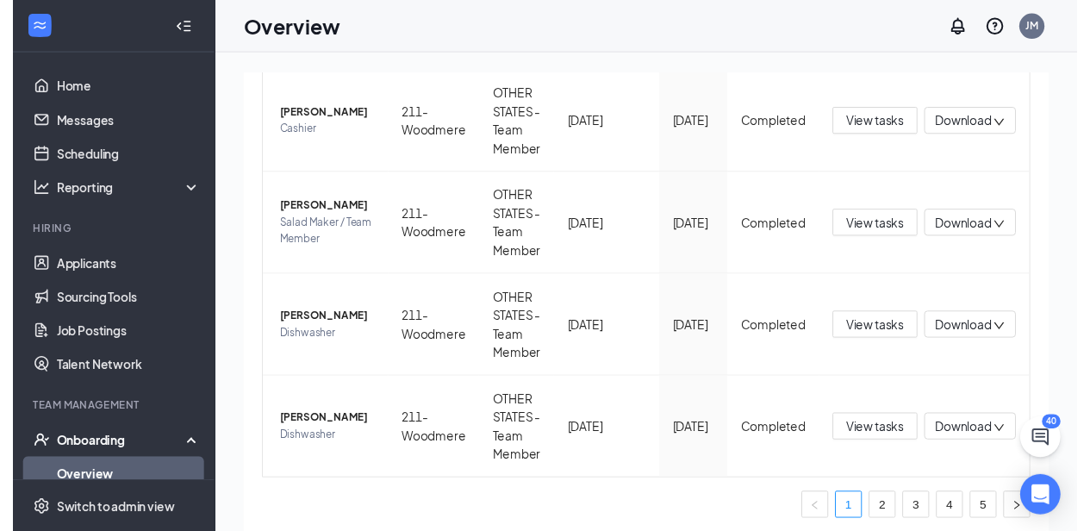
scroll to position [864, 0]
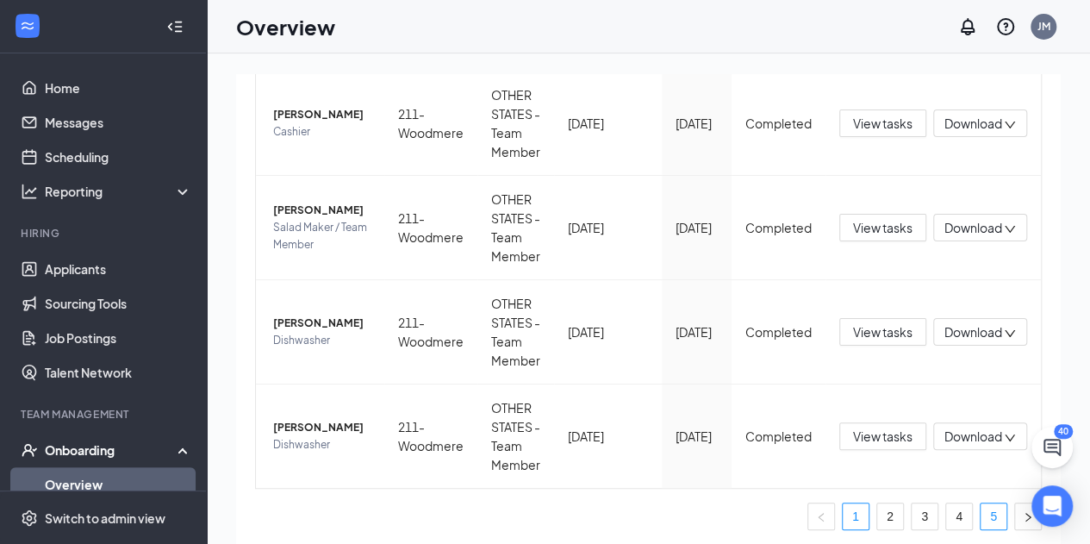
click at [981, 516] on link "5" at bounding box center [994, 516] width 26 height 26
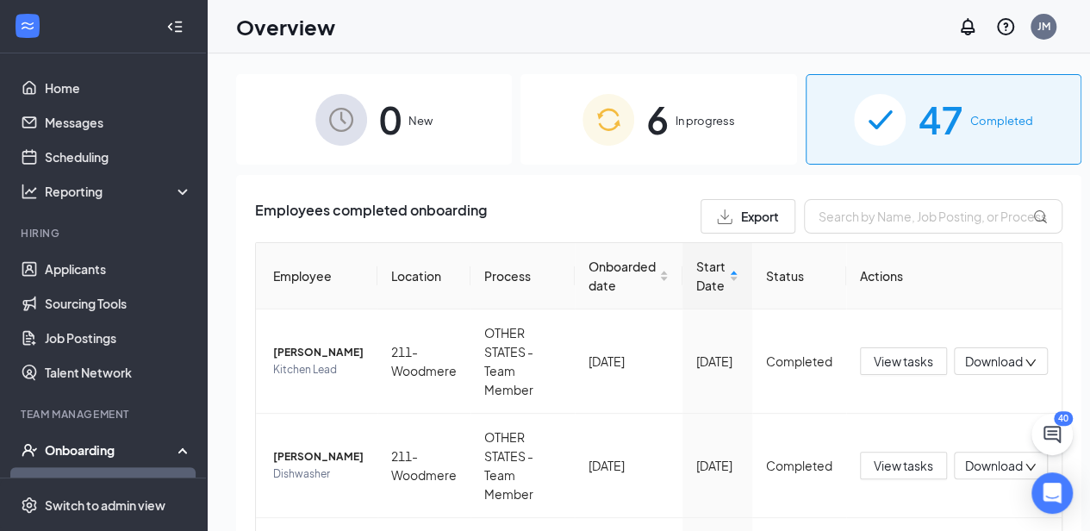
click at [610, 130] on img at bounding box center [609, 120] width 52 height 52
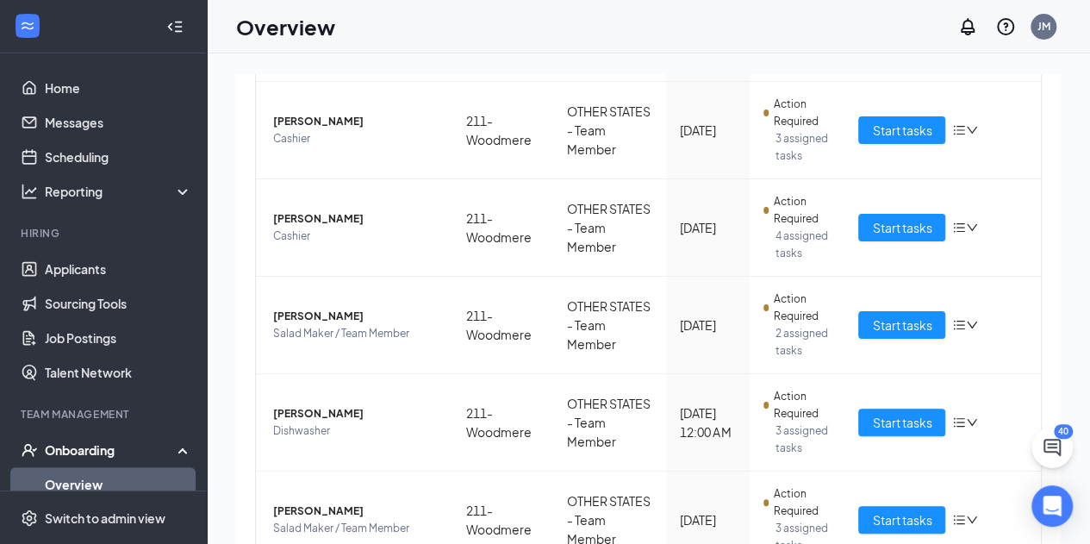
scroll to position [352, 0]
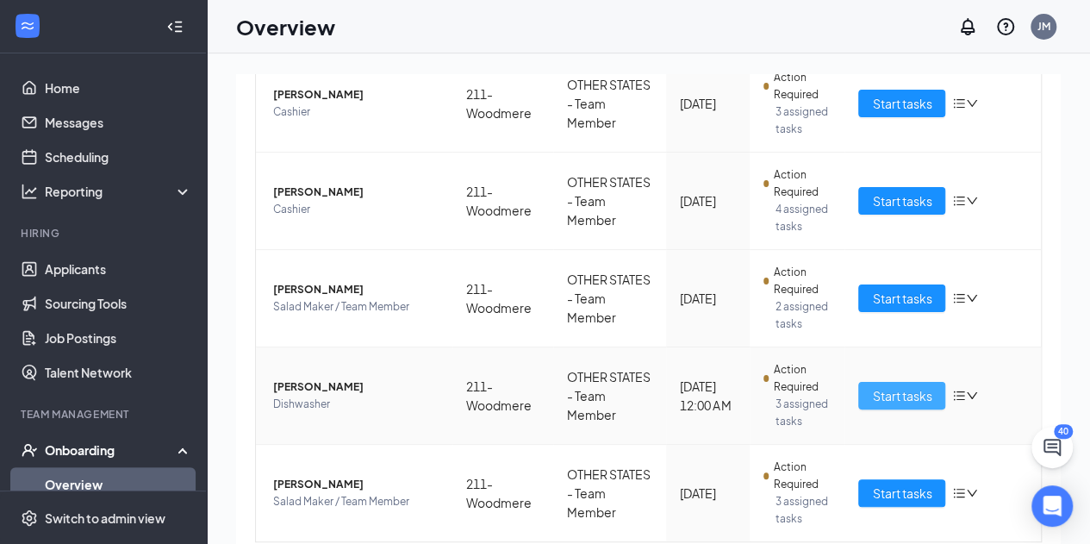
click at [888, 394] on span "Start tasks" at bounding box center [901, 395] width 59 height 19
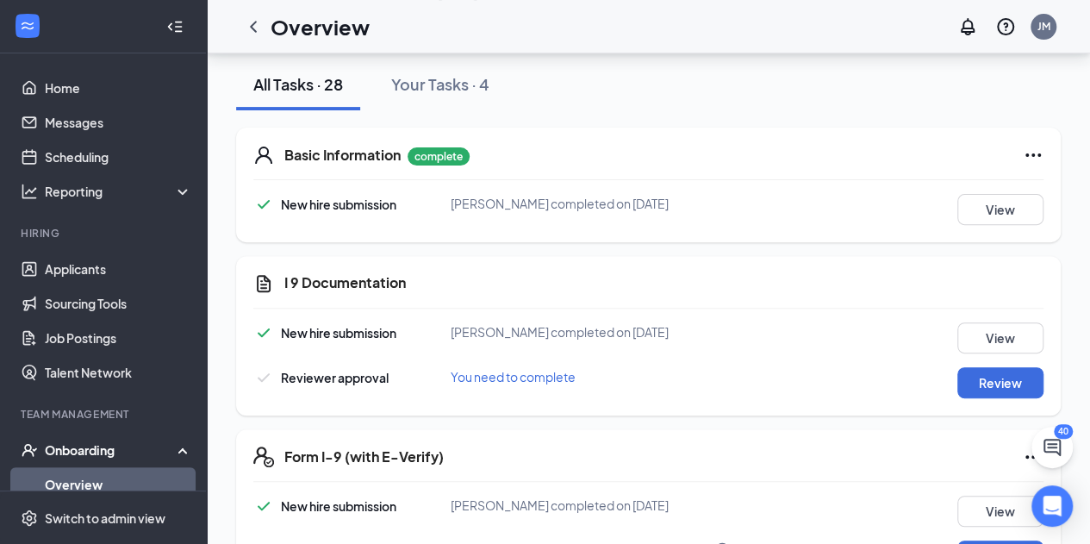
scroll to position [212, 0]
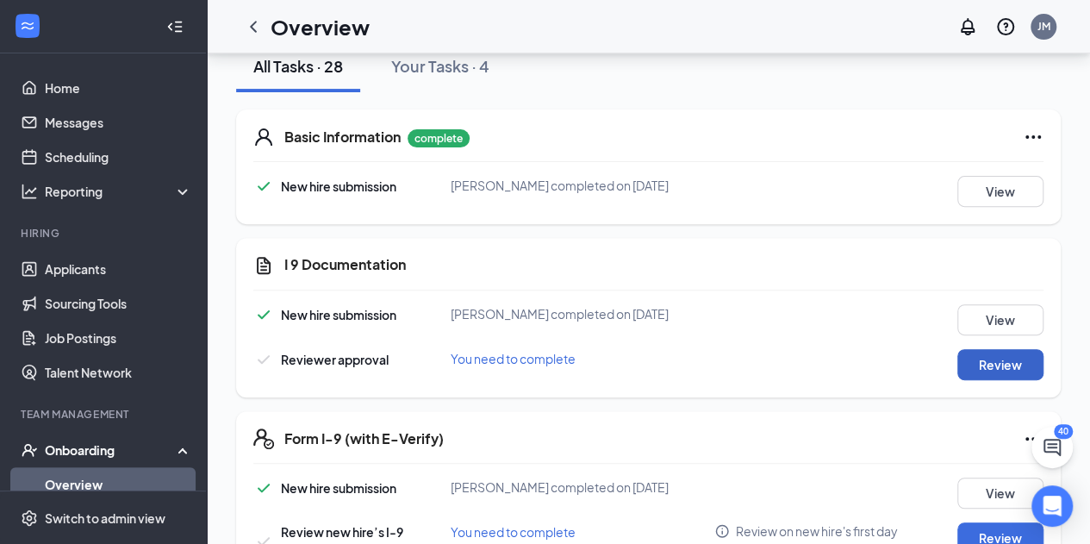
click at [995, 352] on button "Review" at bounding box center [1001, 364] width 86 height 31
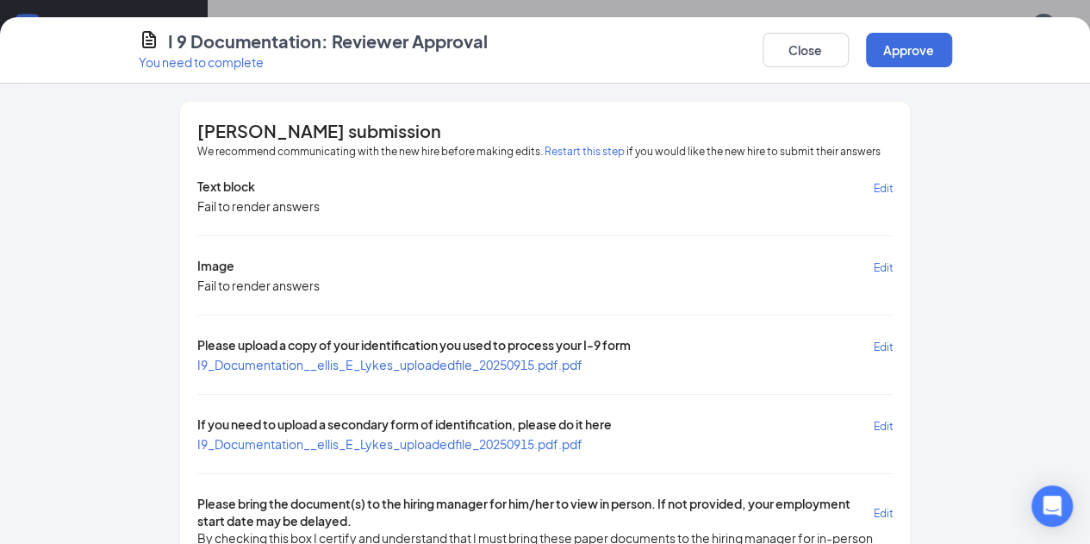
scroll to position [95, 0]
click at [407, 361] on span "I9_Documentation__ellis_E_Lykes_uploadedfile_20250915.pdf.pdf" at bounding box center [389, 365] width 385 height 16
click at [345, 440] on span "I9_Documentation__ellis_E_Lykes_uploadedfile_20250915.pdf.pdf" at bounding box center [389, 444] width 385 height 16
click at [952, 53] on button "Approve" at bounding box center [909, 50] width 86 height 34
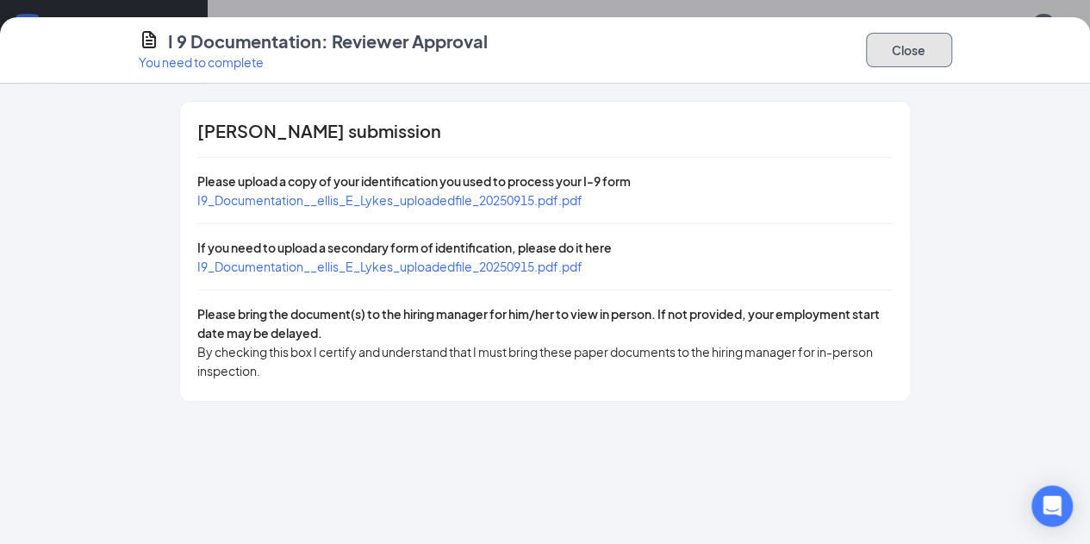
click at [952, 57] on button "Close" at bounding box center [909, 50] width 86 height 34
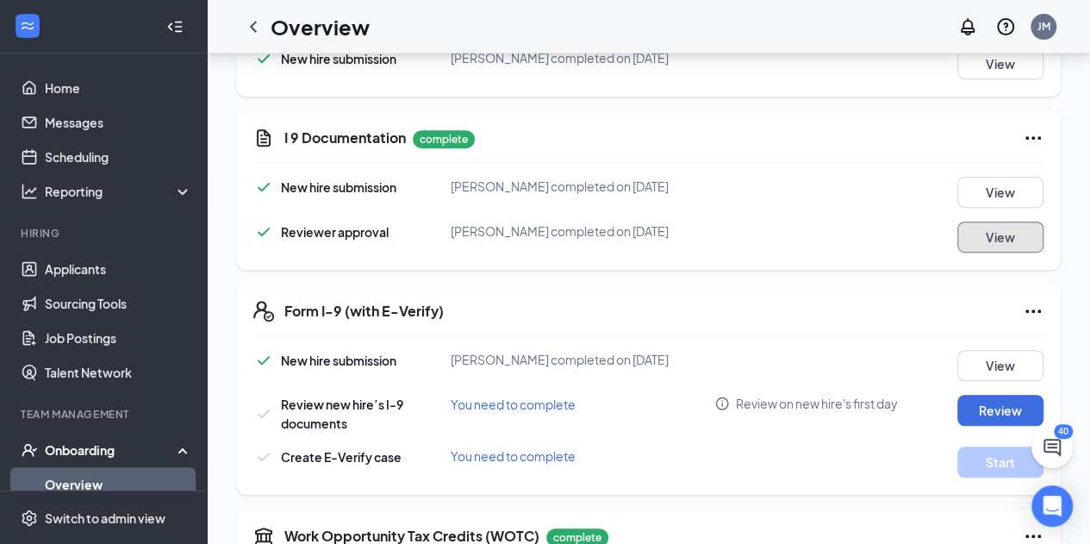
scroll to position [359, 0]
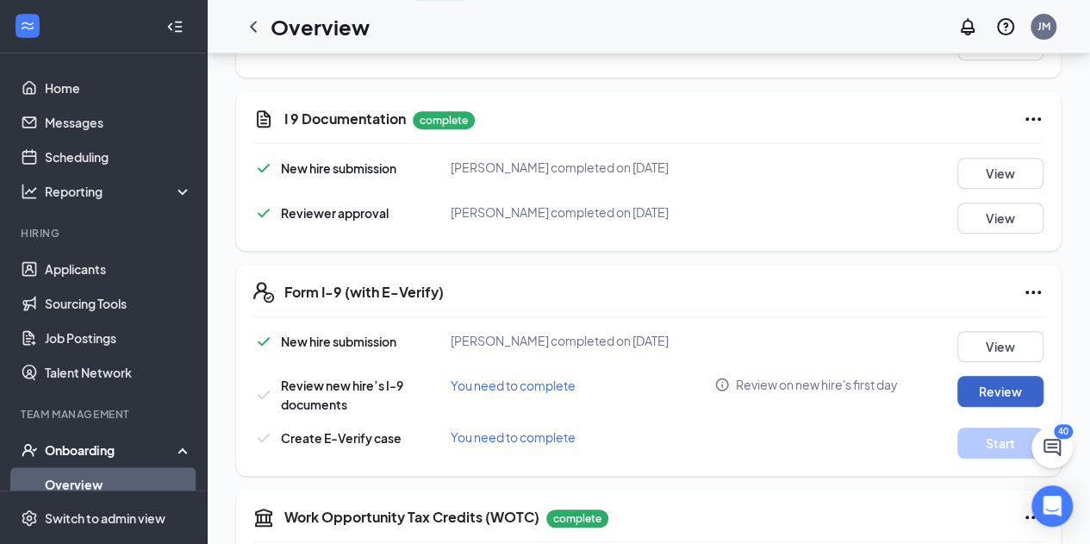
click at [988, 393] on button "Review" at bounding box center [1001, 391] width 86 height 31
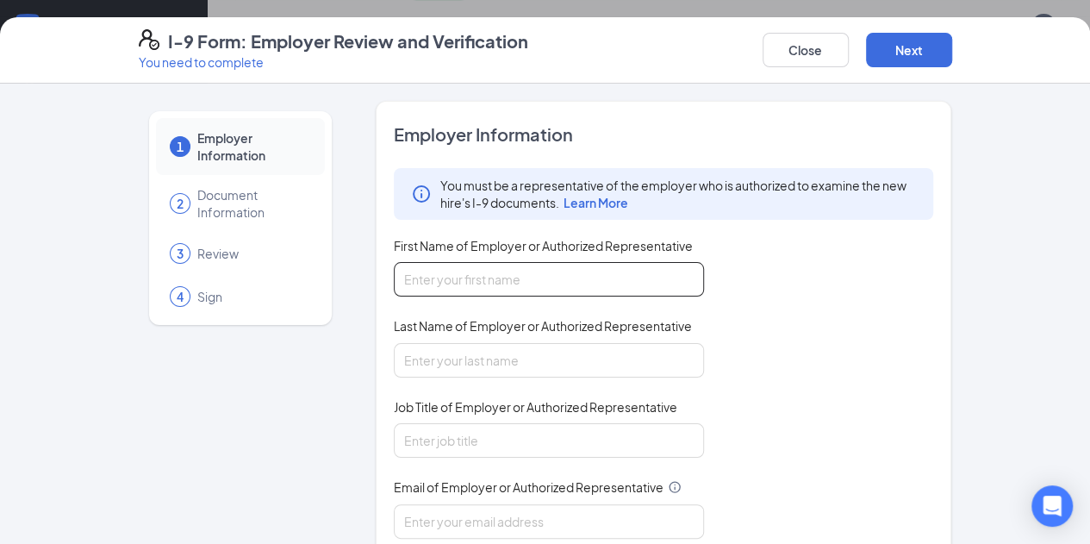
click at [394, 277] on input "First Name of Employer or Authorized Representative" at bounding box center [549, 279] width 310 height 34
type input "[PERSON_NAME]"
type input "Marks"
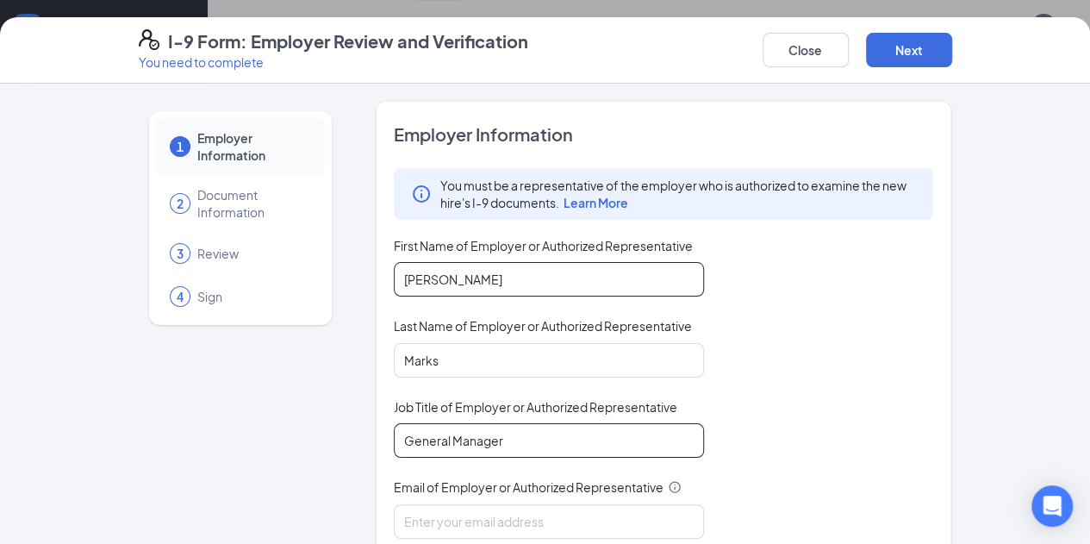
type input "General Manager"
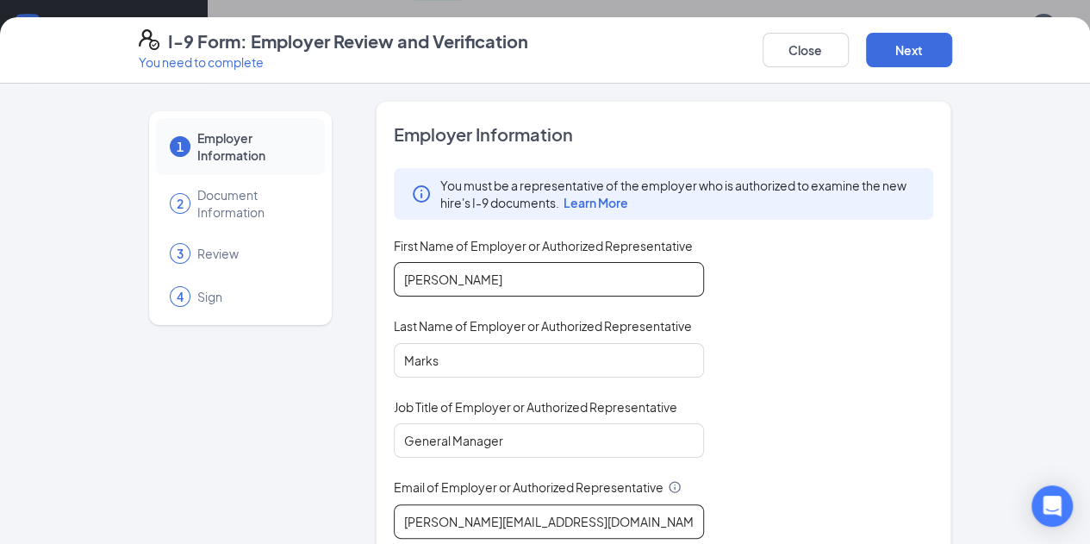
type input "[PERSON_NAME][EMAIL_ADDRESS][DOMAIN_NAME]"
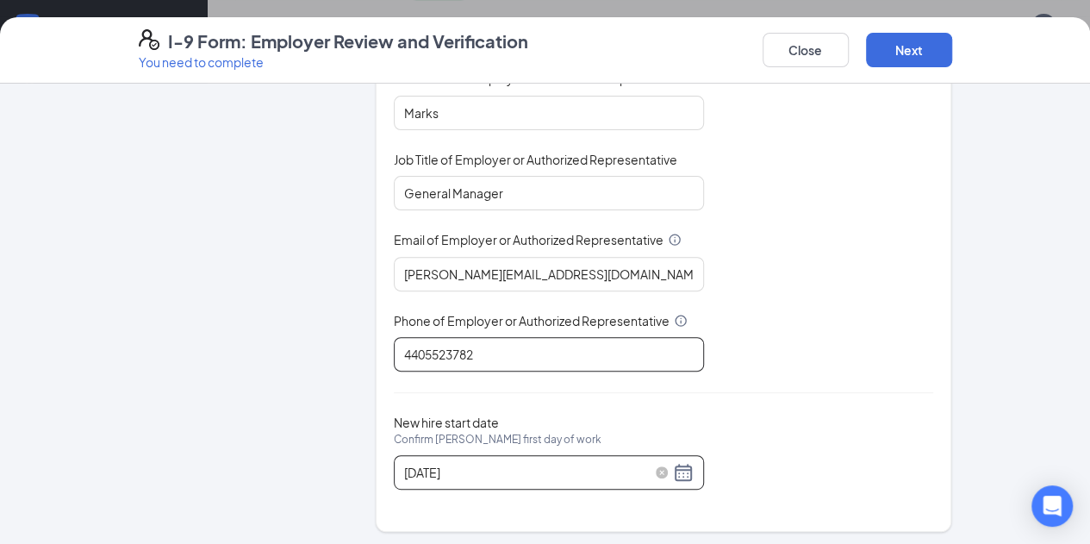
type input "4405523782"
click at [634, 475] on div "[DATE]" at bounding box center [549, 472] width 290 height 21
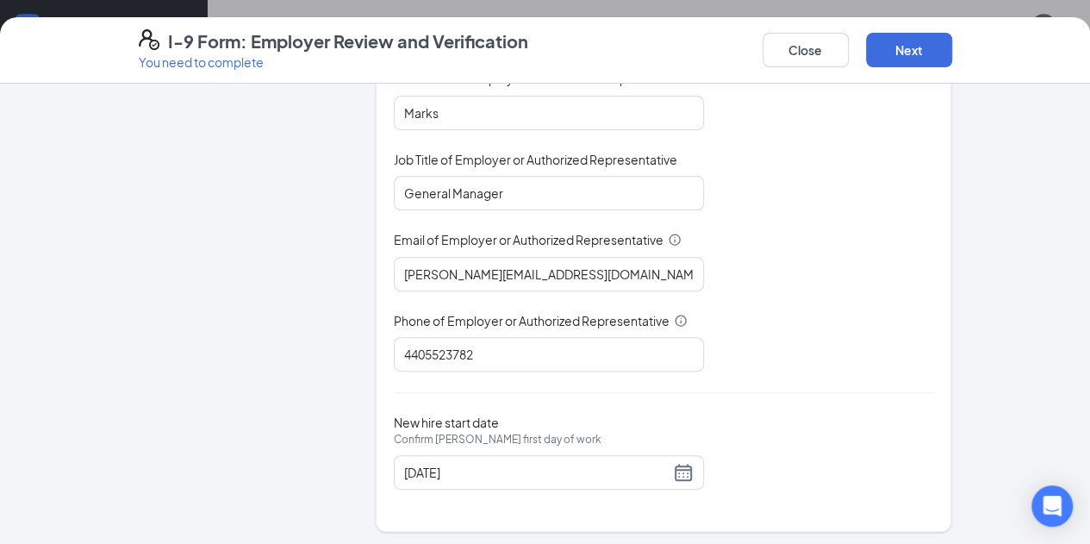
scroll to position [596, 0]
click at [640, 473] on div "[DATE]" at bounding box center [549, 472] width 290 height 21
drag, startPoint x: 519, startPoint y: 501, endPoint x: 514, endPoint y: 423, distance: 77.7
click at [514, 423] on span "New hire start date [PERSON_NAME] first day of work" at bounding box center [498, 440] width 208 height 52
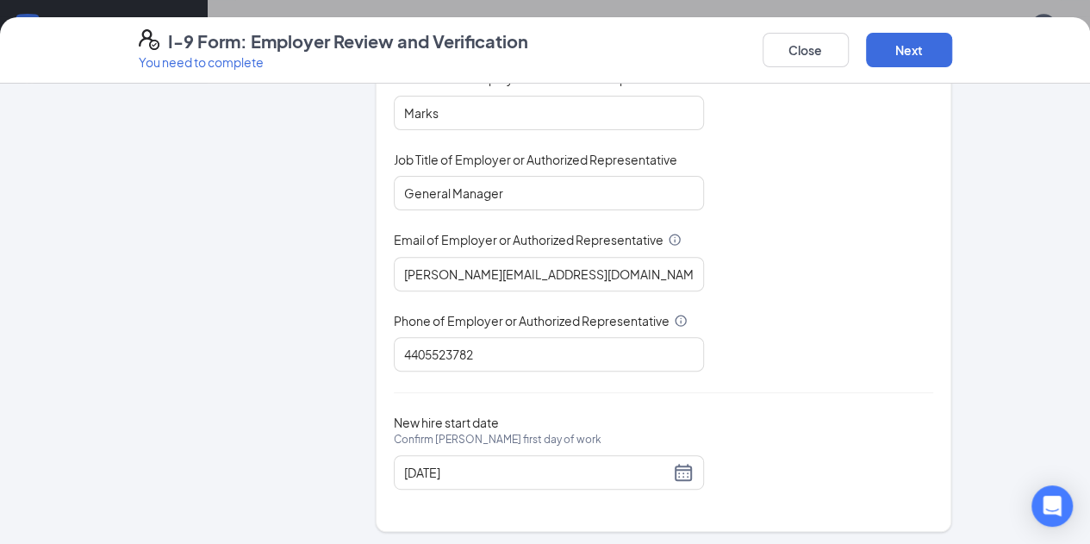
click at [514, 463] on input "[DATE]" at bounding box center [536, 472] width 265 height 19
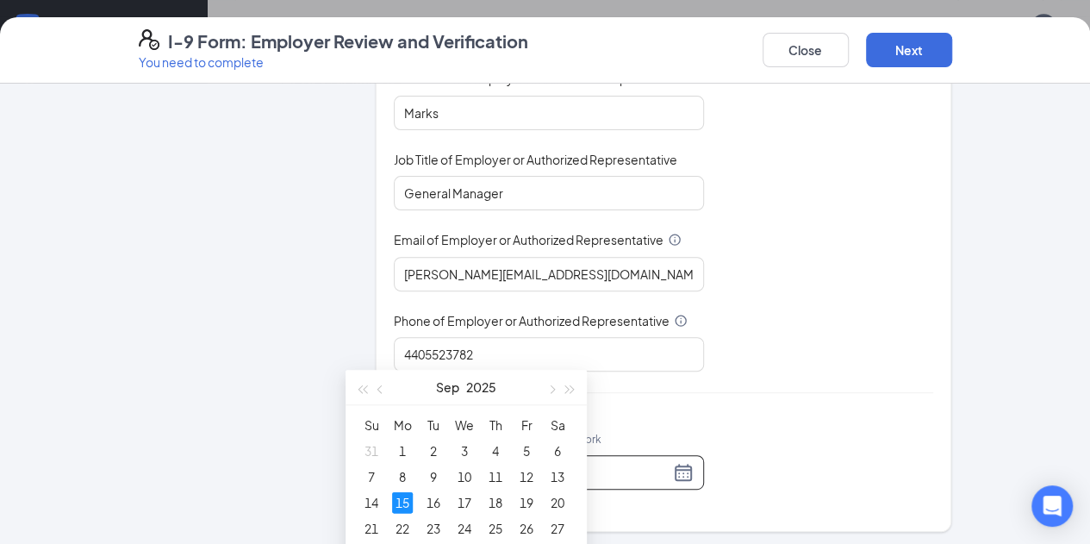
scroll to position [715, 0]
type input "[DATE]"
click at [427, 502] on div "16" at bounding box center [433, 501] width 21 height 21
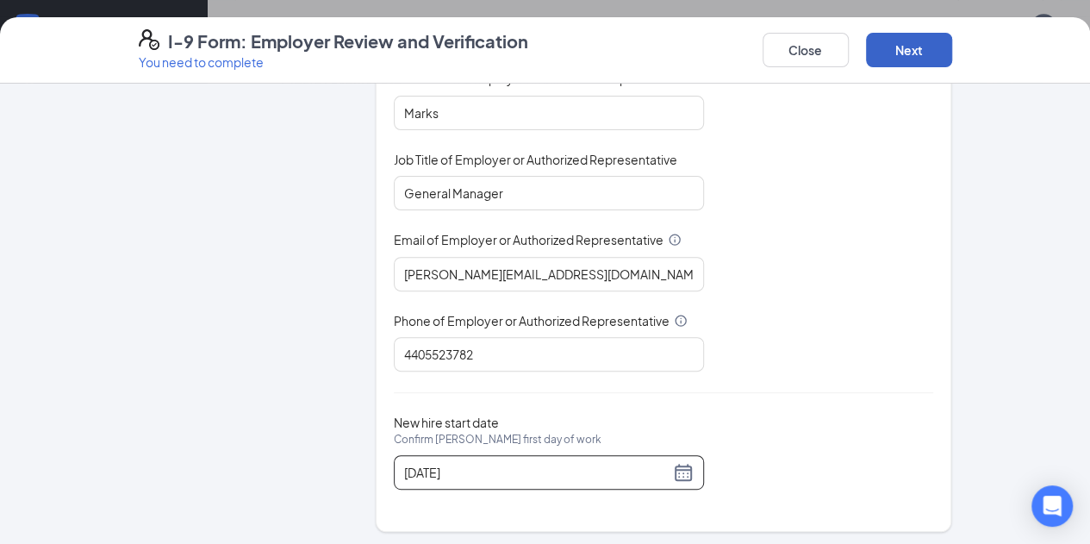
click at [952, 40] on button "Next" at bounding box center [909, 50] width 86 height 34
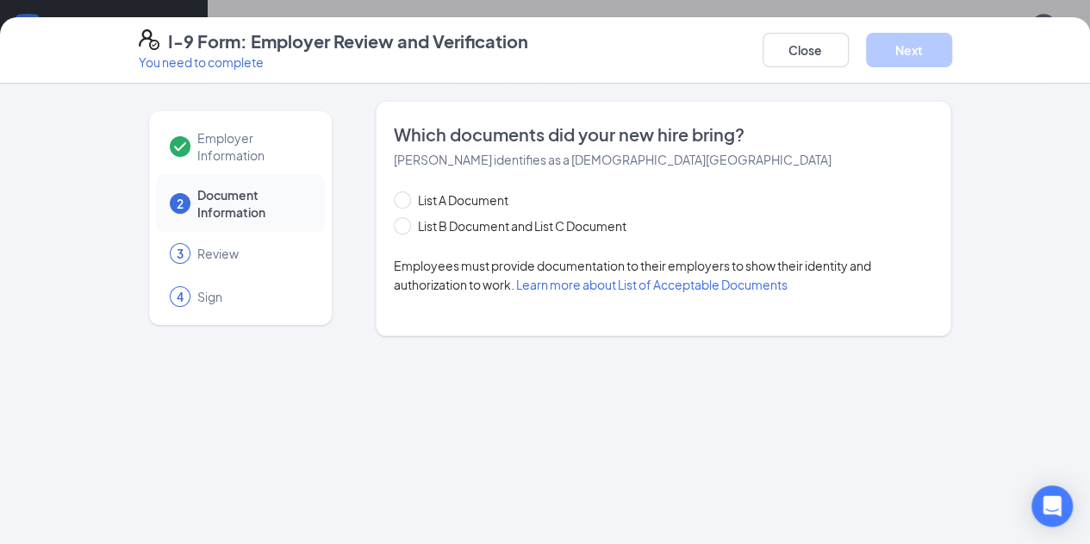
scroll to position [0, 0]
click at [394, 221] on input "List B Document and List C Document" at bounding box center [400, 223] width 12 height 12
radio input "true"
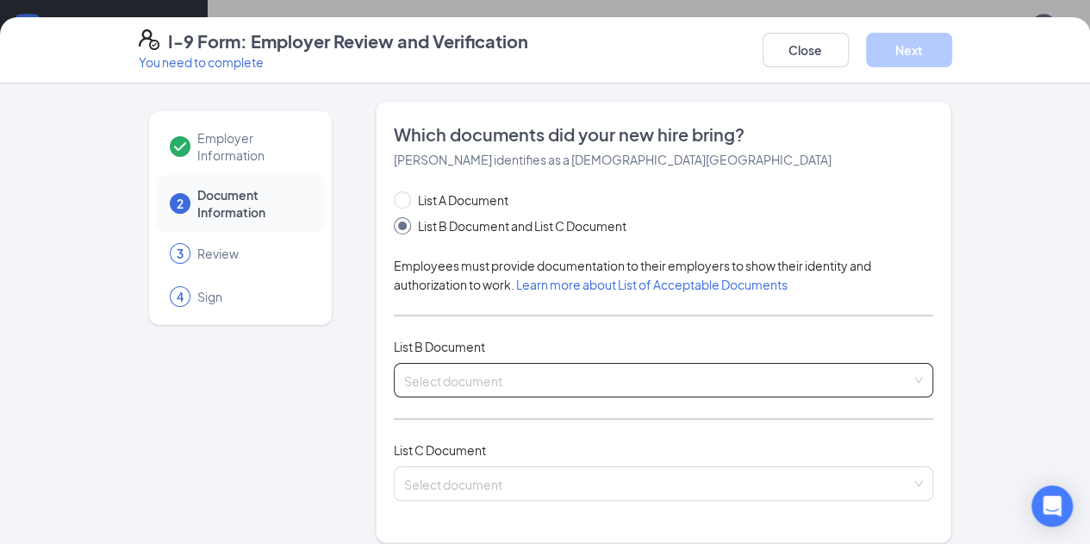
click at [475, 374] on input "search" at bounding box center [658, 377] width 508 height 26
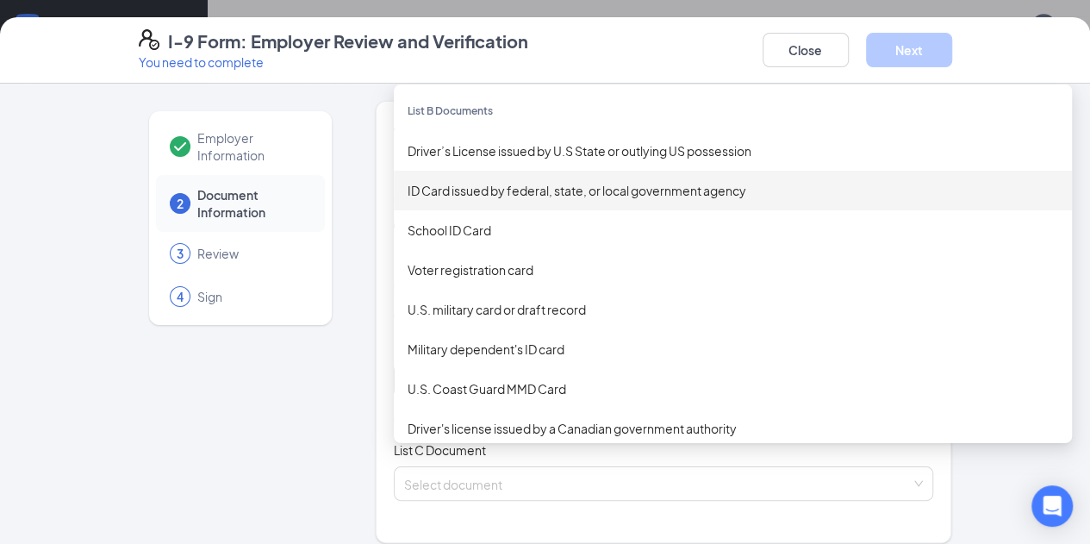
click at [438, 187] on div "ID Card issued by federal, state, or local government agency" at bounding box center [733, 190] width 651 height 19
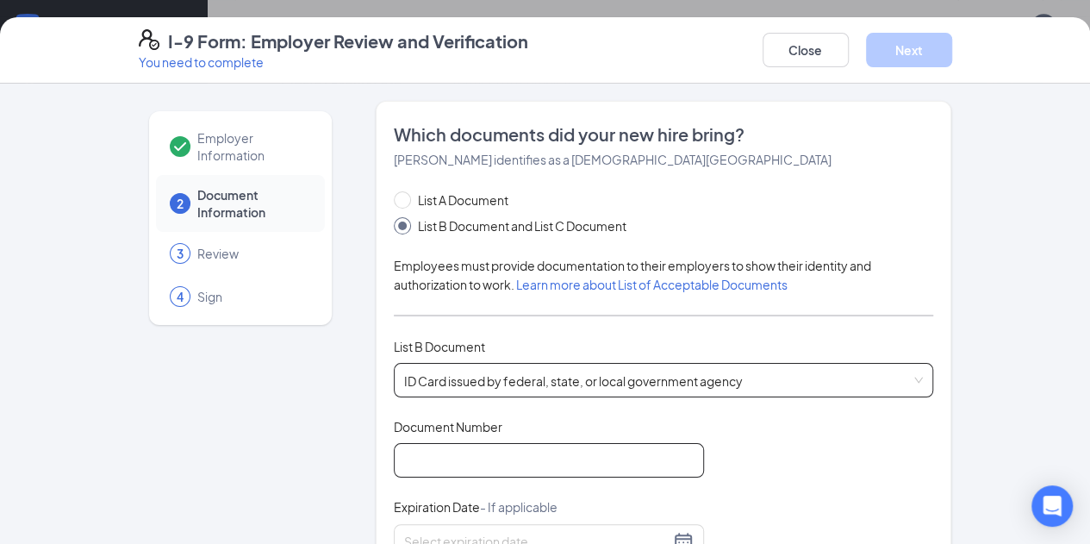
click at [431, 465] on input "Document Number" at bounding box center [549, 460] width 310 height 34
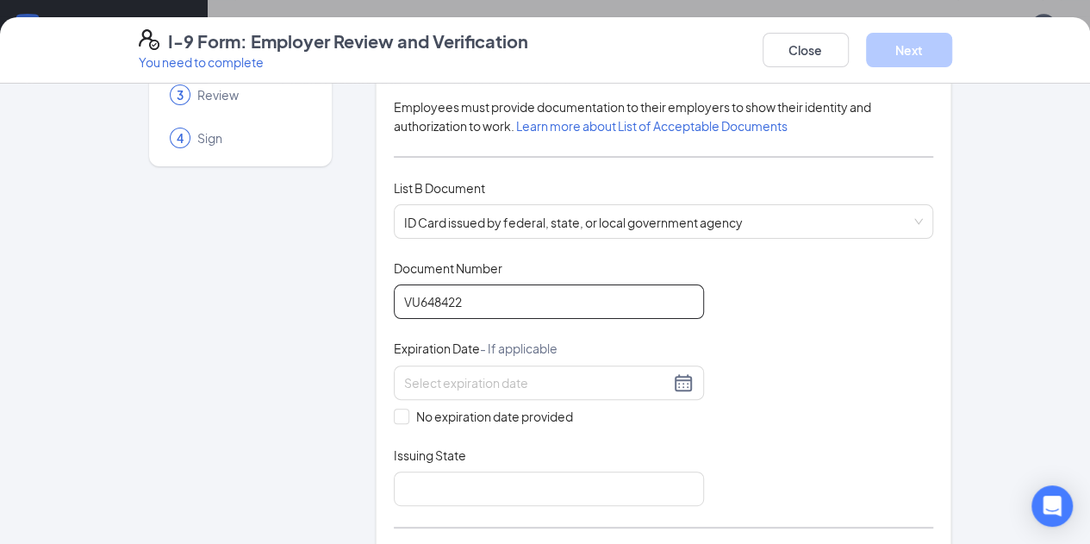
scroll to position [159, 0]
type input "VU648422"
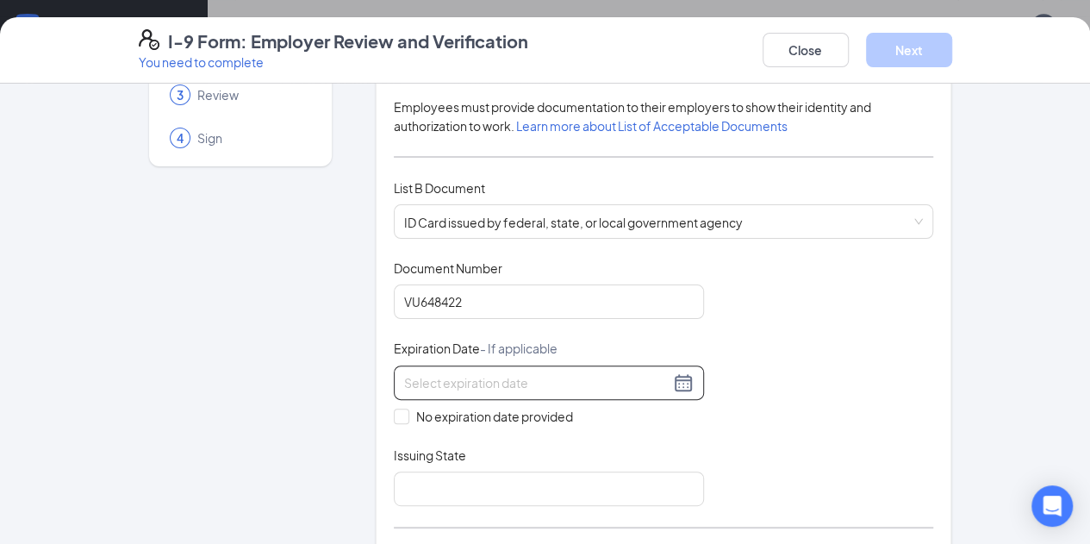
click at [629, 383] on div at bounding box center [549, 382] width 290 height 21
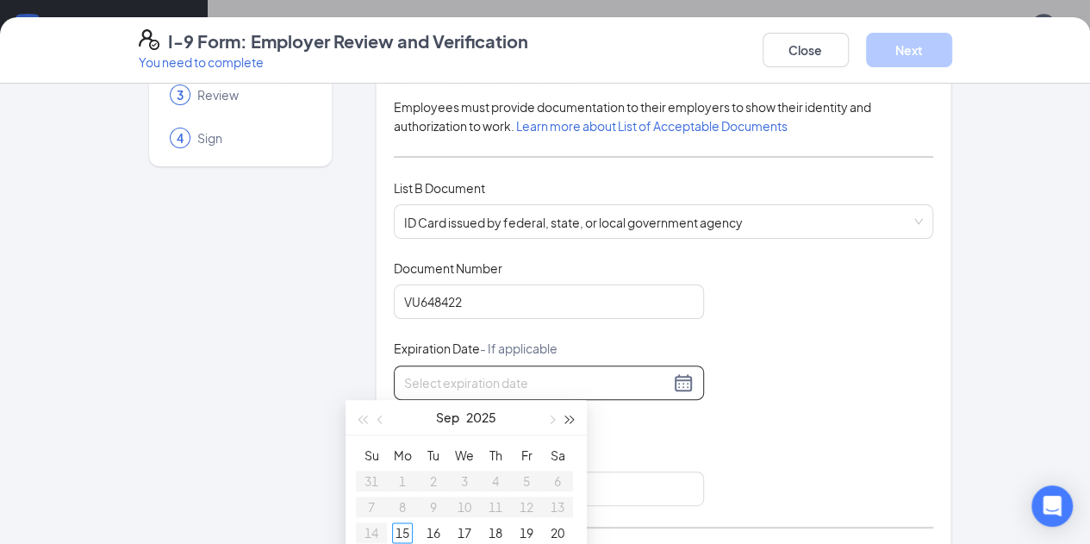
click at [571, 421] on span "button" at bounding box center [570, 419] width 9 height 9
click at [385, 420] on button "button" at bounding box center [380, 417] width 19 height 34
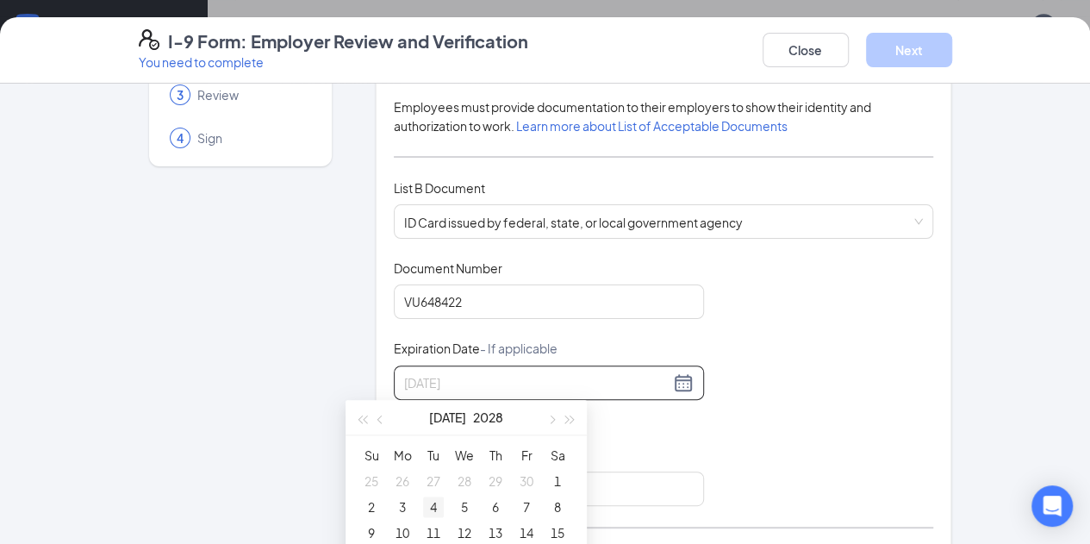
type input "[DATE]"
click at [433, 502] on div "4" at bounding box center [433, 506] width 21 height 21
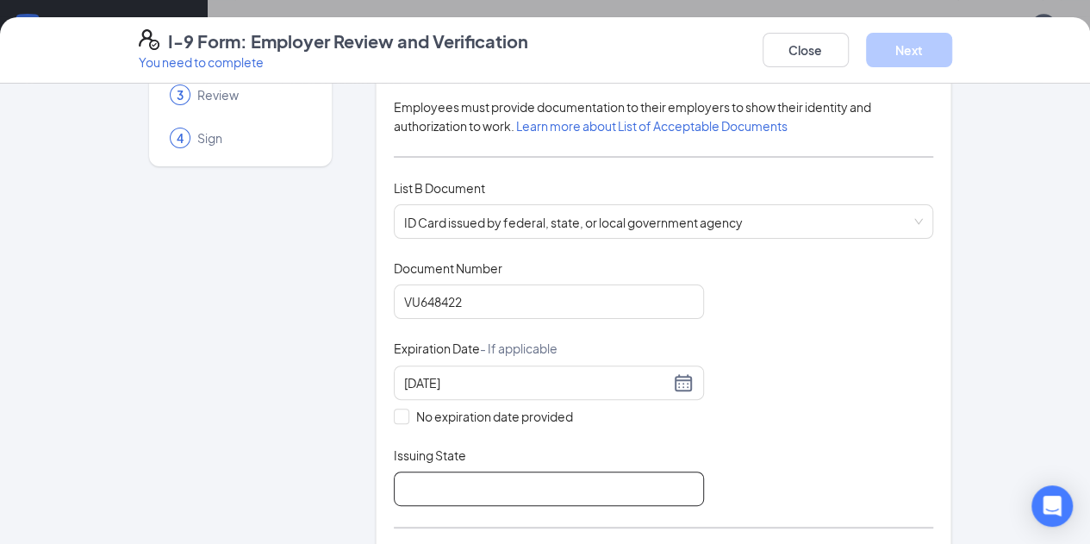
click at [523, 479] on input "Issuing State" at bounding box center [549, 488] width 310 height 34
type input "[US_STATE]"
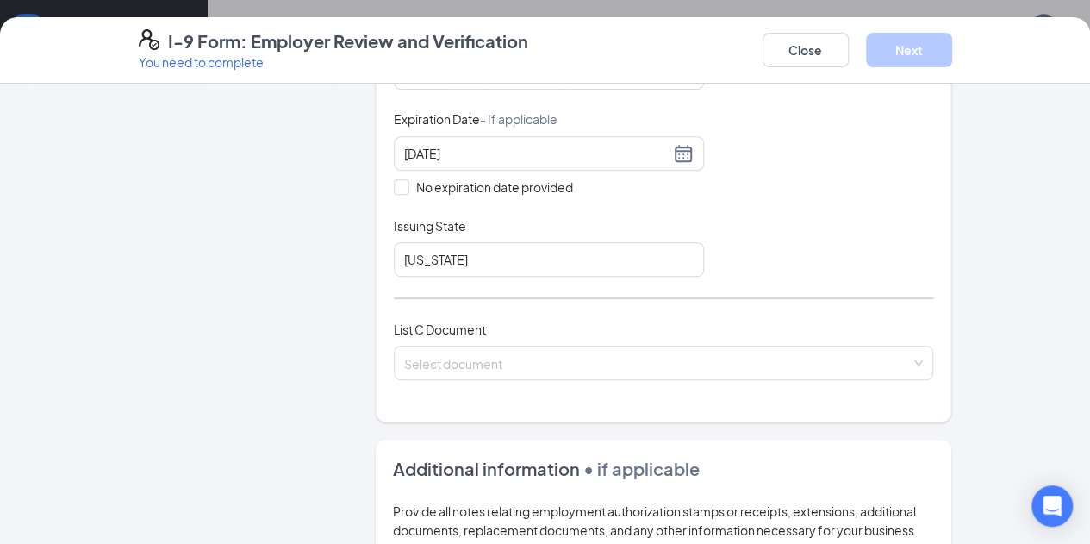
scroll to position [394, 0]
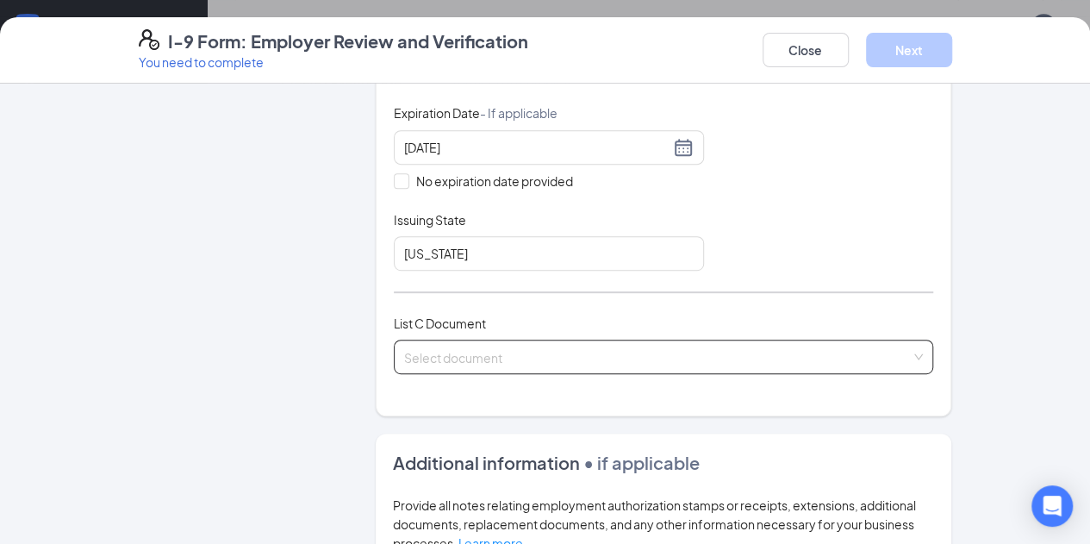
click at [546, 362] on div "Select document" at bounding box center [664, 357] width 540 height 34
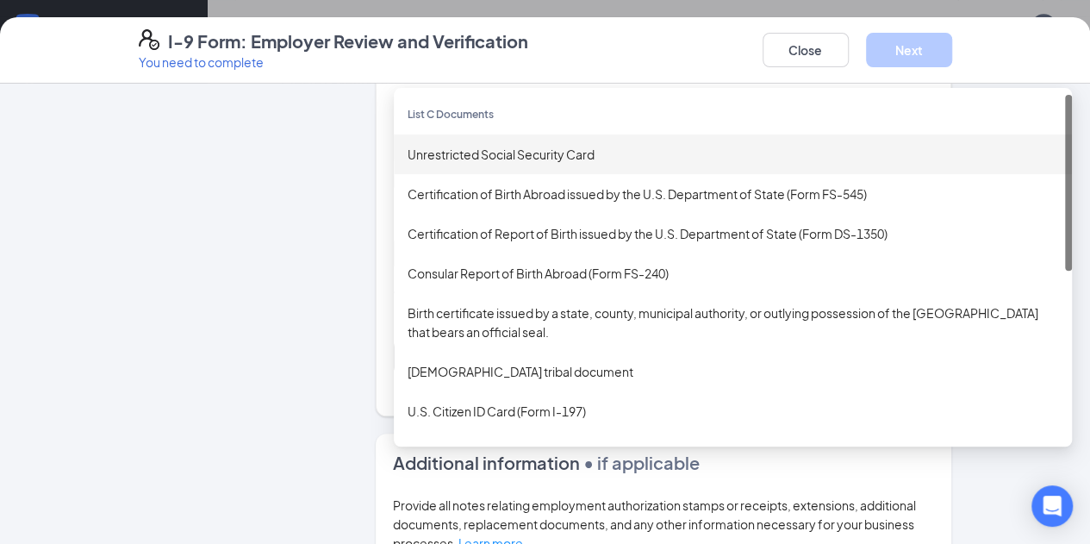
click at [422, 158] on div "Unrestricted Social Security Card" at bounding box center [733, 154] width 651 height 19
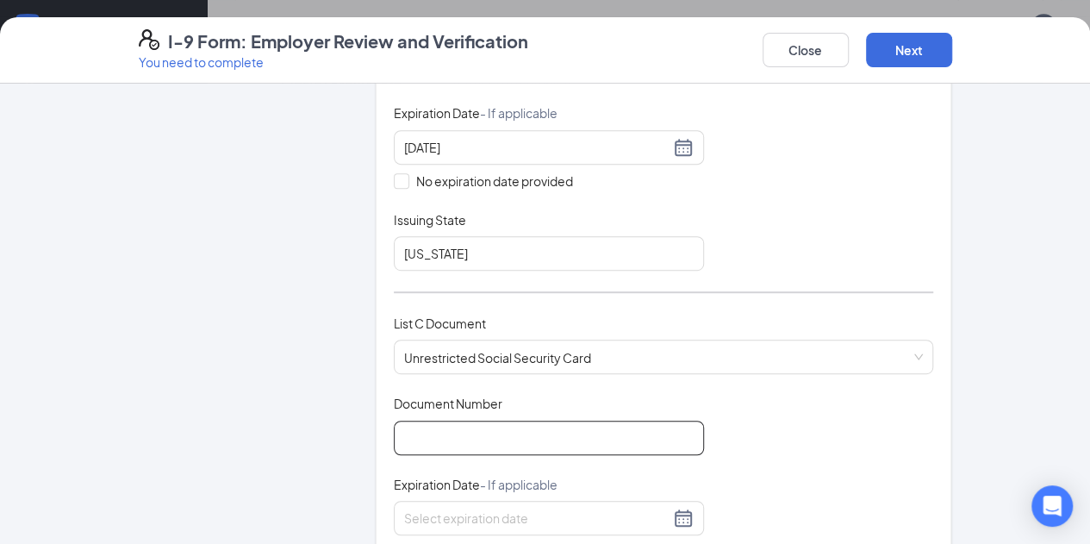
click at [462, 428] on input "Document Number" at bounding box center [549, 438] width 310 height 34
type input "300138493"
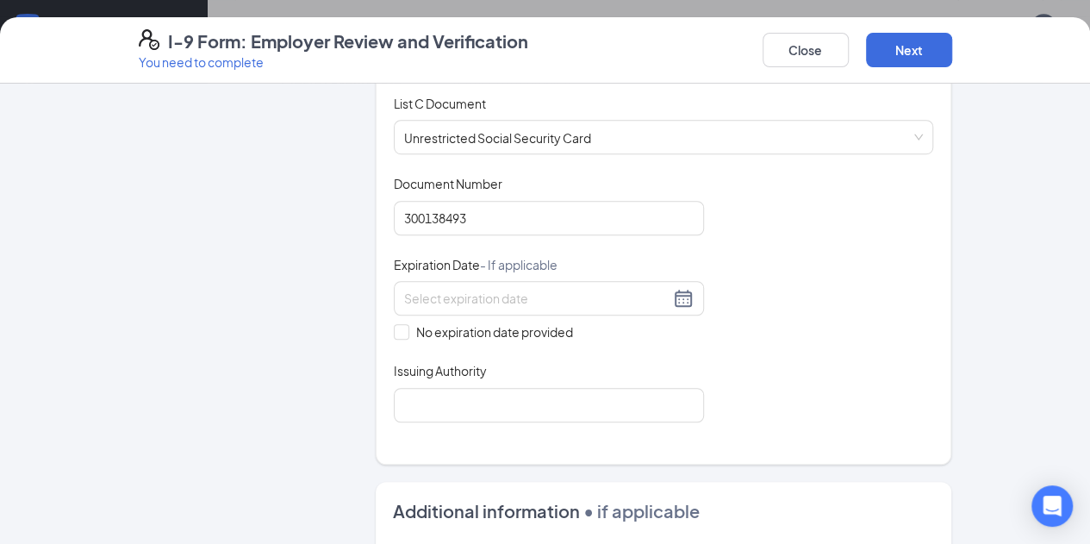
scroll to position [646, 0]
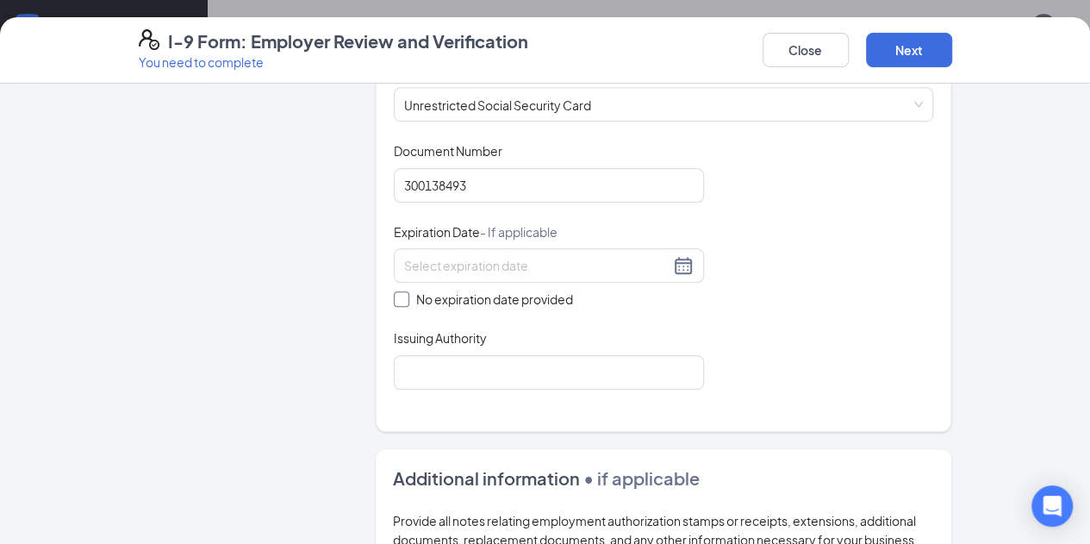
click at [394, 292] on input "No expiration date provided" at bounding box center [400, 297] width 12 height 12
checkbox input "true"
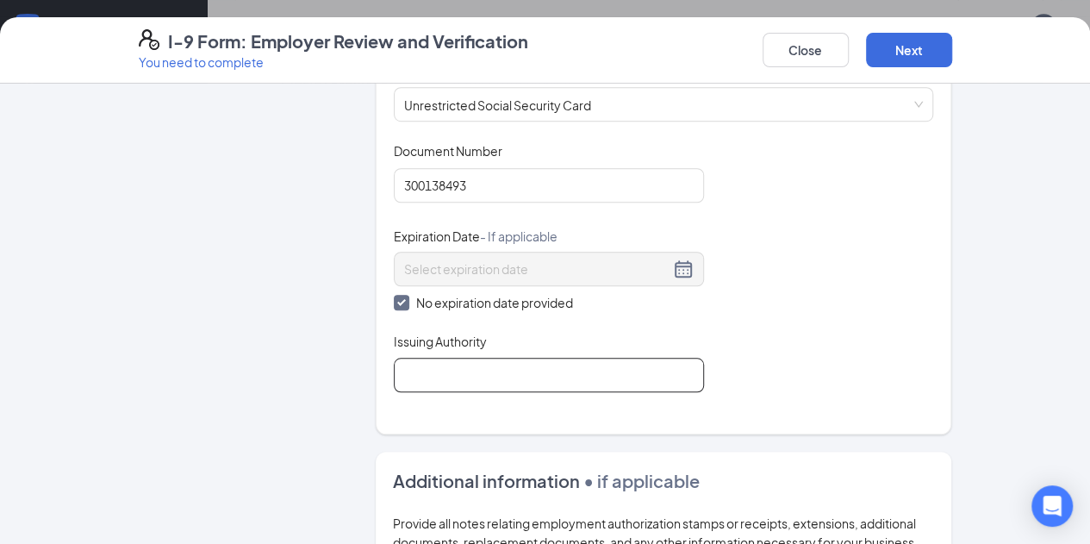
click at [402, 373] on input "Issuing Authority" at bounding box center [549, 375] width 310 height 34
type input "Social Security Administration"
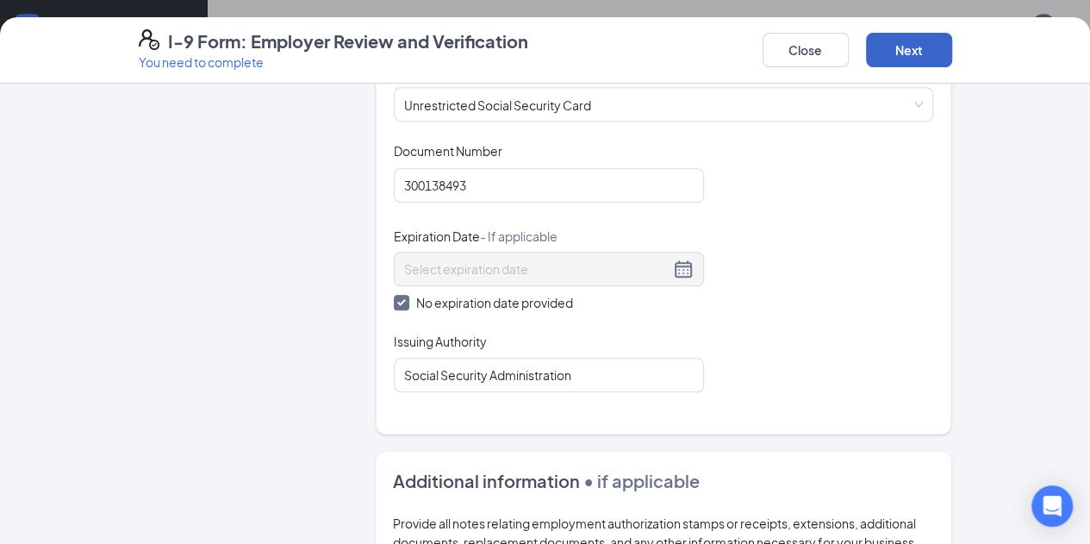
click at [952, 49] on button "Next" at bounding box center [909, 50] width 86 height 34
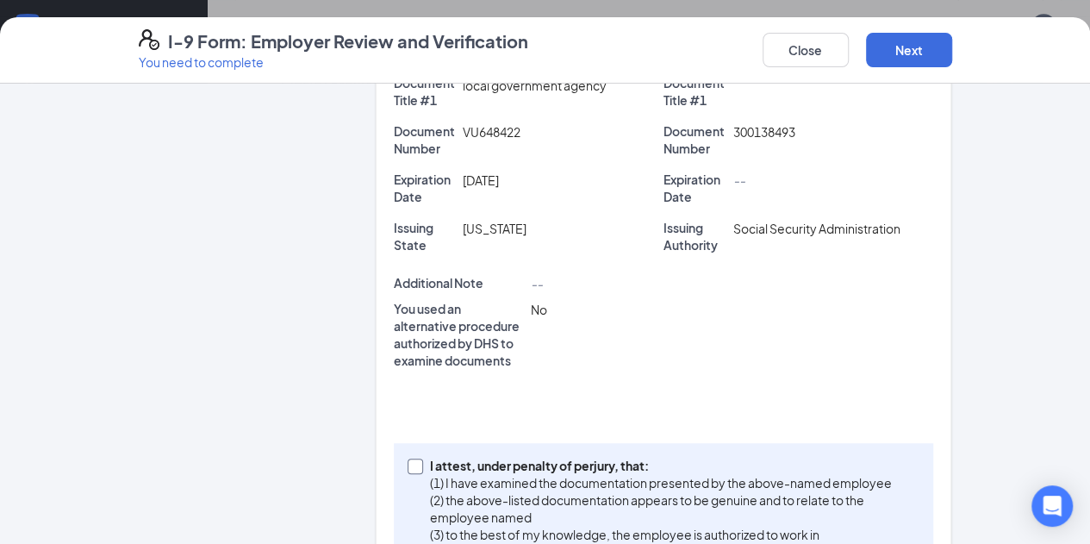
click at [408, 459] on input "I attest, under penalty of [PERSON_NAME], that: (1) I have examined the documen…" at bounding box center [414, 465] width 12 height 12
checkbox input "true"
click at [952, 53] on button "Next" at bounding box center [909, 50] width 86 height 34
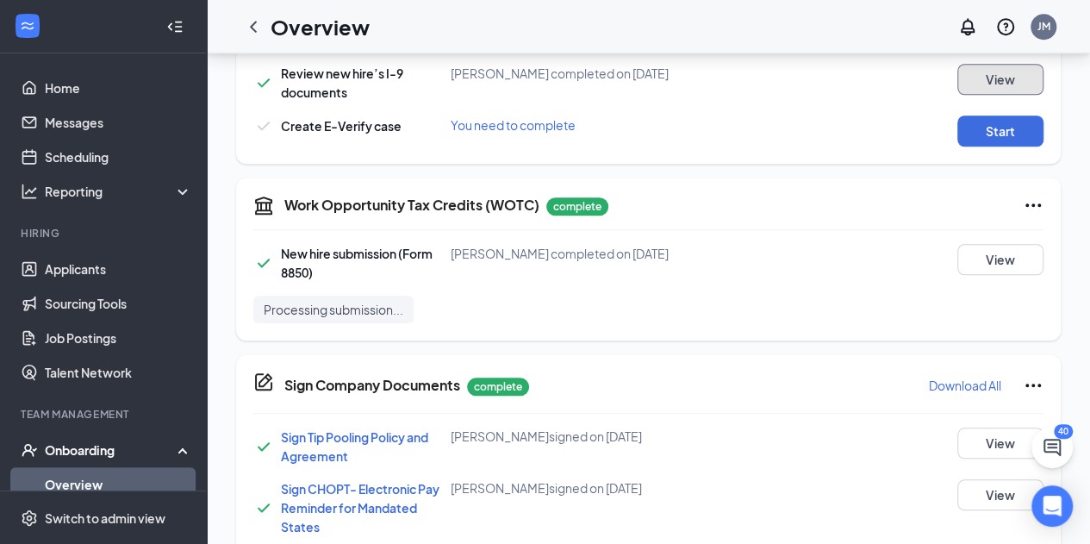
scroll to position [667, 0]
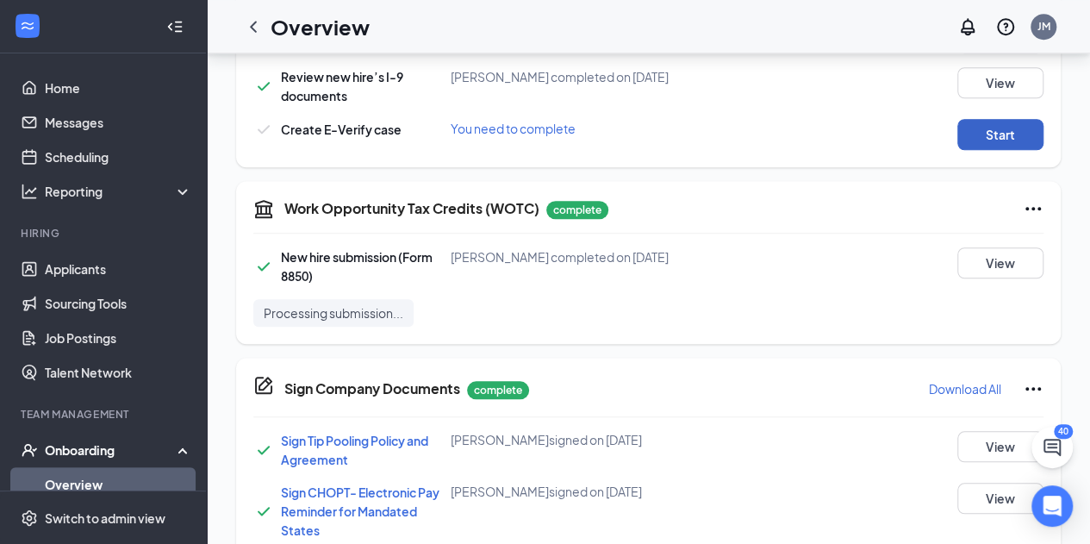
click at [1005, 132] on button "Start" at bounding box center [1001, 134] width 86 height 31
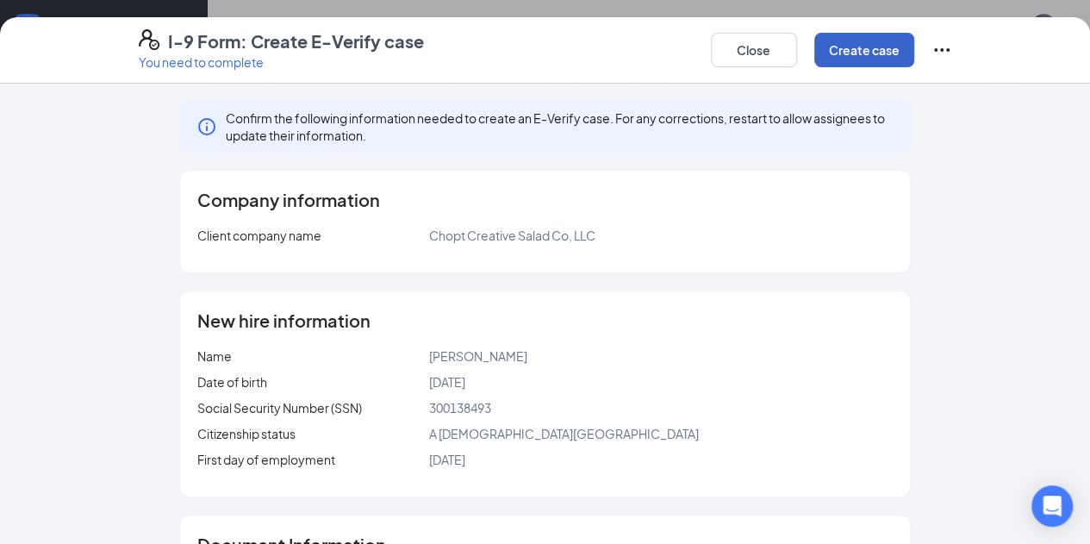
click at [914, 64] on button "Create case" at bounding box center [864, 50] width 100 height 34
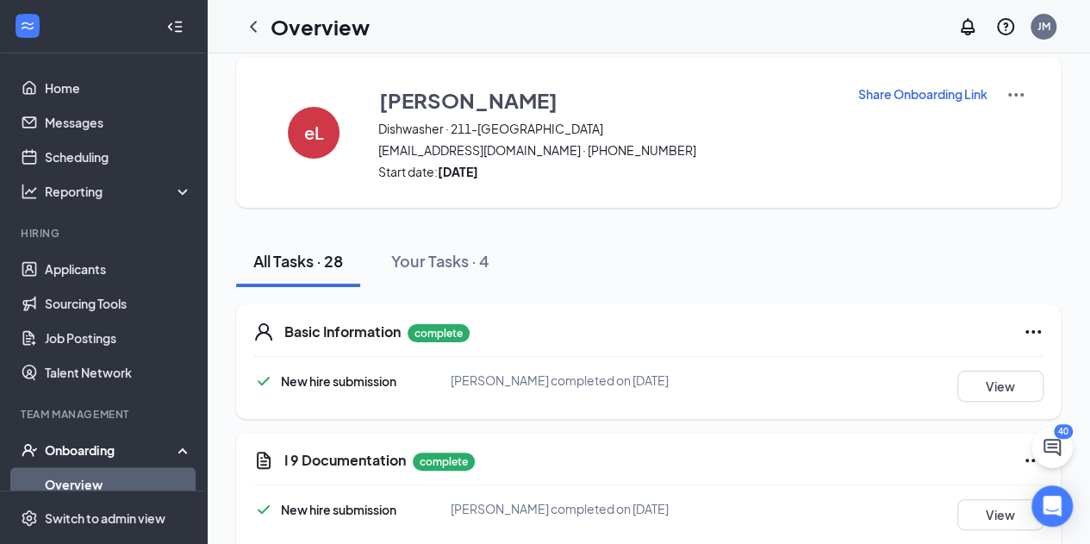
scroll to position [0, 0]
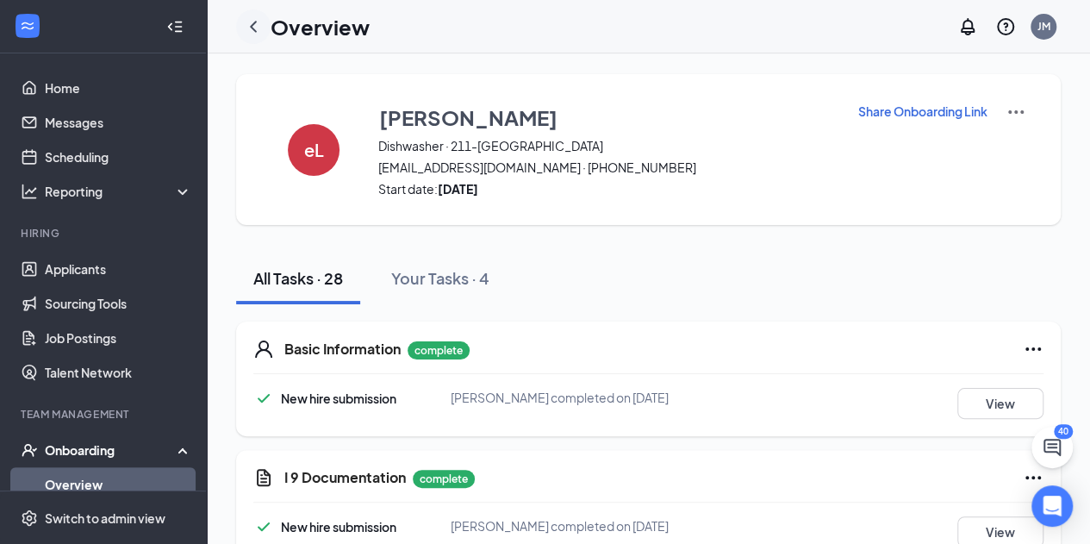
click at [250, 32] on icon "ChevronLeft" at bounding box center [253, 26] width 21 height 21
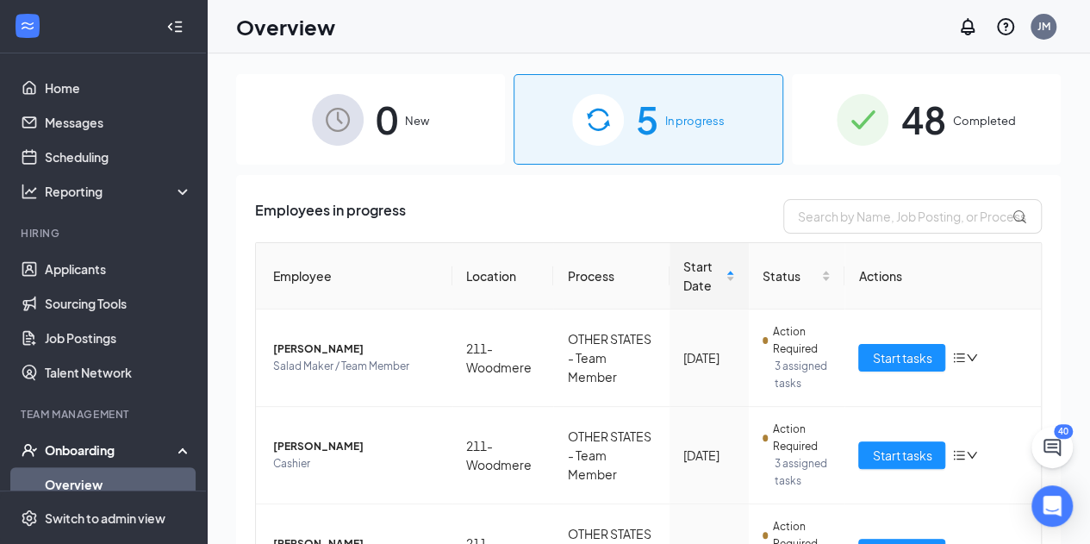
click at [250, 32] on h1 "Overview" at bounding box center [285, 26] width 99 height 29
click at [103, 260] on link "Applicants" at bounding box center [118, 269] width 147 height 34
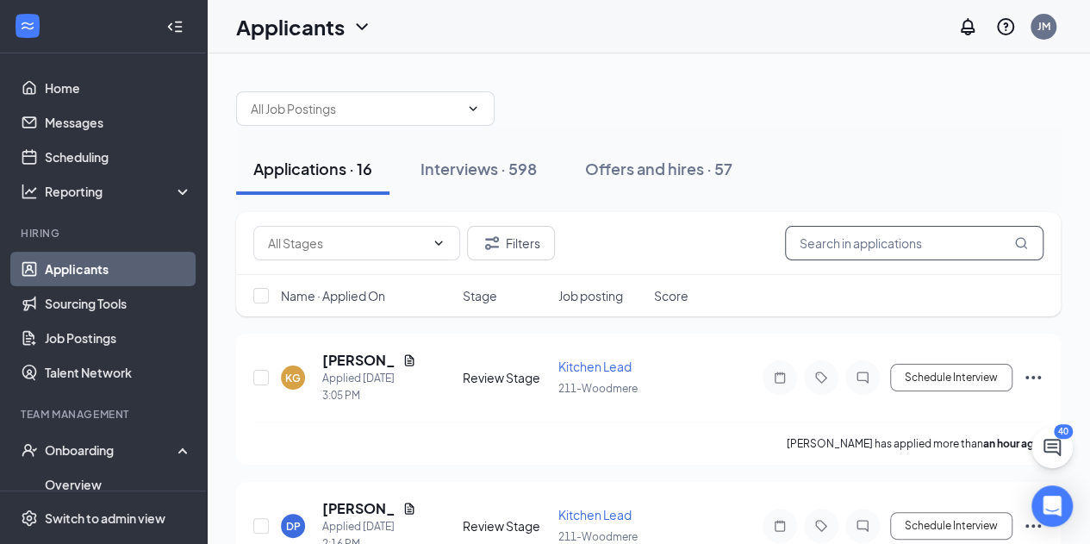
click at [865, 231] on input "text" at bounding box center [914, 243] width 259 height 34
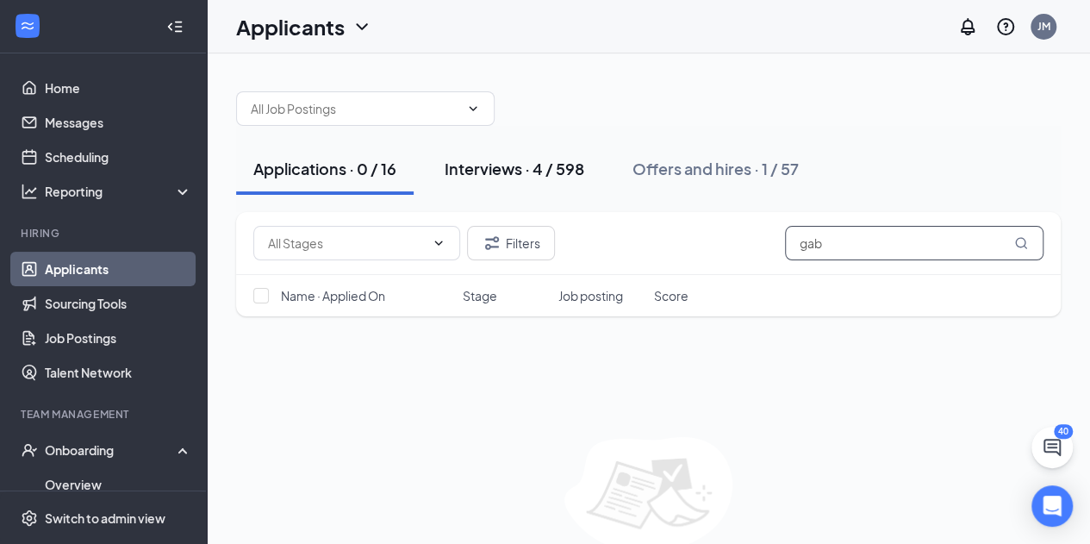
type input "gab"
click at [488, 176] on div "Interviews · 4 / 598" at bounding box center [515, 169] width 140 height 22
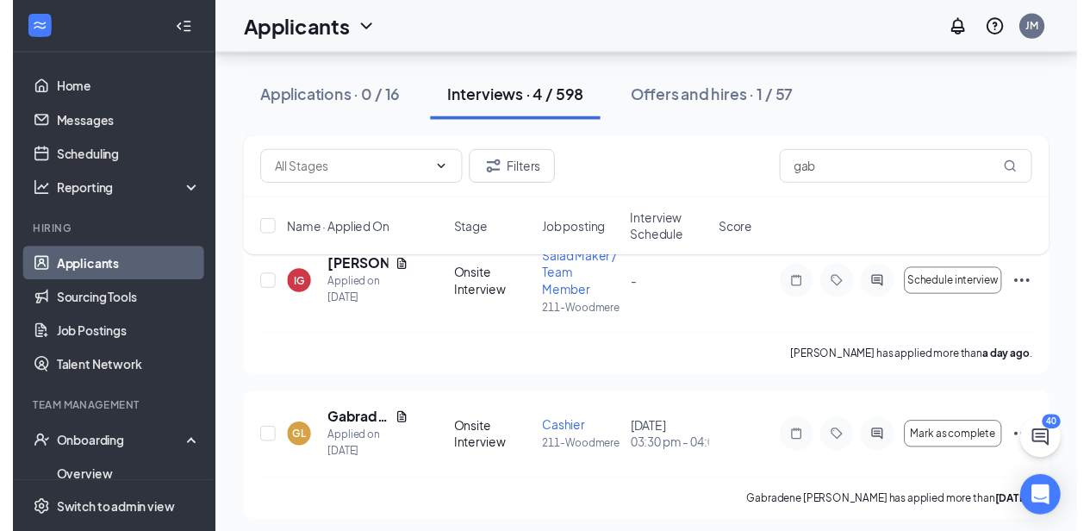
scroll to position [140, 0]
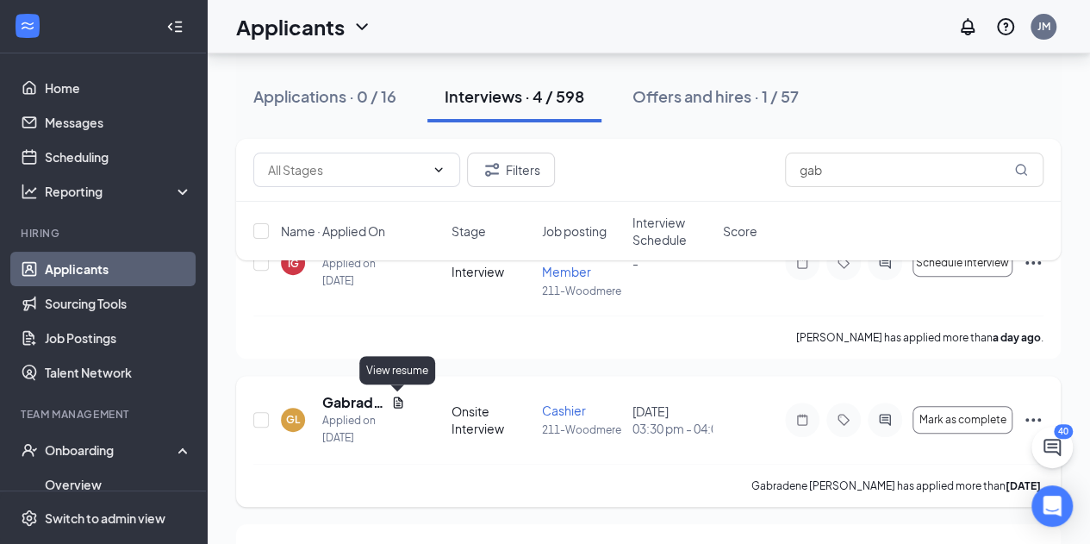
click at [398, 397] on icon "Document" at bounding box center [398, 401] width 9 height 11
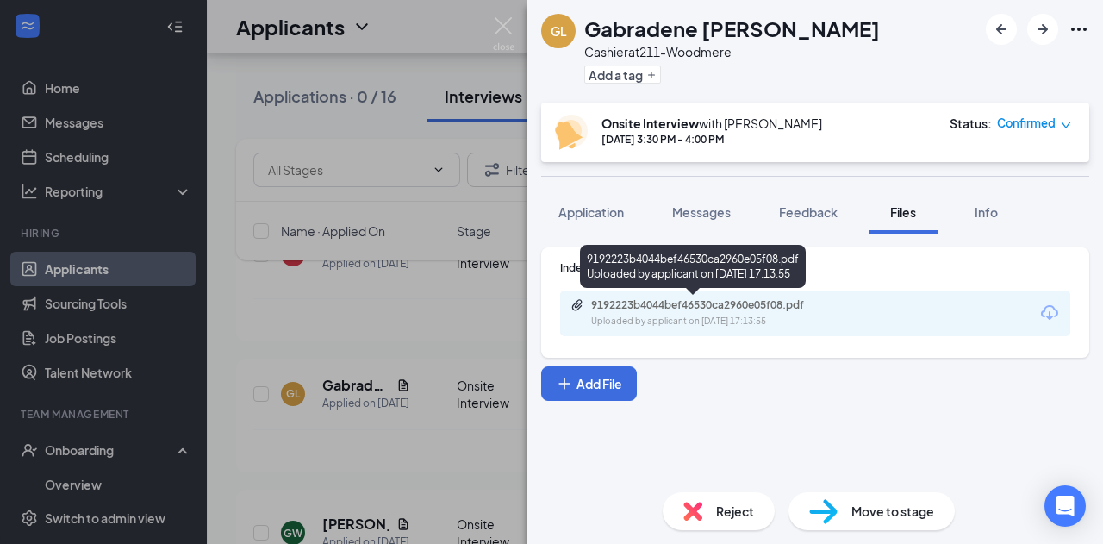
click at [741, 303] on div "9192223b4044bef46530ca2960e05f08.pdf" at bounding box center [711, 305] width 241 height 14
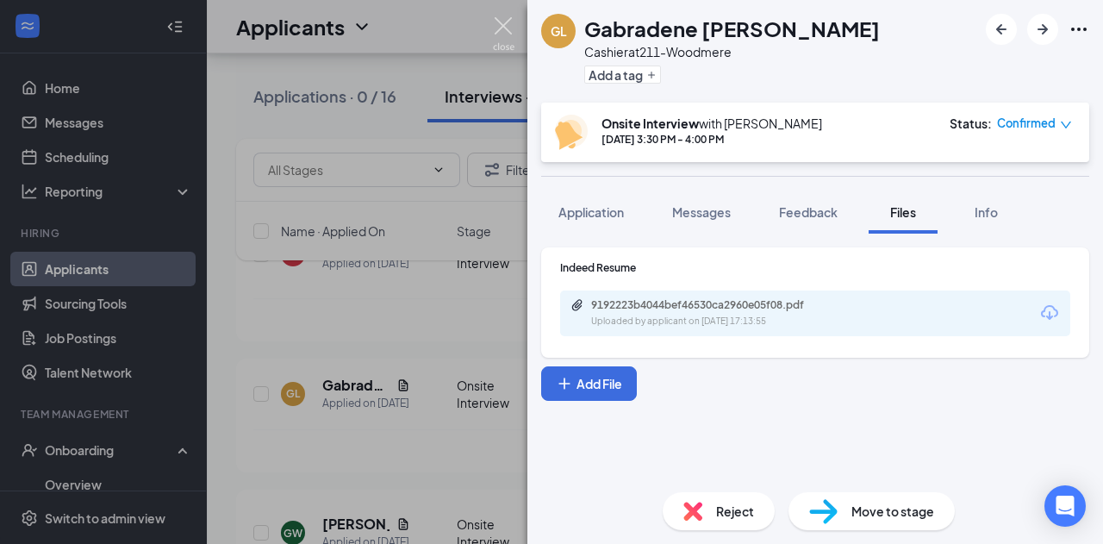
click at [512, 23] on img at bounding box center [504, 34] width 22 height 34
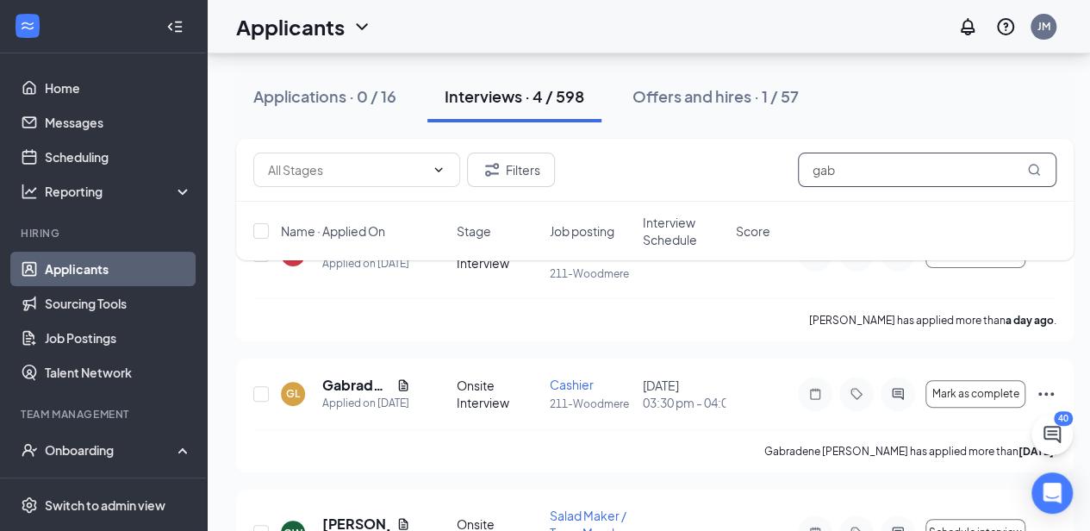
click at [874, 184] on input "gab" at bounding box center [927, 170] width 259 height 34
type input "g"
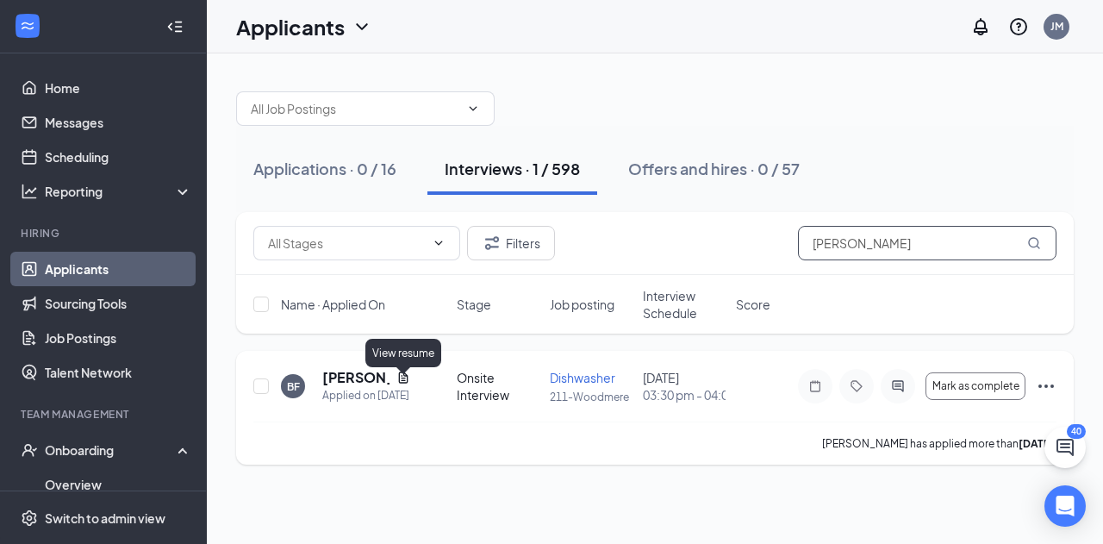
type input "[PERSON_NAME]"
click at [399, 380] on icon "Document" at bounding box center [403, 378] width 14 height 14
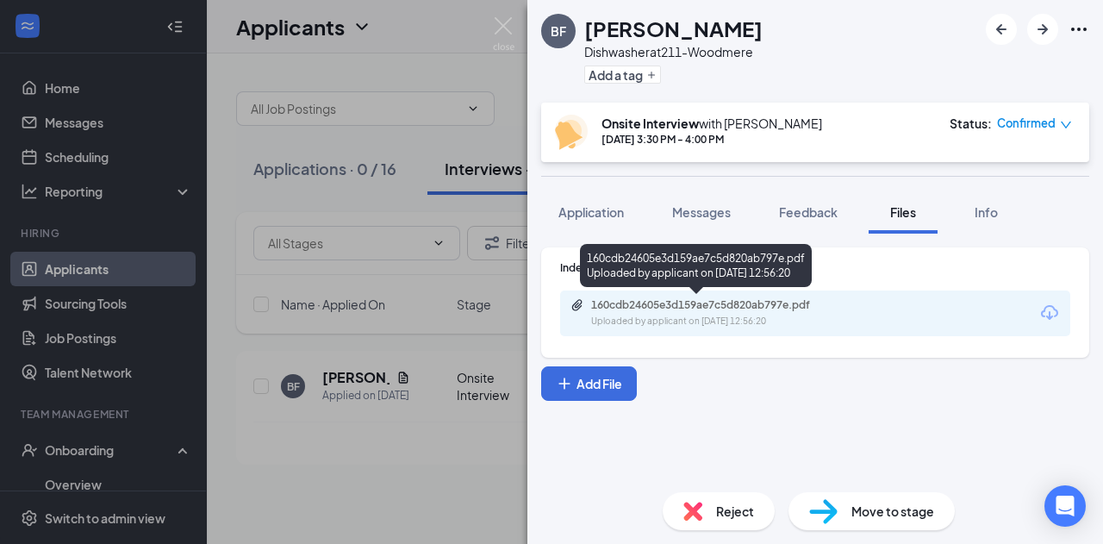
drag, startPoint x: 776, startPoint y: 309, endPoint x: 725, endPoint y: 312, distance: 50.9
click at [725, 312] on div "160cdb24605e3d159ae7c5d820ab797e.pdf Uploaded by applicant on [DATE] 12:56:20" at bounding box center [710, 313] width 279 height 30
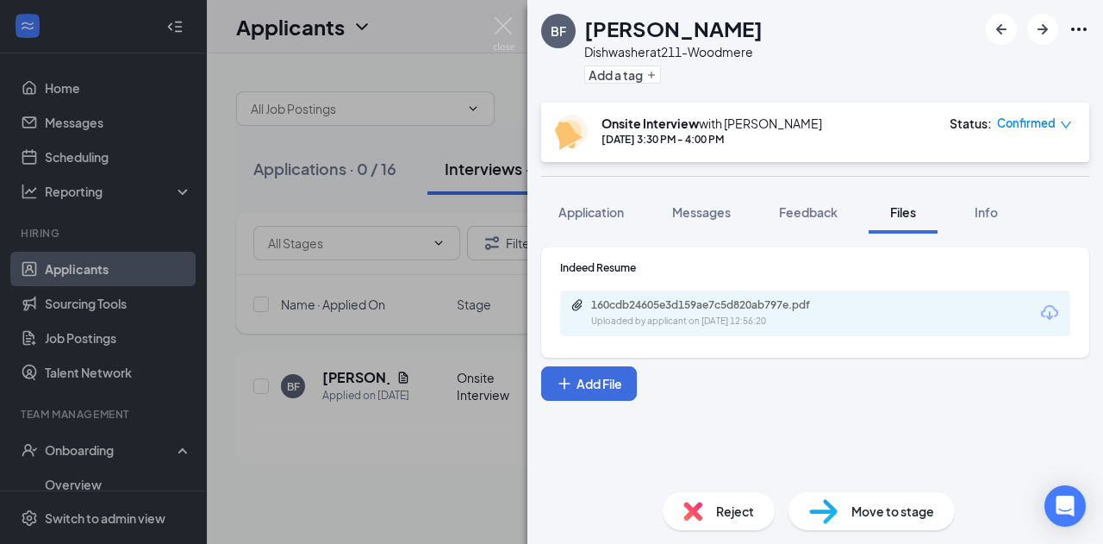
click at [902, 509] on span "Move to stage" at bounding box center [893, 511] width 83 height 19
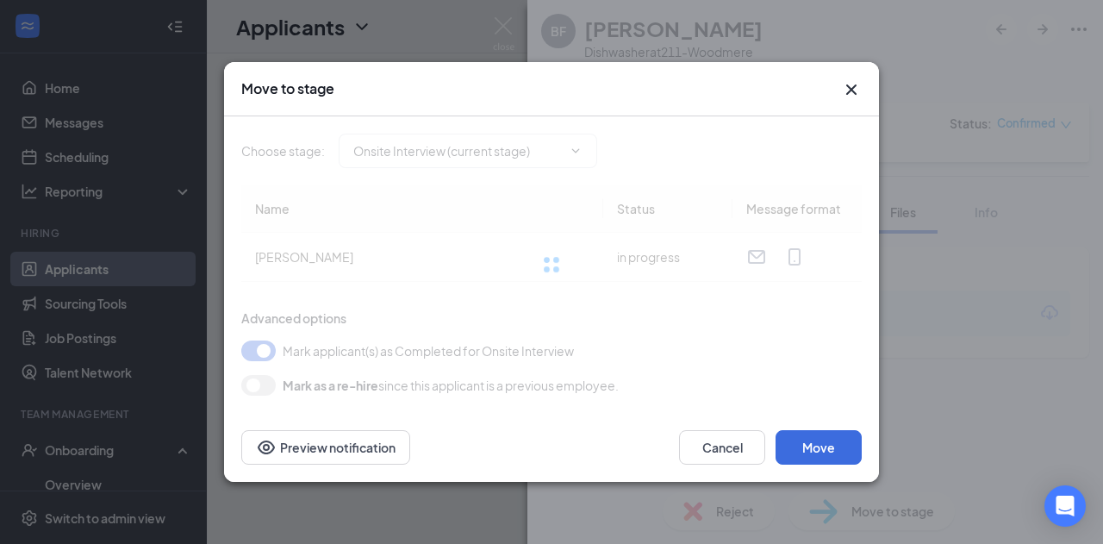
type input "Hiring Complete (final stage)"
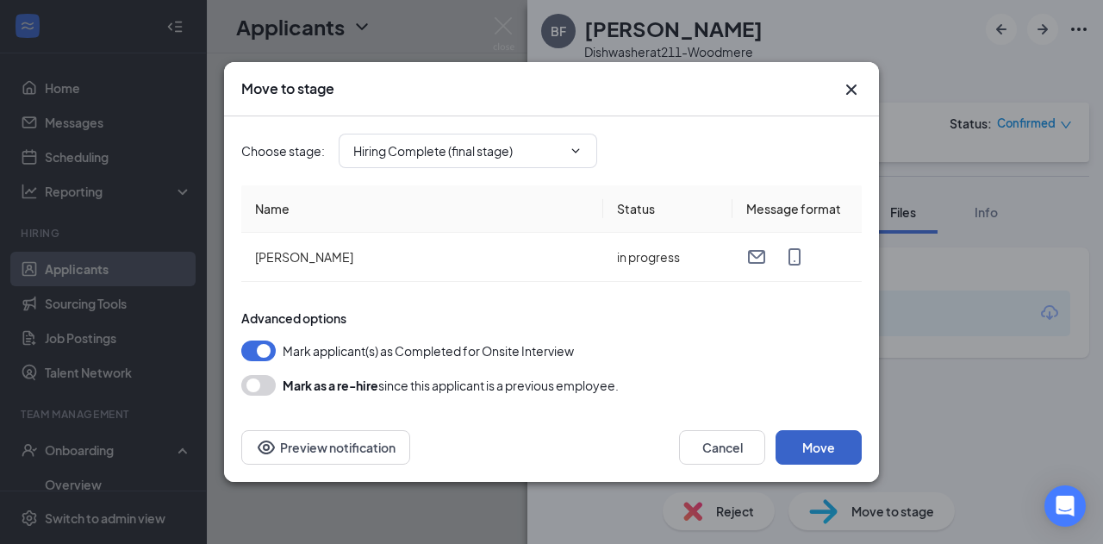
click at [808, 461] on button "Move" at bounding box center [819, 447] width 86 height 34
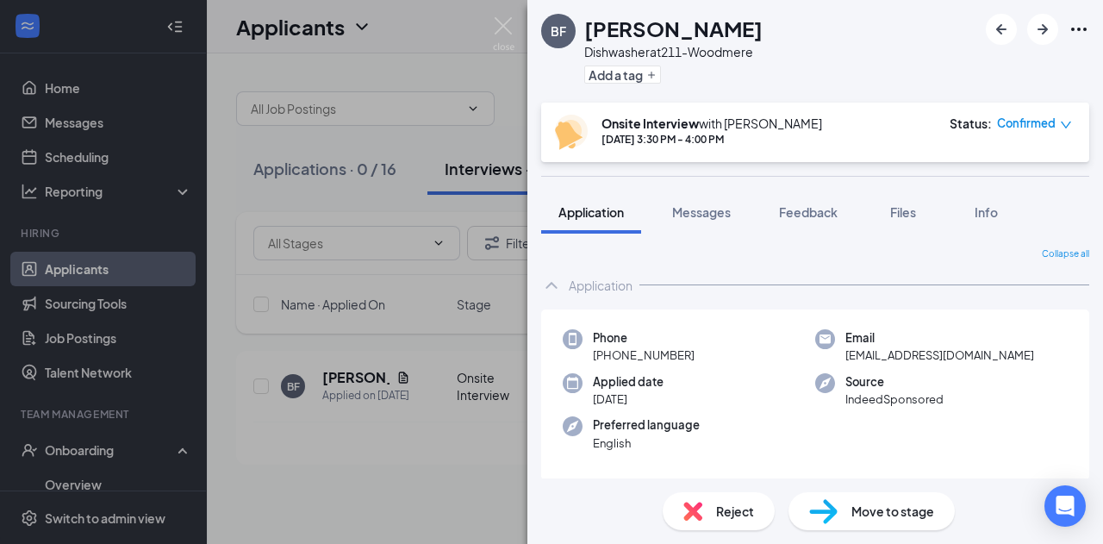
click at [831, 527] on div "Move to stage" at bounding box center [872, 511] width 166 height 38
type input "Hiring Complete (final stage)"
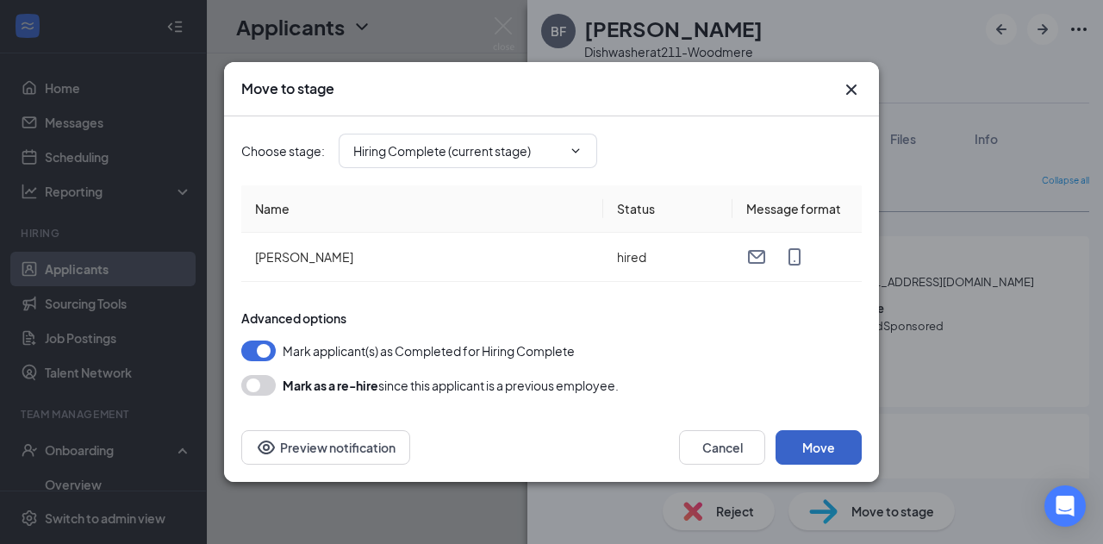
click at [825, 456] on button "Move" at bounding box center [819, 447] width 86 height 34
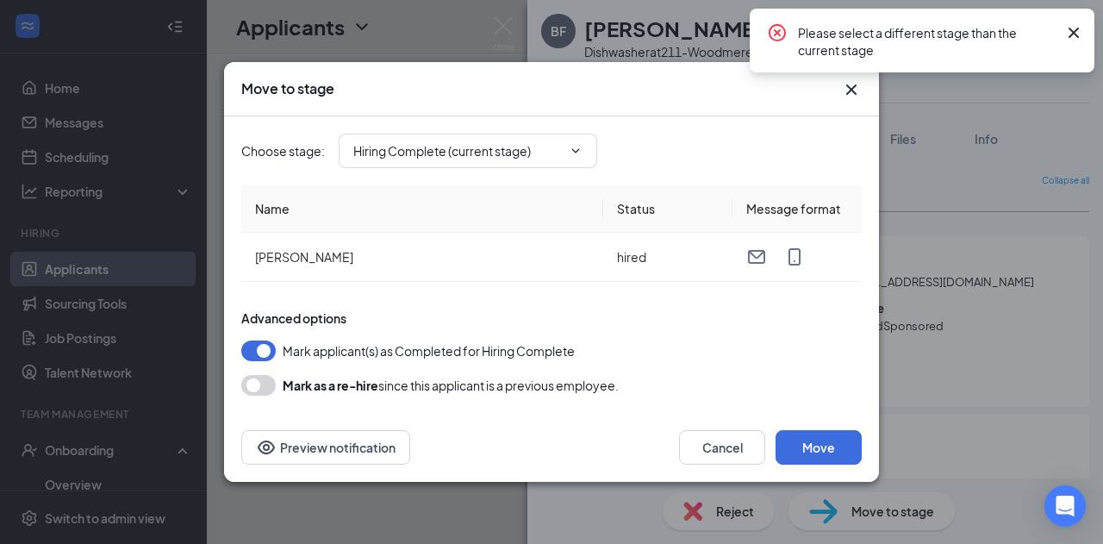
click at [1067, 31] on icon "Cross" at bounding box center [1074, 32] width 21 height 21
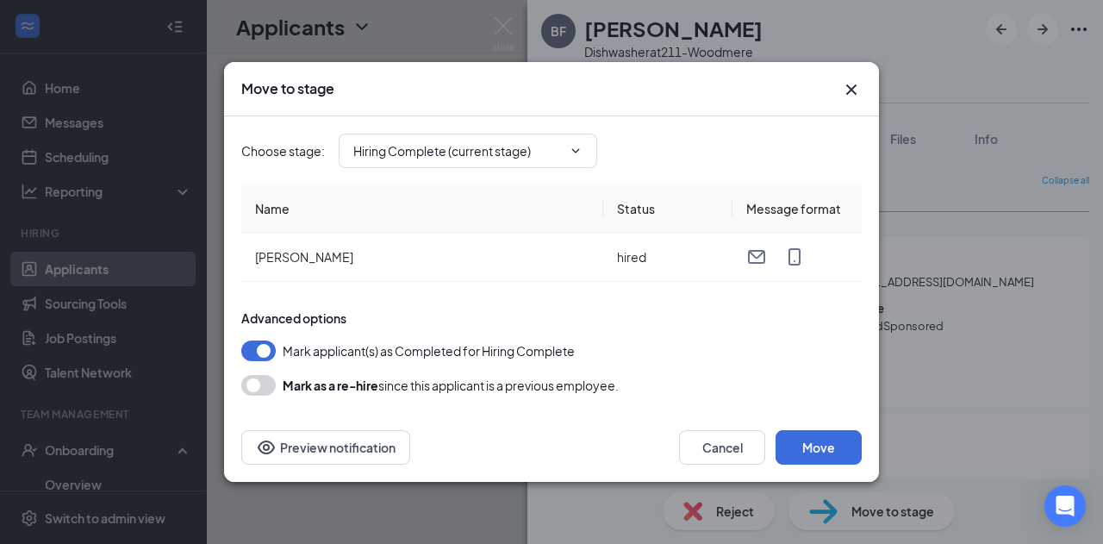
click at [849, 97] on icon "Cross" at bounding box center [851, 89] width 21 height 21
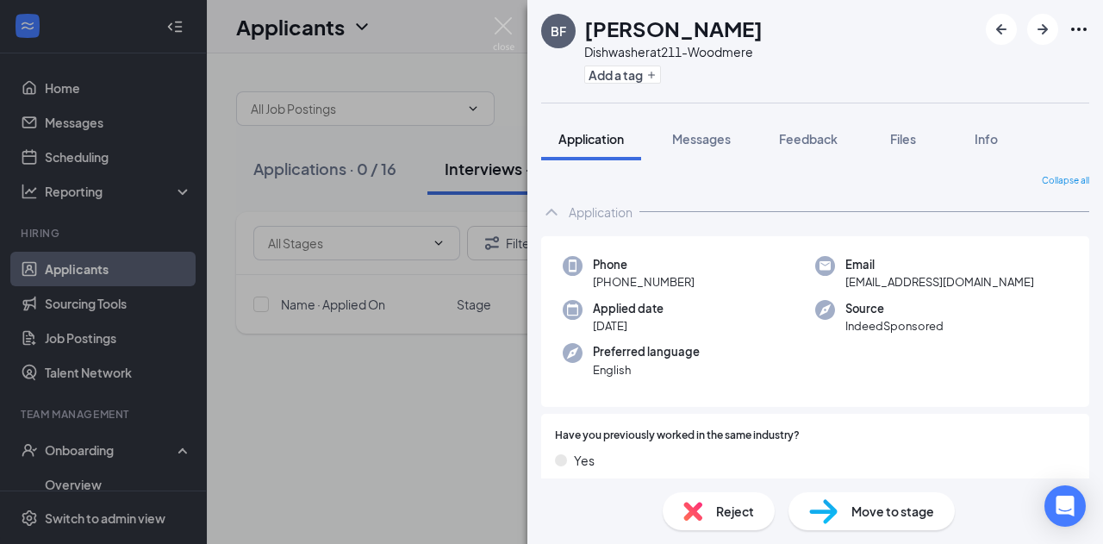
click at [78, 484] on div "[PERSON_NAME] Dishwasher at 211-Woodmere Add a tag Application Messages Feedbac…" at bounding box center [551, 272] width 1103 height 544
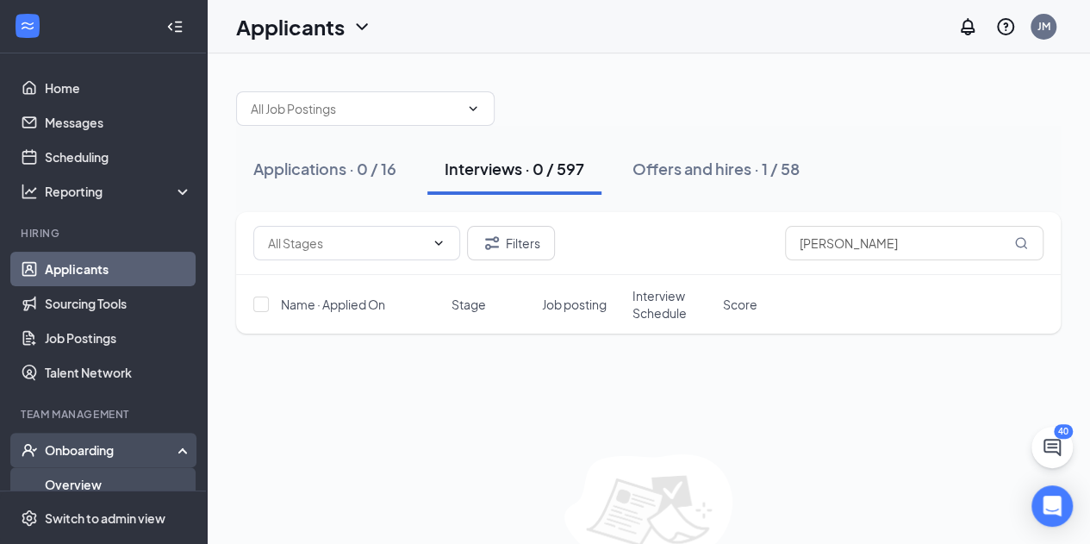
click at [51, 475] on link "Overview" at bounding box center [118, 484] width 147 height 34
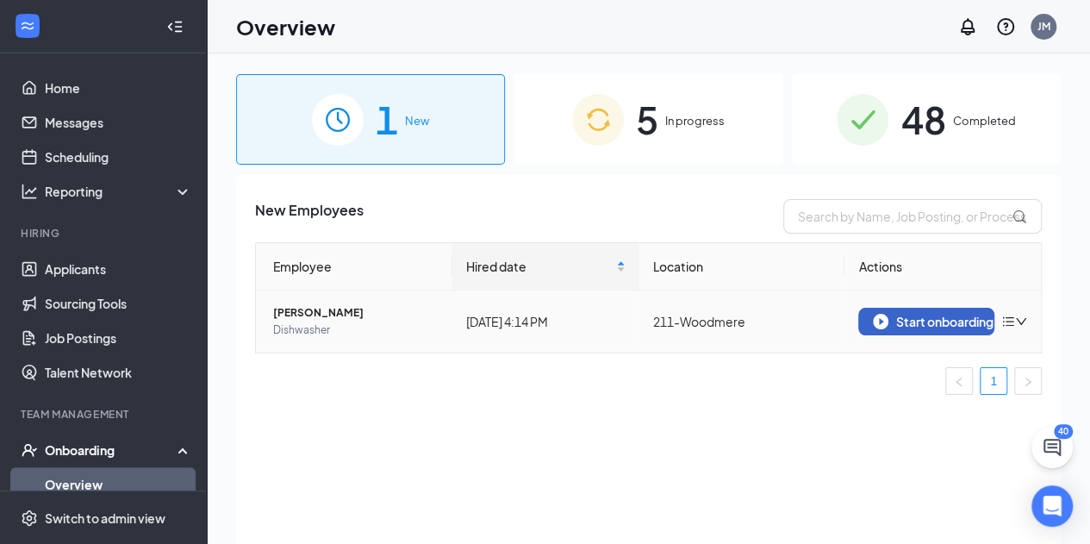
click at [939, 317] on div "Start onboarding" at bounding box center [926, 322] width 107 height 16
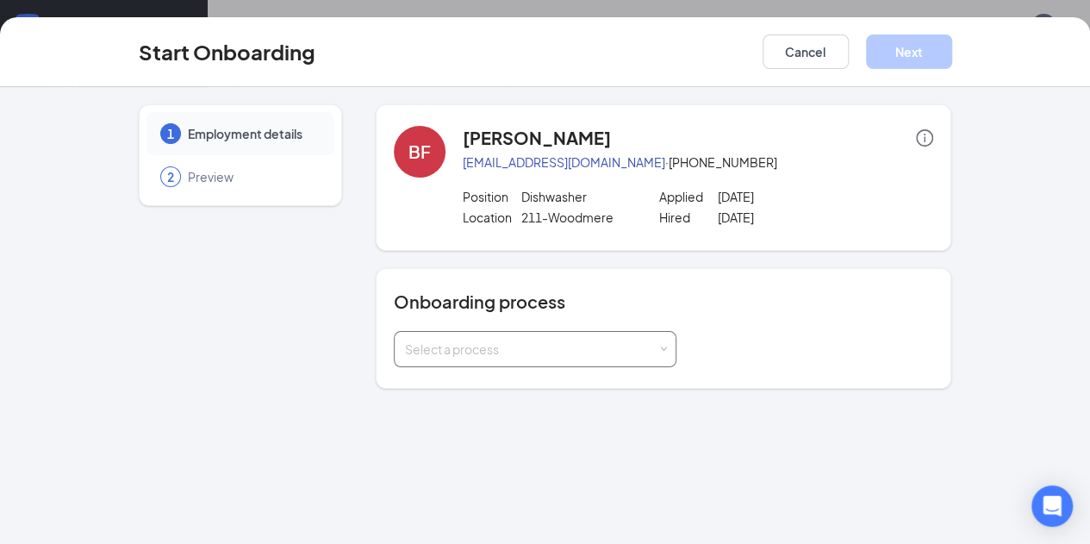
click at [615, 342] on div "Select a process" at bounding box center [535, 349] width 260 height 34
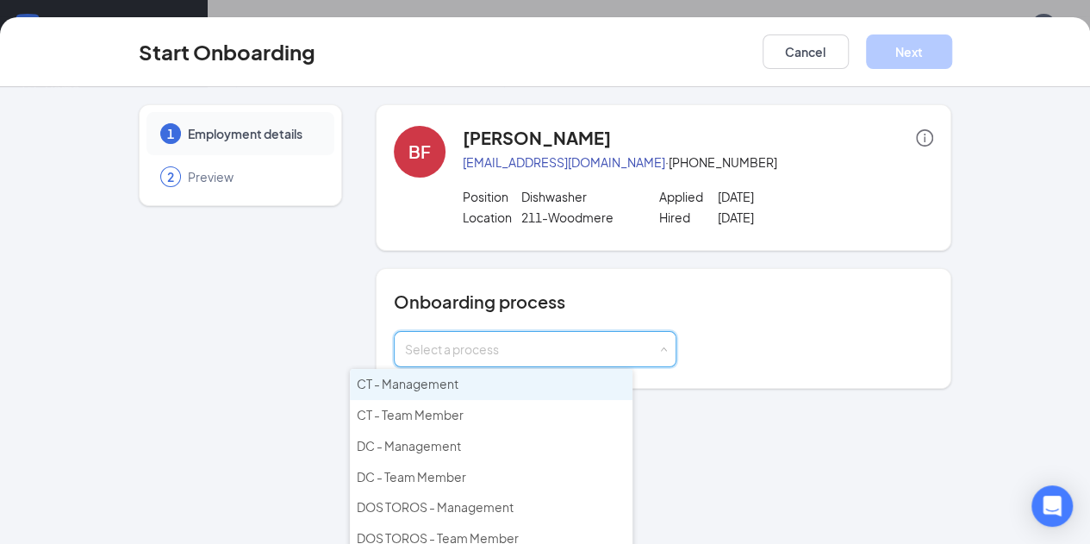
scroll to position [226, 0]
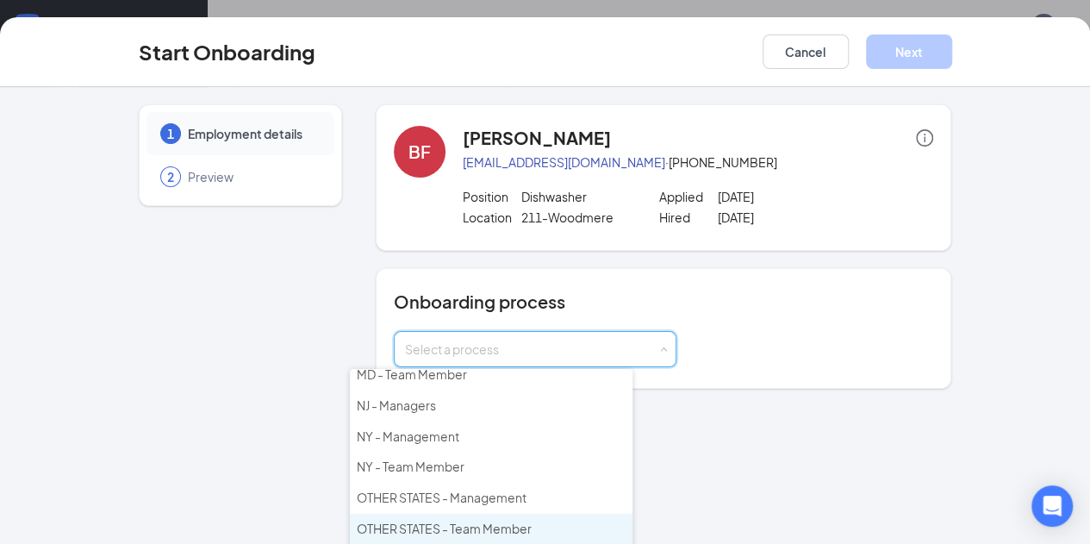
click at [481, 521] on span "OTHER STATES - Team Member" at bounding box center [444, 529] width 175 height 16
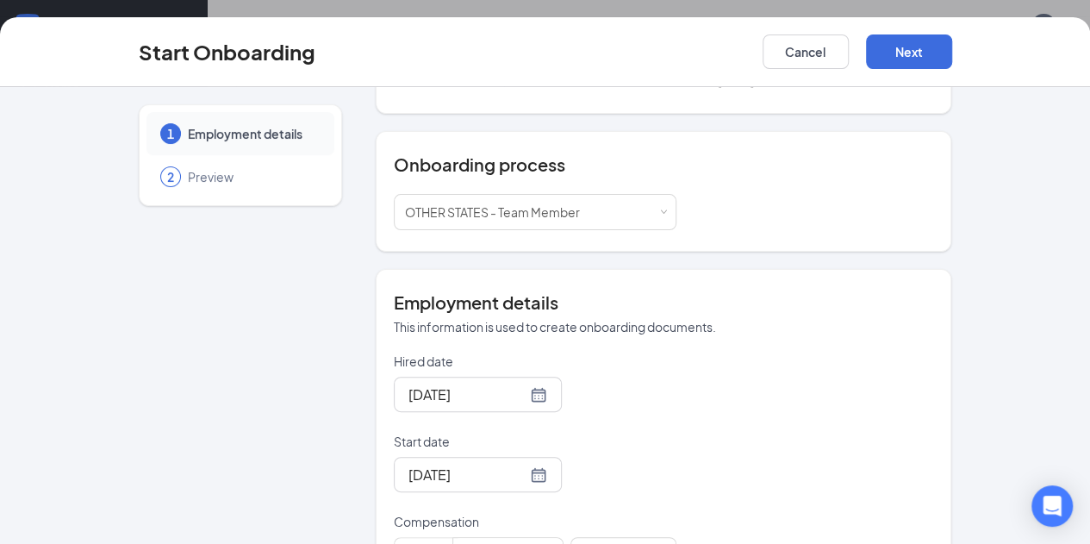
scroll to position [183, 0]
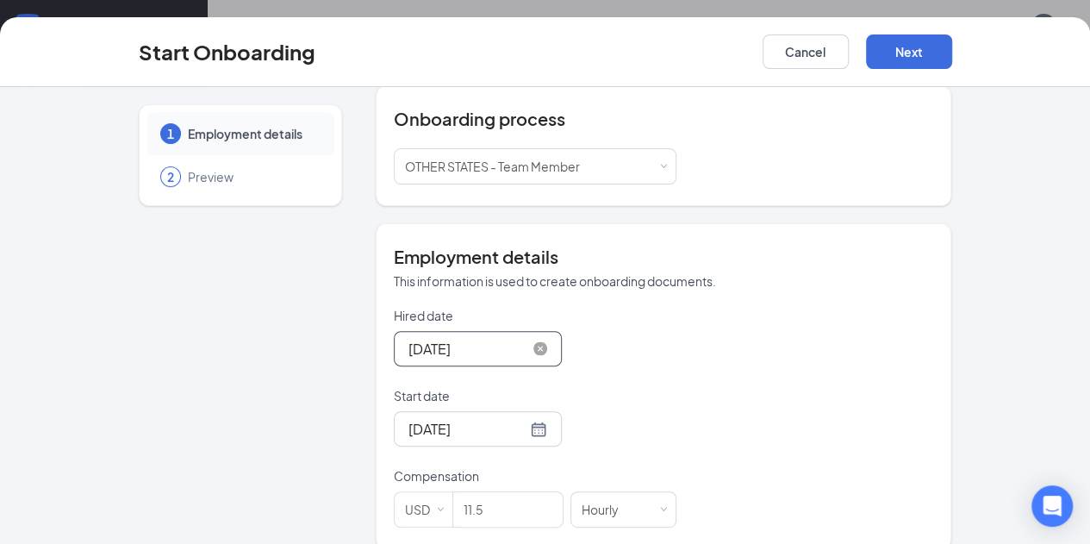
click at [409, 349] on input "[DATE]" at bounding box center [468, 349] width 118 height 22
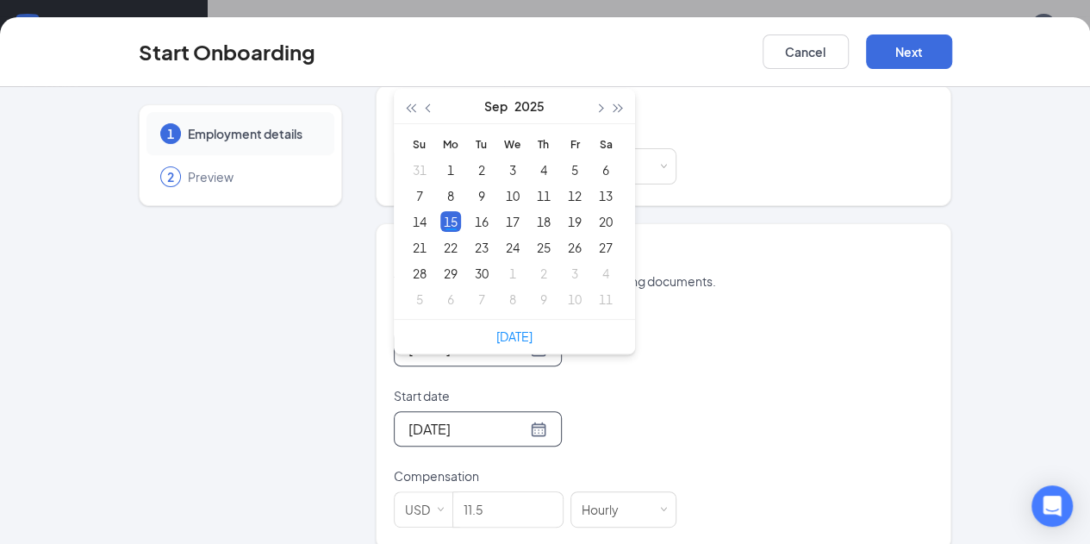
type input "[DATE]"
click at [422, 442] on div "[DATE]" at bounding box center [478, 428] width 168 height 35
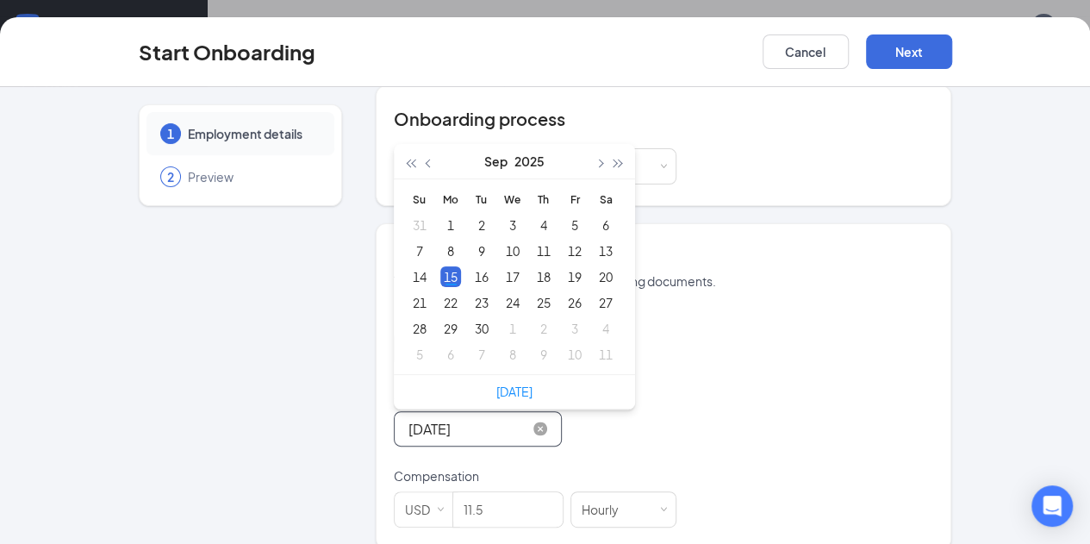
click at [409, 425] on input "[DATE]" at bounding box center [468, 429] width 118 height 22
click at [453, 512] on input "11.5" at bounding box center [507, 509] width 109 height 34
type input "[DATE]"
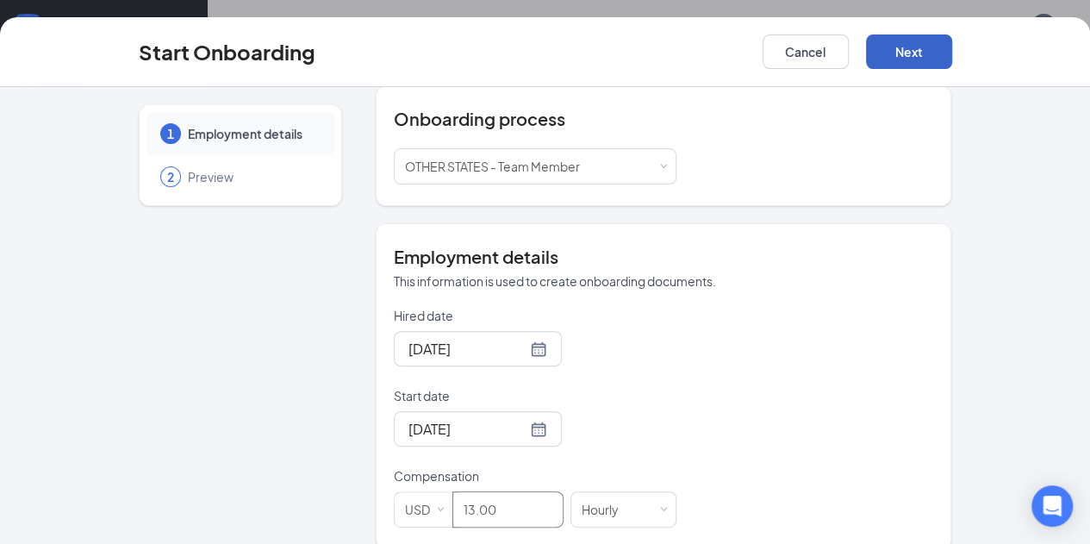
type input "13"
click at [952, 58] on button "Next" at bounding box center [909, 51] width 86 height 34
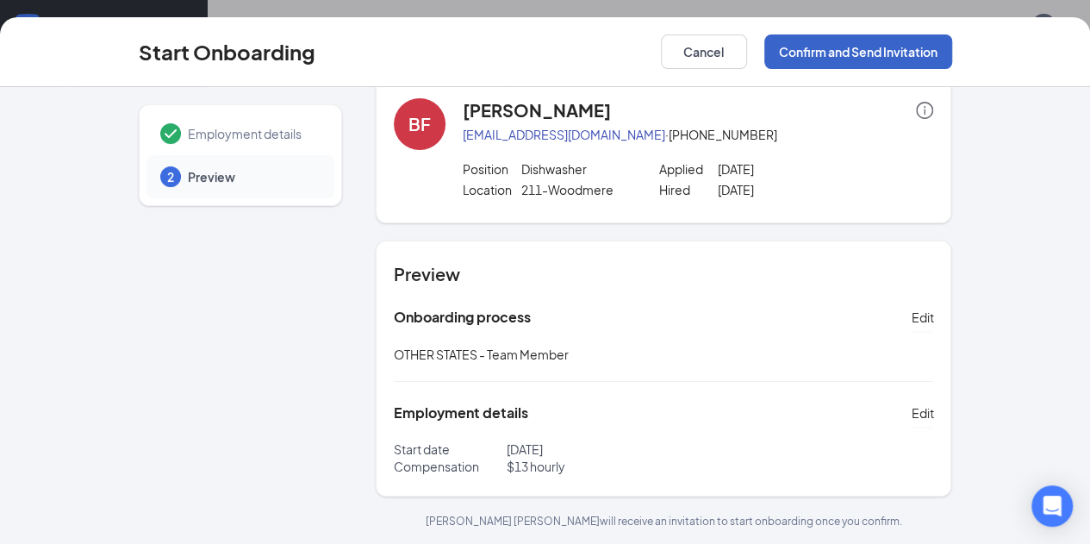
click at [952, 51] on button "Confirm and Send Invitation" at bounding box center [858, 51] width 188 height 34
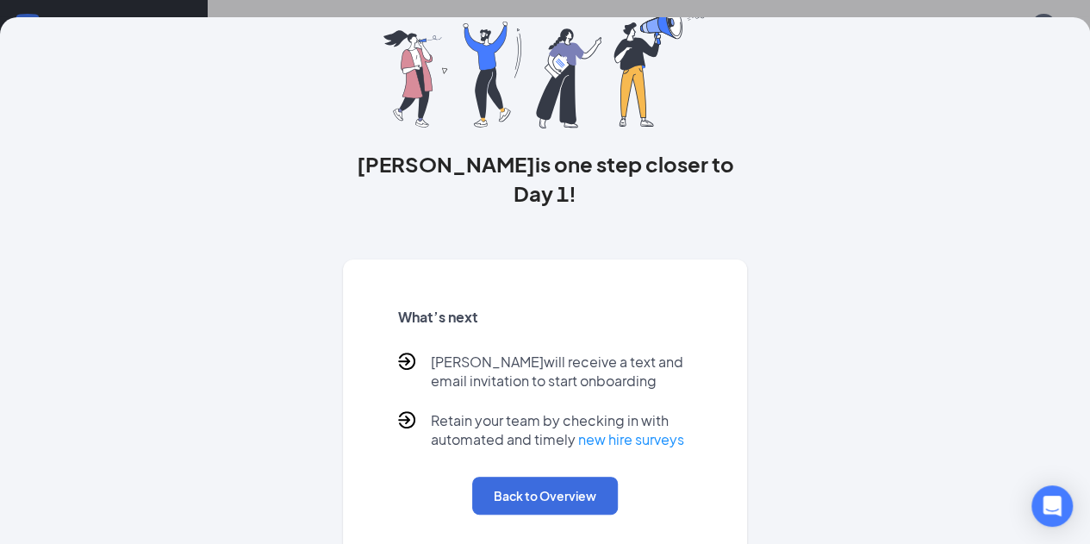
scroll to position [135, 0]
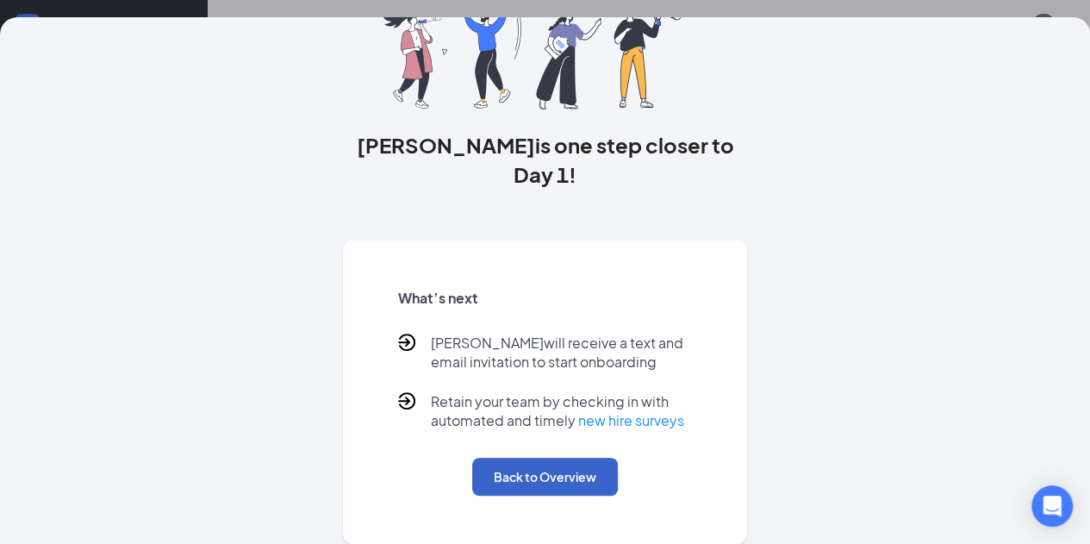
click at [595, 463] on button "Back to Overview" at bounding box center [545, 477] width 146 height 38
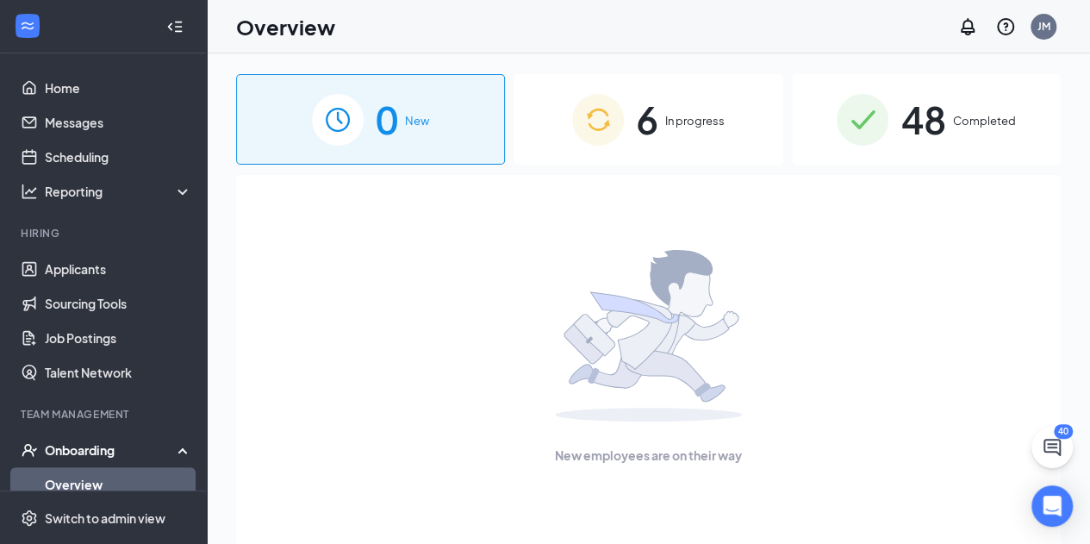
click at [657, 122] on span "6" at bounding box center [647, 119] width 22 height 59
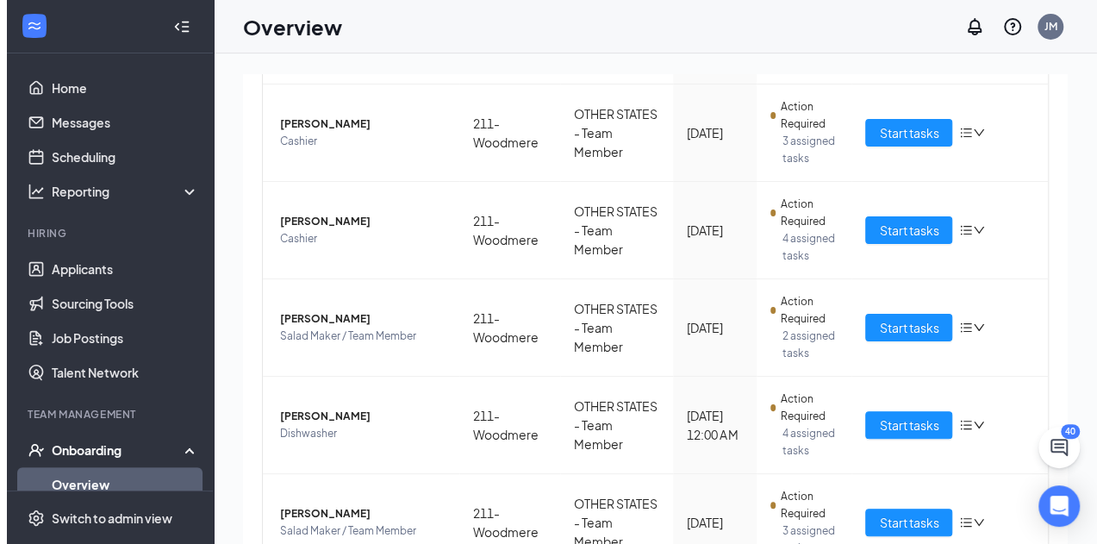
scroll to position [324, 0]
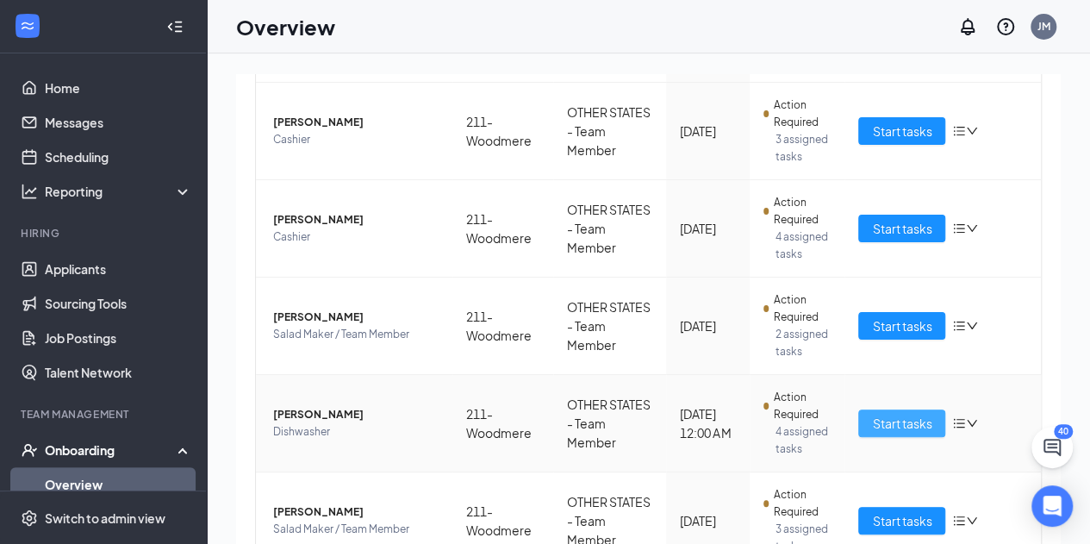
click at [879, 421] on span "Start tasks" at bounding box center [901, 423] width 59 height 19
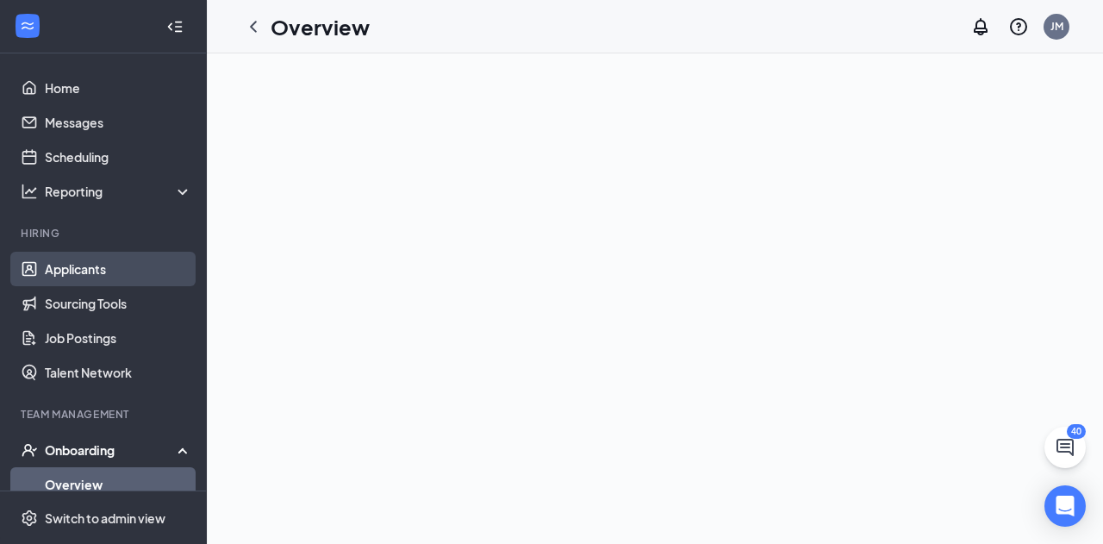
click at [68, 280] on link "Applicants" at bounding box center [118, 269] width 147 height 34
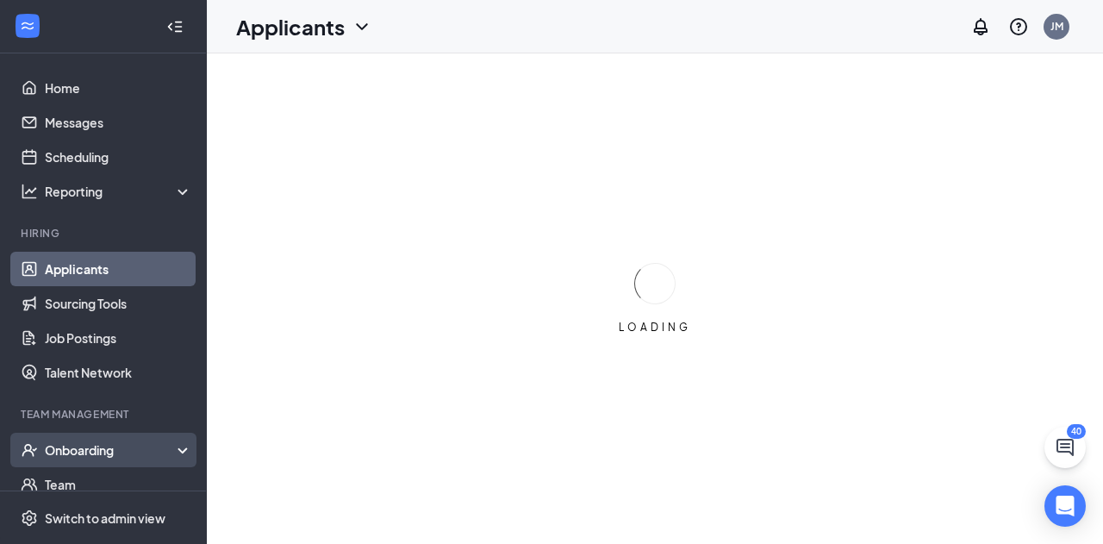
click at [131, 452] on div "Onboarding" at bounding box center [111, 449] width 133 height 17
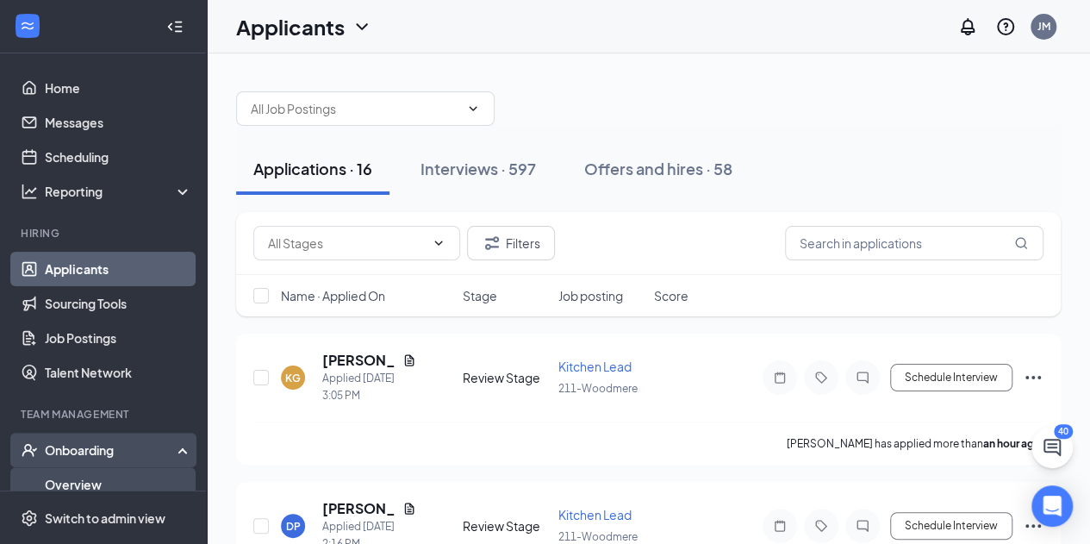
click at [109, 474] on link "Overview" at bounding box center [118, 484] width 147 height 34
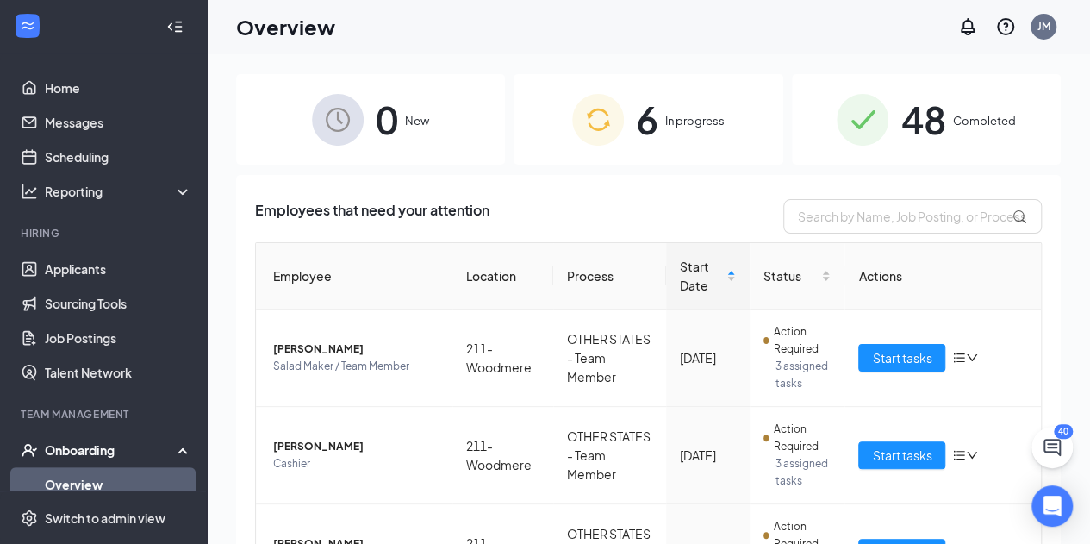
click at [679, 128] on span "In progress" at bounding box center [694, 120] width 59 height 17
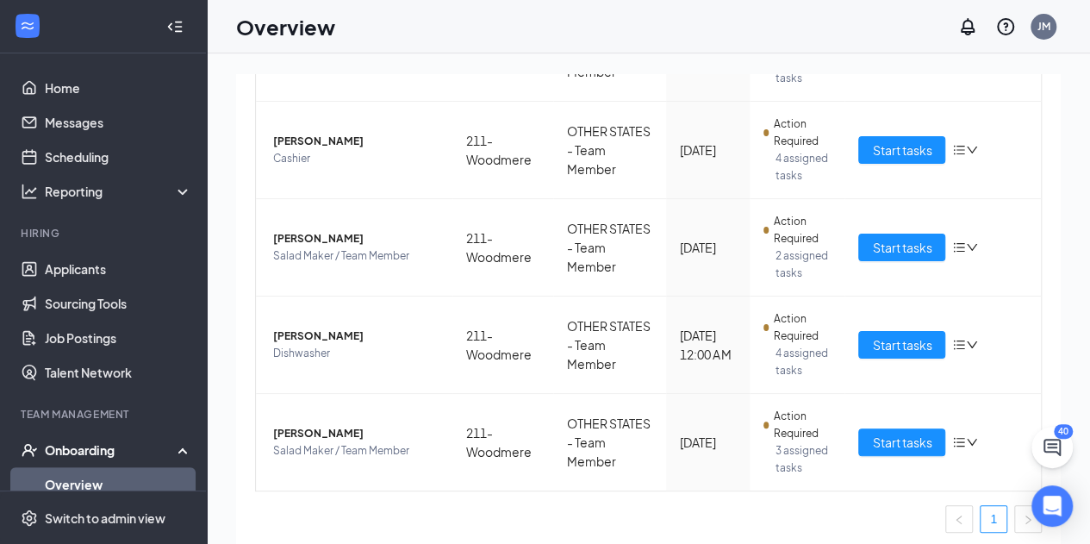
scroll to position [407, 0]
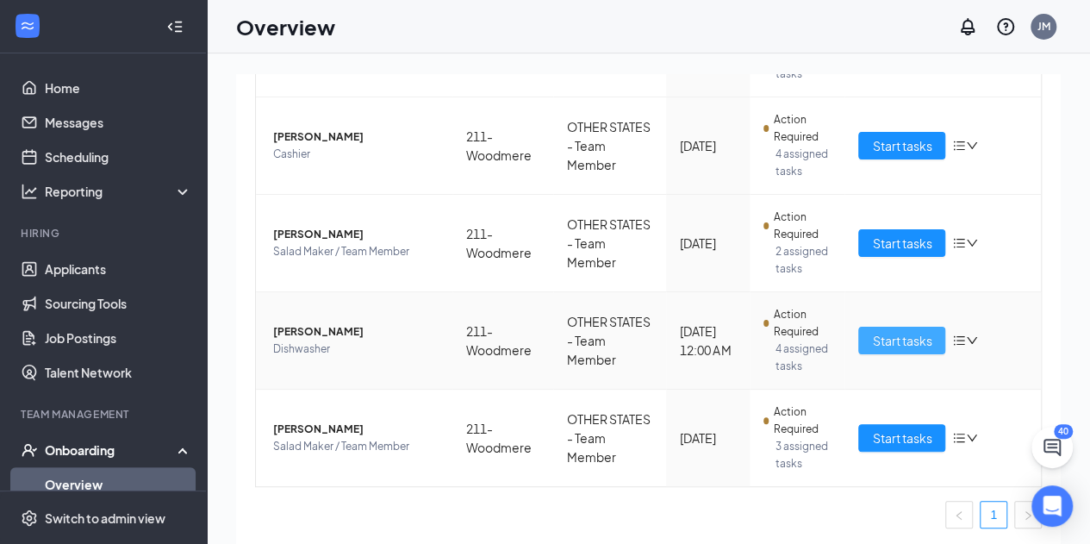
click at [884, 346] on span "Start tasks" at bounding box center [901, 340] width 59 height 19
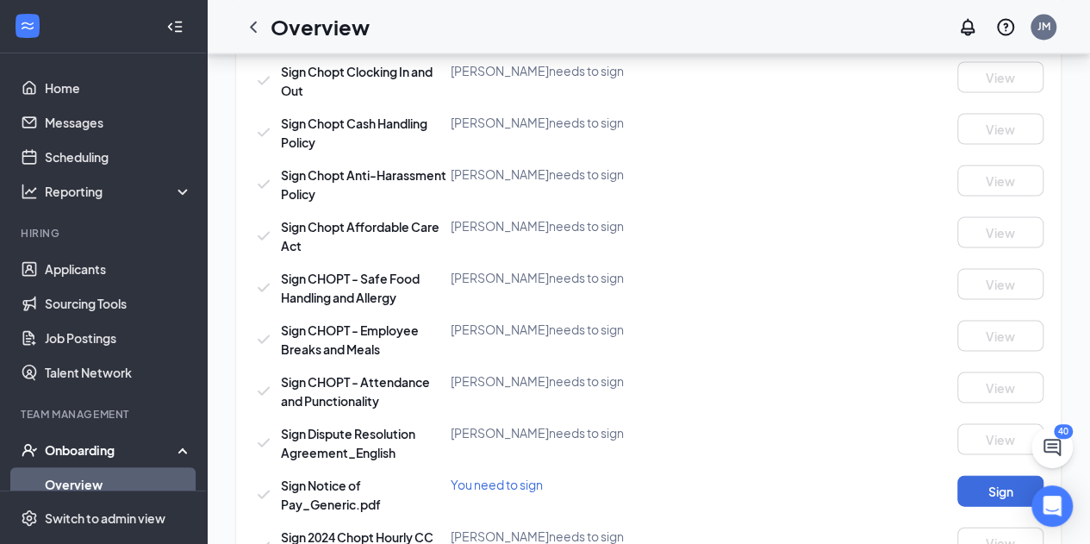
scroll to position [1619, 0]
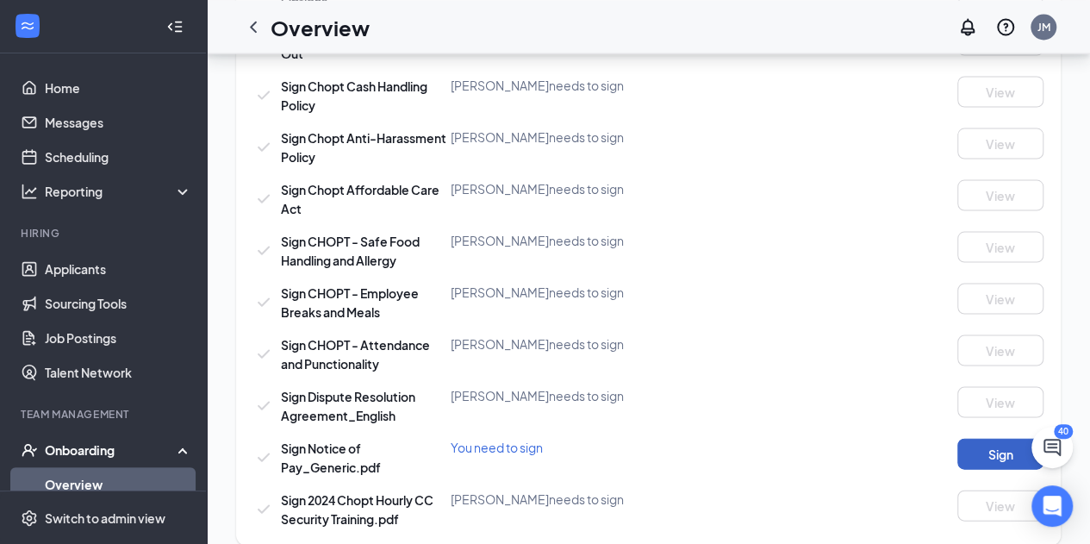
click at [976, 438] on button "Sign" at bounding box center [1001, 453] width 86 height 31
click at [1013, 39] on div "Sign Company Documents Close Sign Tip Pooling Policy and Agreement Broderick Fo…" at bounding box center [545, 272] width 1090 height 544
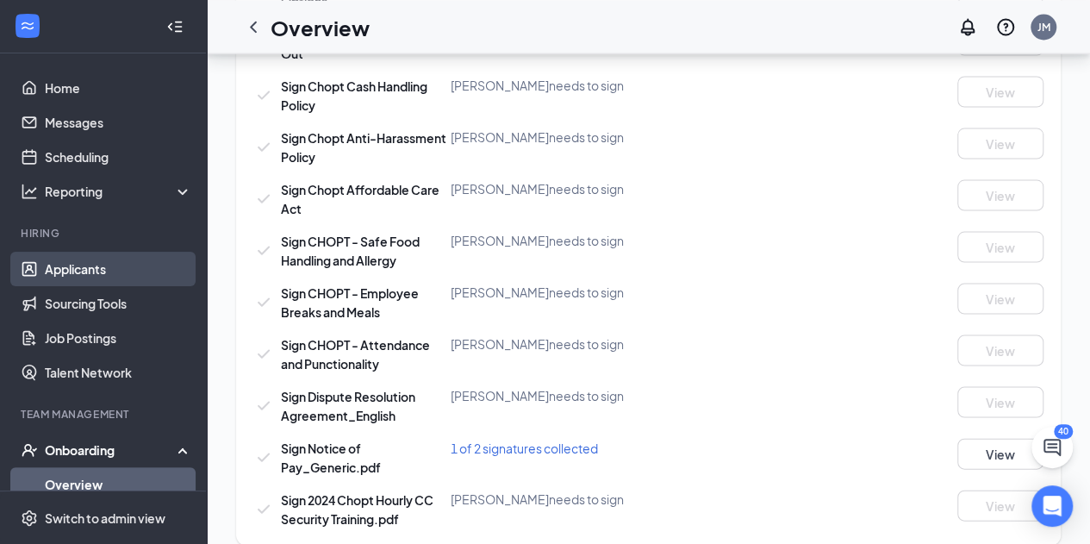
click at [100, 270] on link "Applicants" at bounding box center [118, 269] width 147 height 34
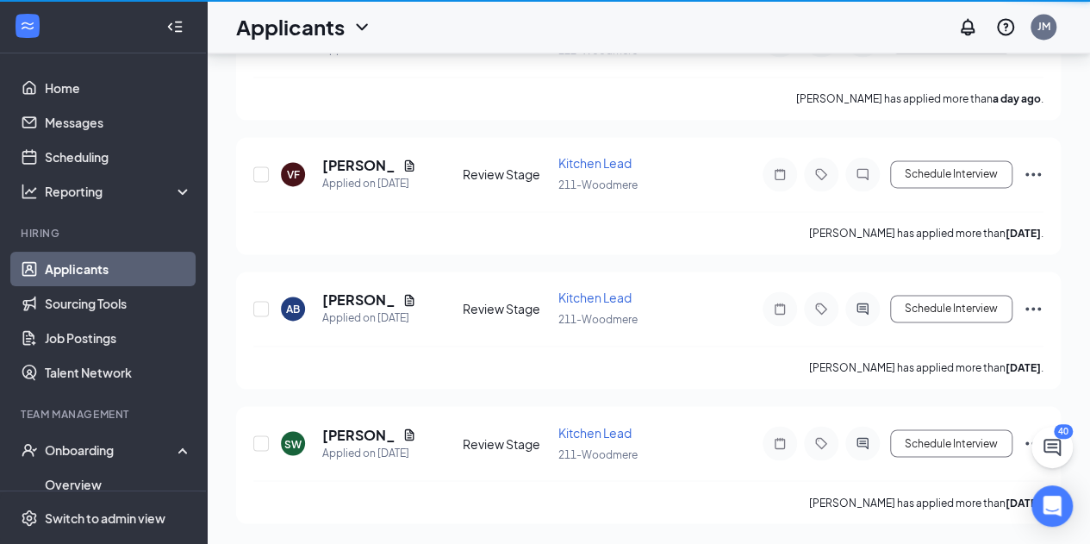
scroll to position [1212, 0]
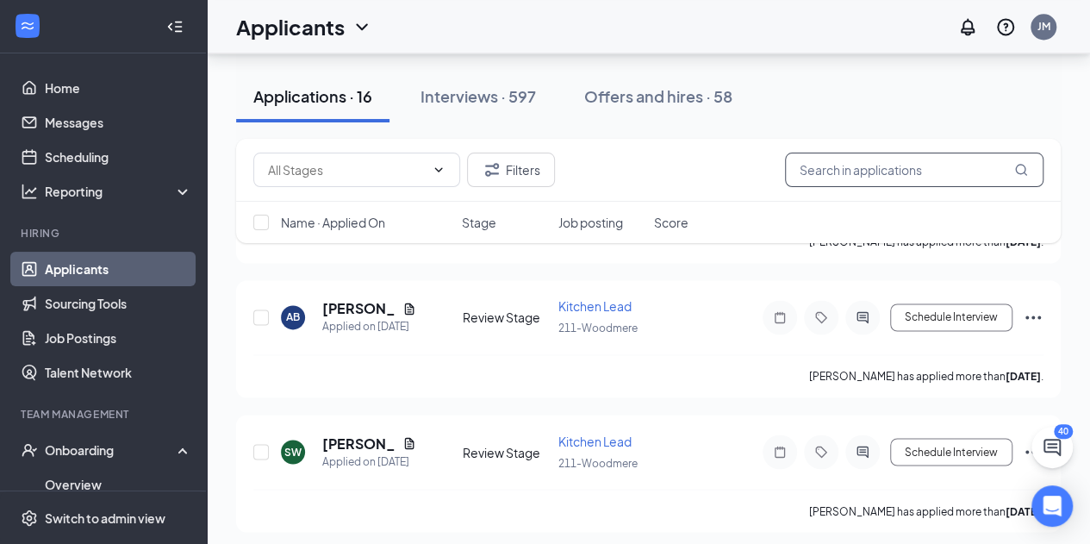
click at [830, 168] on input "text" at bounding box center [914, 170] width 259 height 34
type input "wallace"
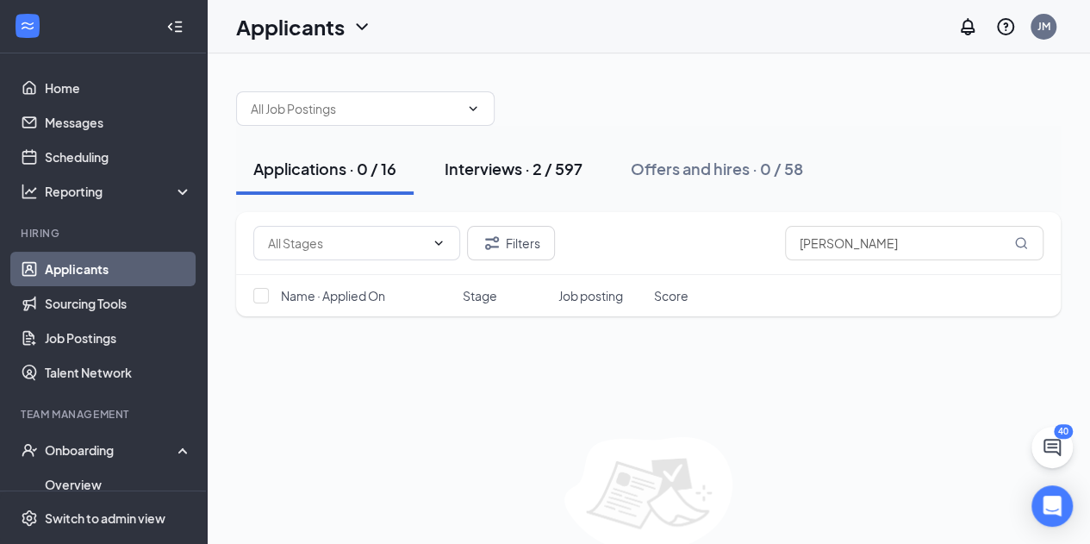
click at [467, 165] on div "Interviews · 2 / 597" at bounding box center [514, 169] width 138 height 22
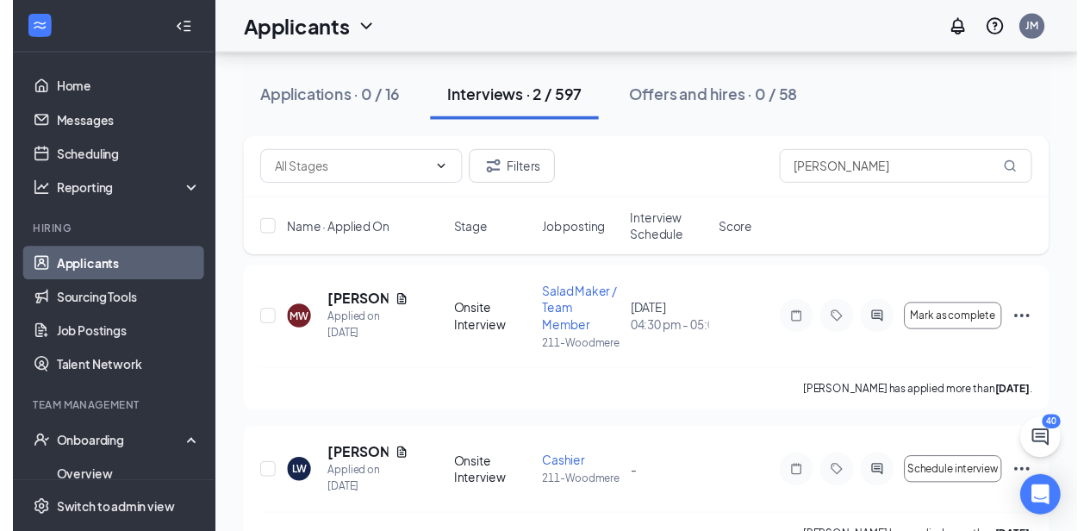
scroll to position [85, 0]
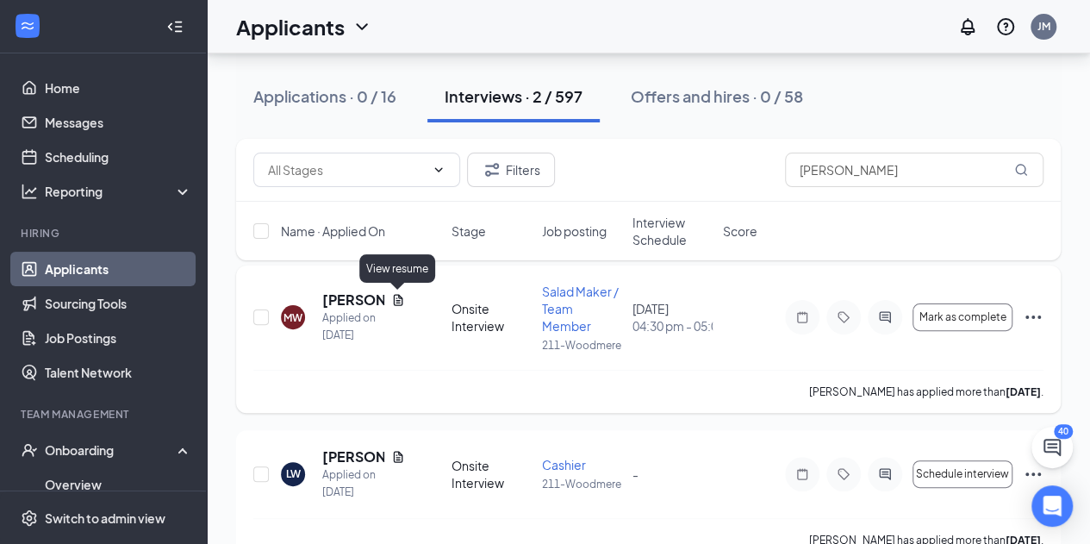
click at [397, 303] on icon "Document" at bounding box center [398, 299] width 9 height 11
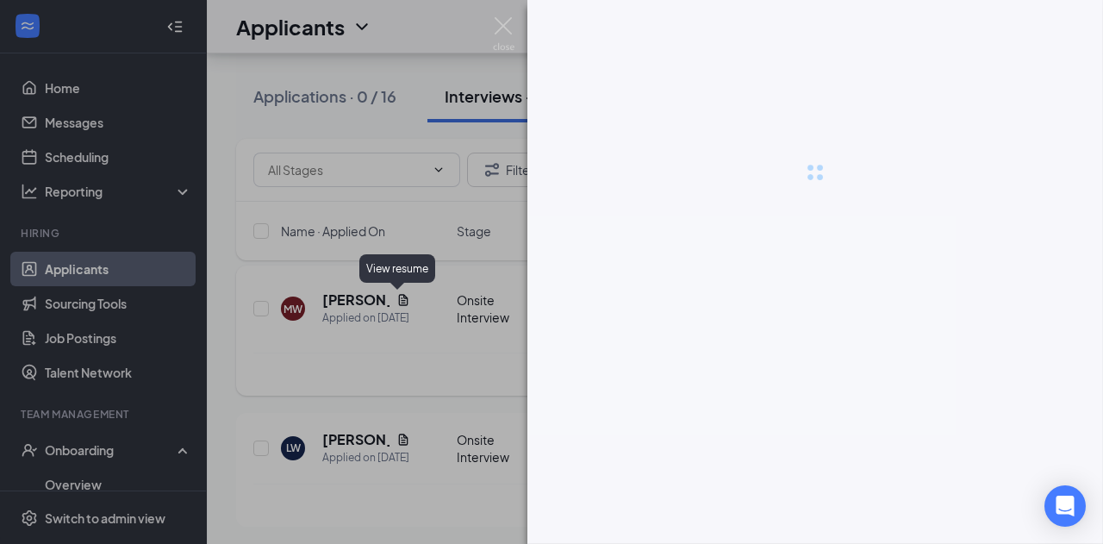
click at [397, 303] on div at bounding box center [551, 272] width 1103 height 544
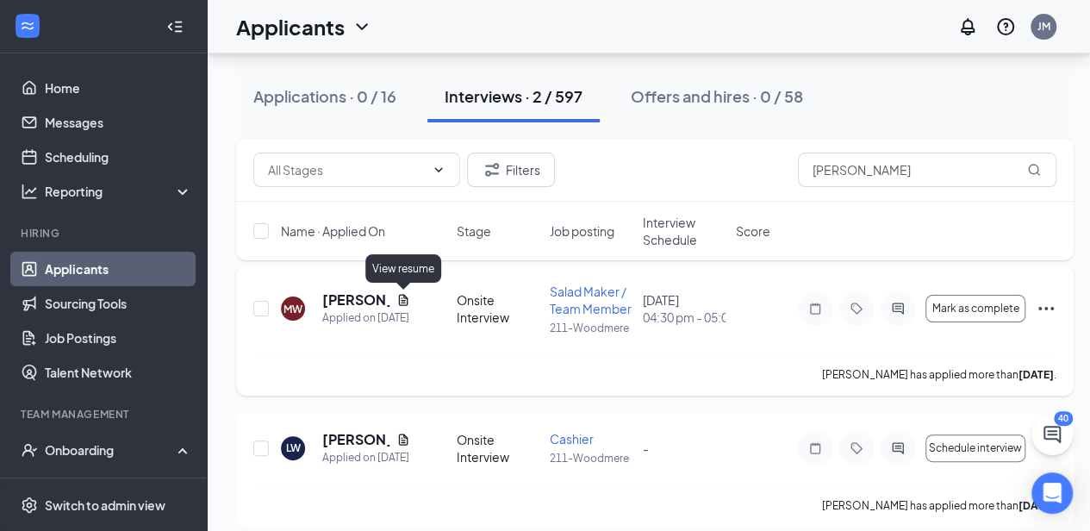
click at [397, 303] on icon "Document" at bounding box center [403, 300] width 14 height 14
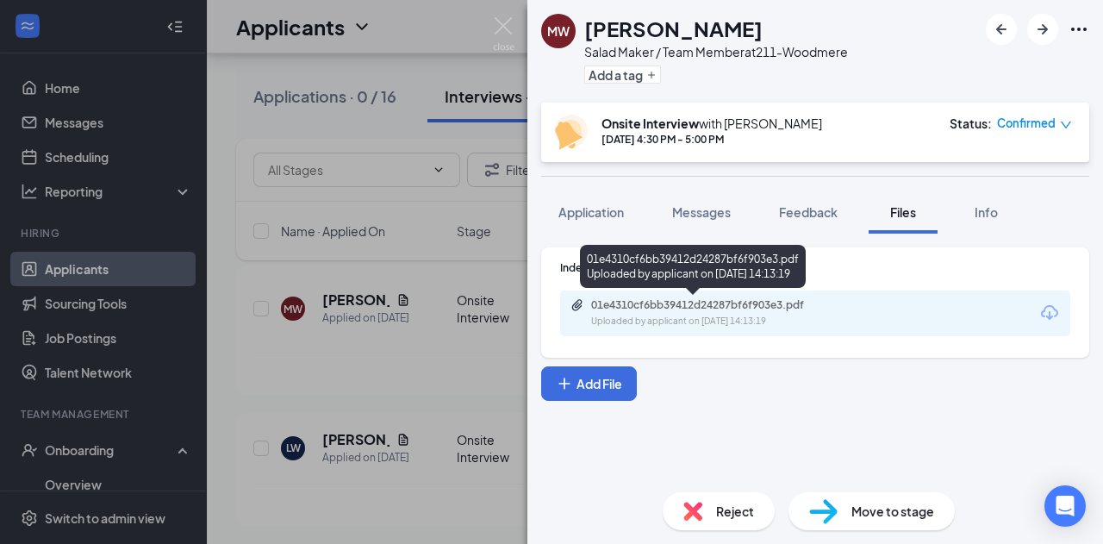
click at [741, 305] on div "01e4310cf6bb39412d24287bf6f903e3.pdf" at bounding box center [711, 305] width 241 height 14
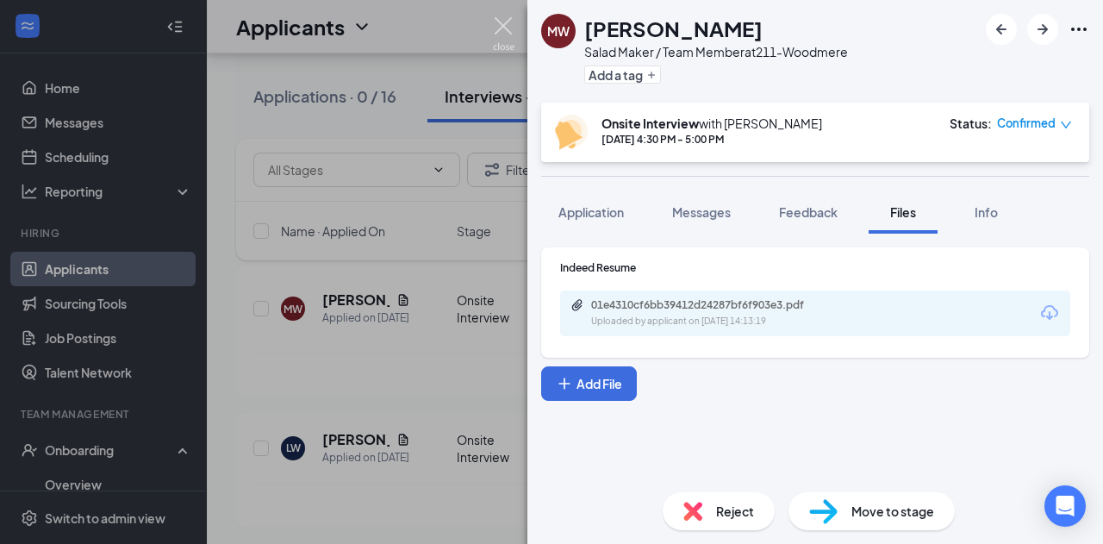
click at [507, 21] on img at bounding box center [504, 34] width 22 height 34
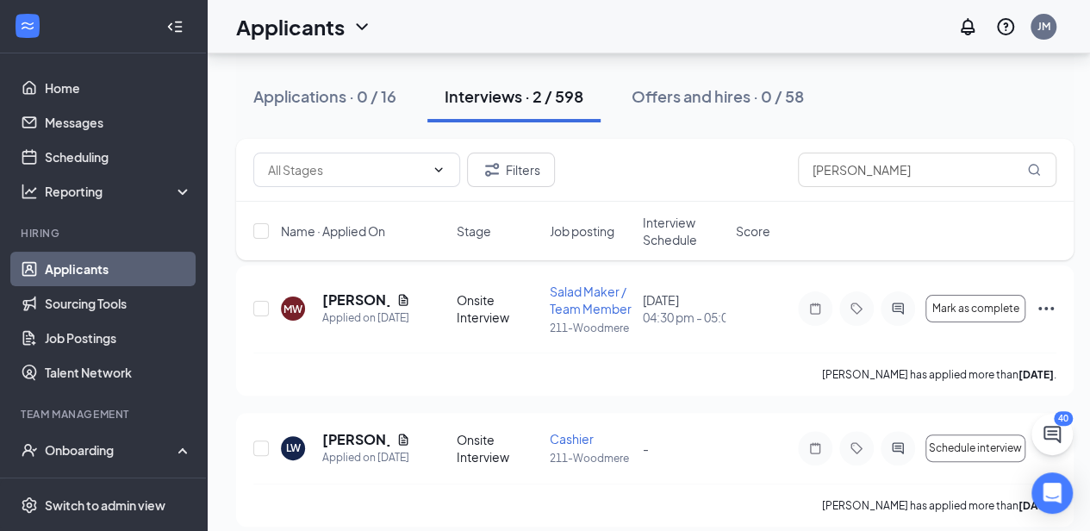
click at [889, 187] on div "Filters wallace" at bounding box center [655, 170] width 838 height 63
click at [888, 161] on input "wallace" at bounding box center [927, 170] width 259 height 34
type input "w"
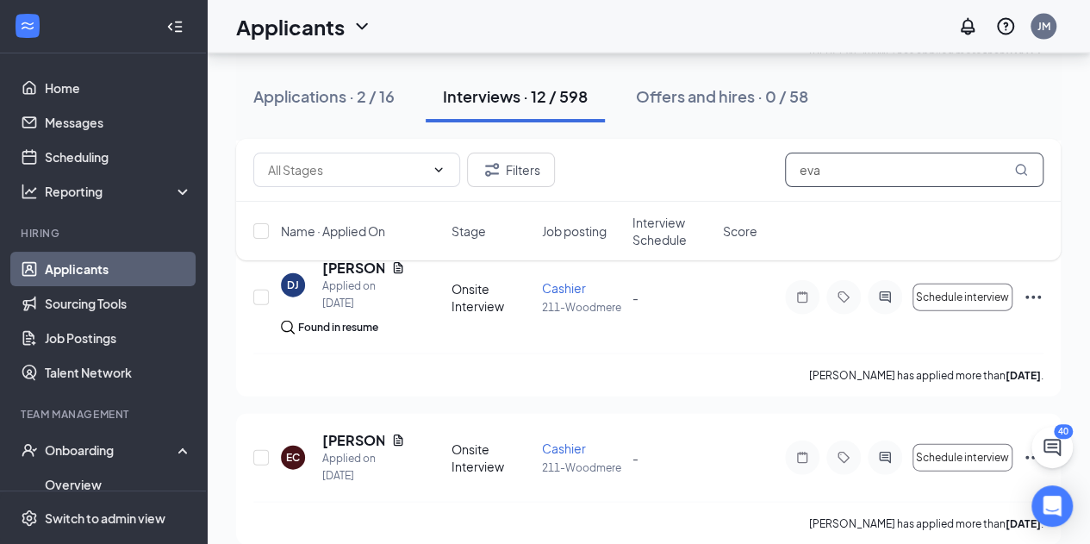
scroll to position [1794, 0]
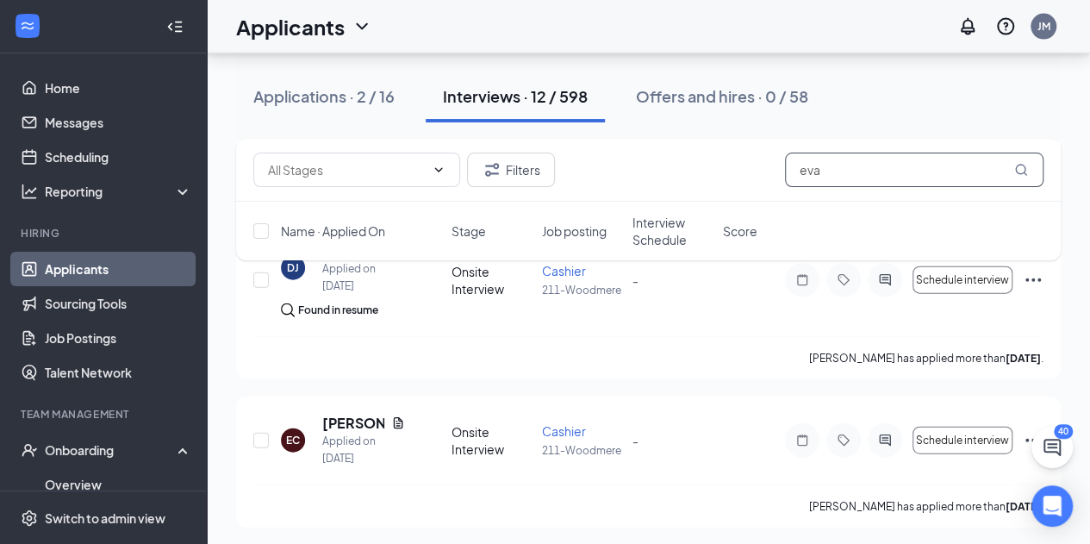
click at [845, 172] on input "eva" at bounding box center [914, 170] width 259 height 34
type input "e"
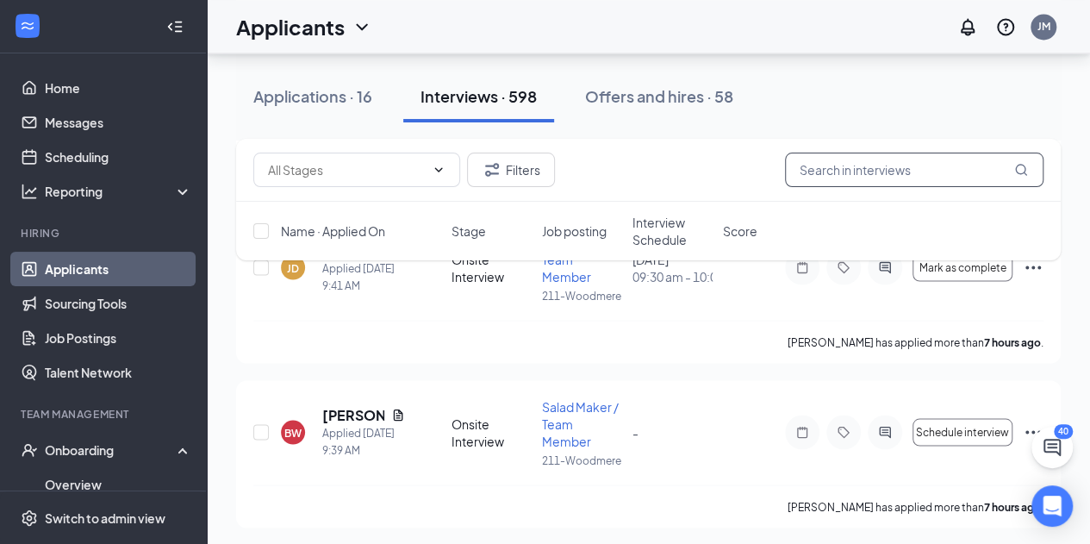
scroll to position [1756, 0]
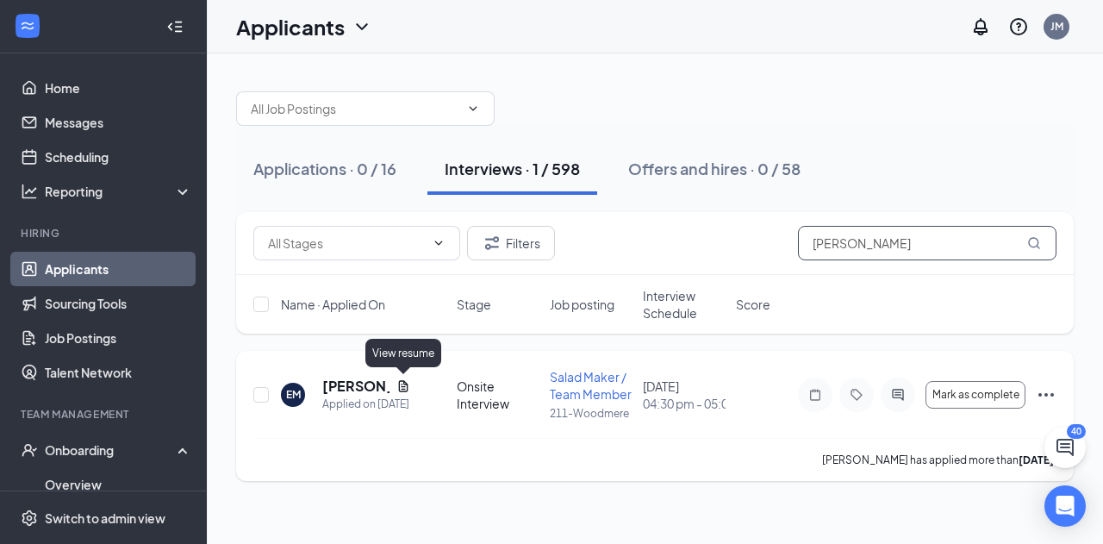
type input "minter"
click at [403, 390] on icon "Document" at bounding box center [403, 386] width 14 height 14
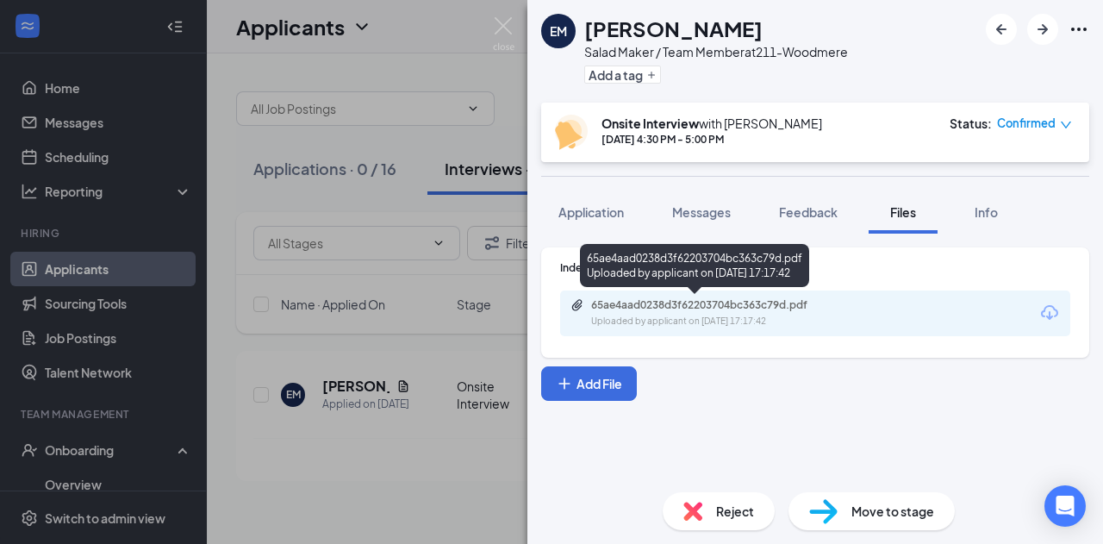
click at [659, 309] on div "65ae4aad0238d3f62203704bc363c79d.pdf" at bounding box center [711, 305] width 241 height 14
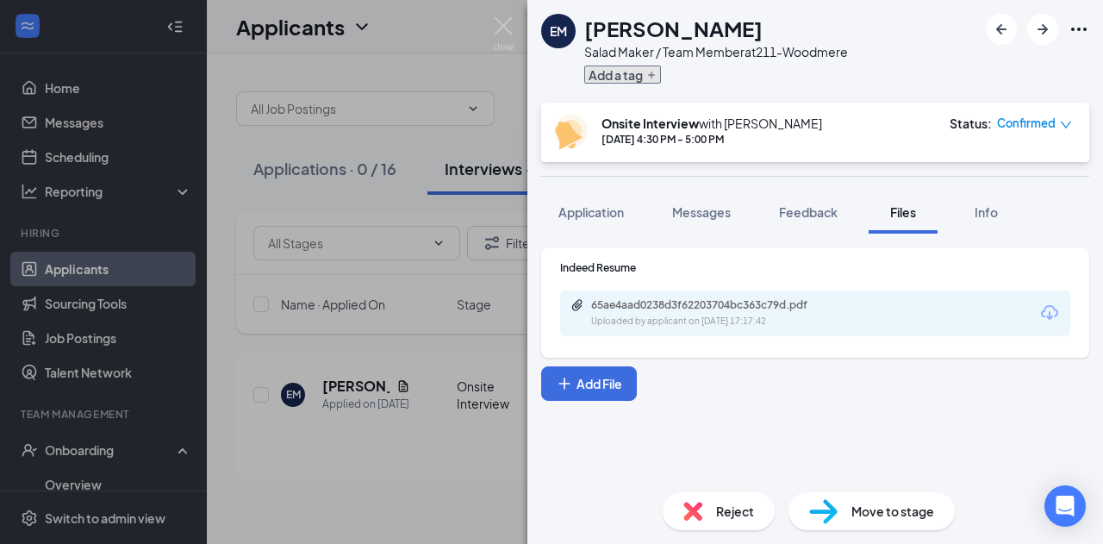
click at [622, 78] on button "Add a tag" at bounding box center [622, 75] width 77 height 18
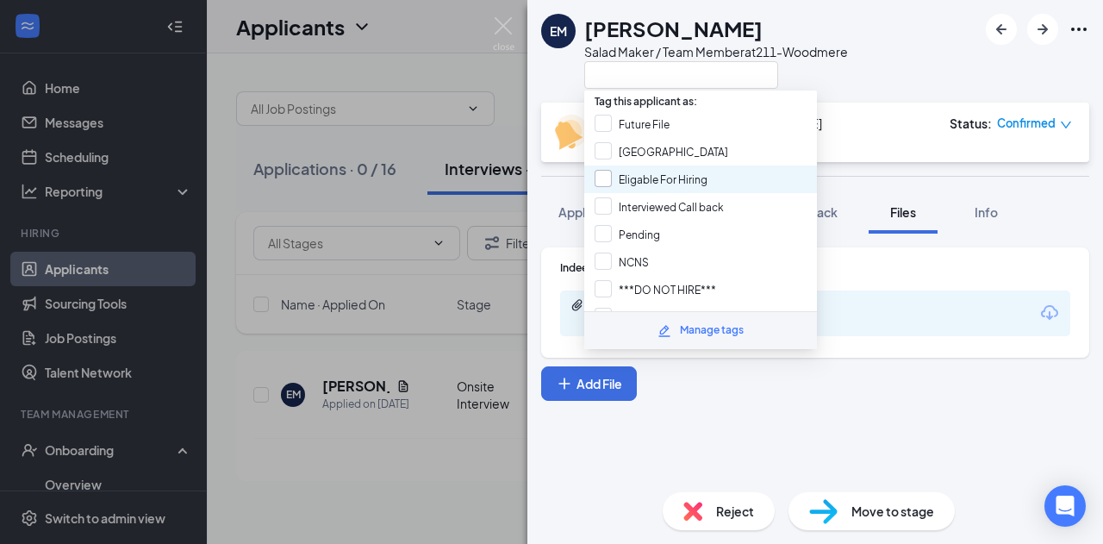
click at [595, 175] on input "Eligable For Hiring" at bounding box center [651, 179] width 113 height 19
checkbox input "true"
click at [821, 209] on span "Feedback" at bounding box center [808, 212] width 59 height 16
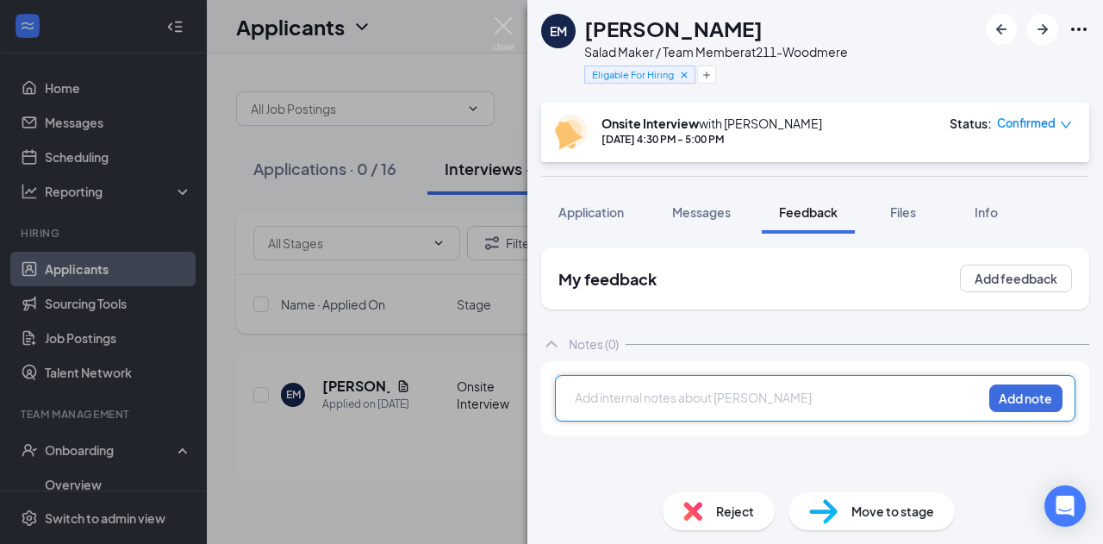
click at [653, 399] on div at bounding box center [779, 398] width 406 height 18
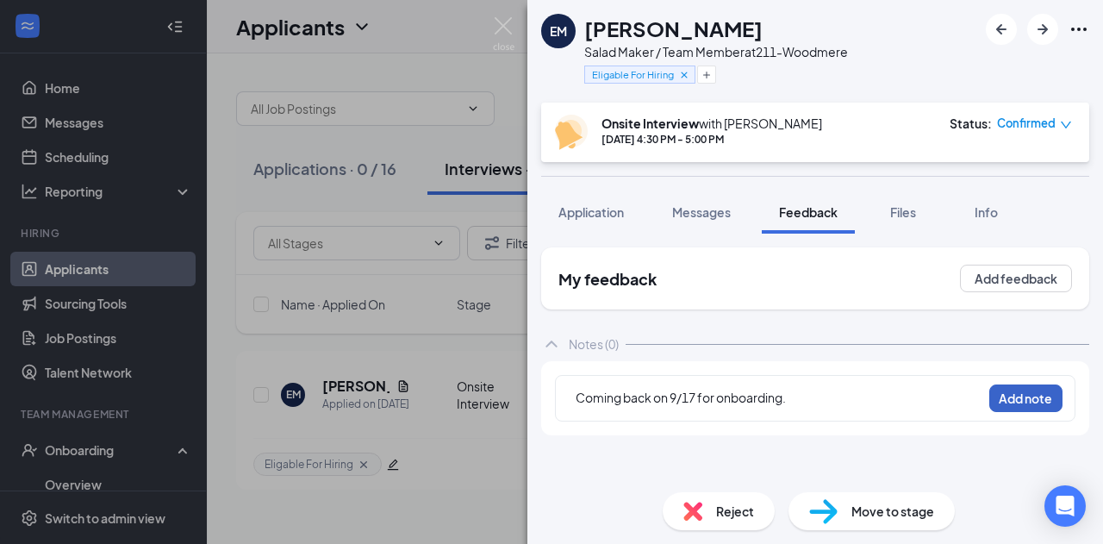
click at [1020, 409] on button "Add note" at bounding box center [1025, 398] width 73 height 28
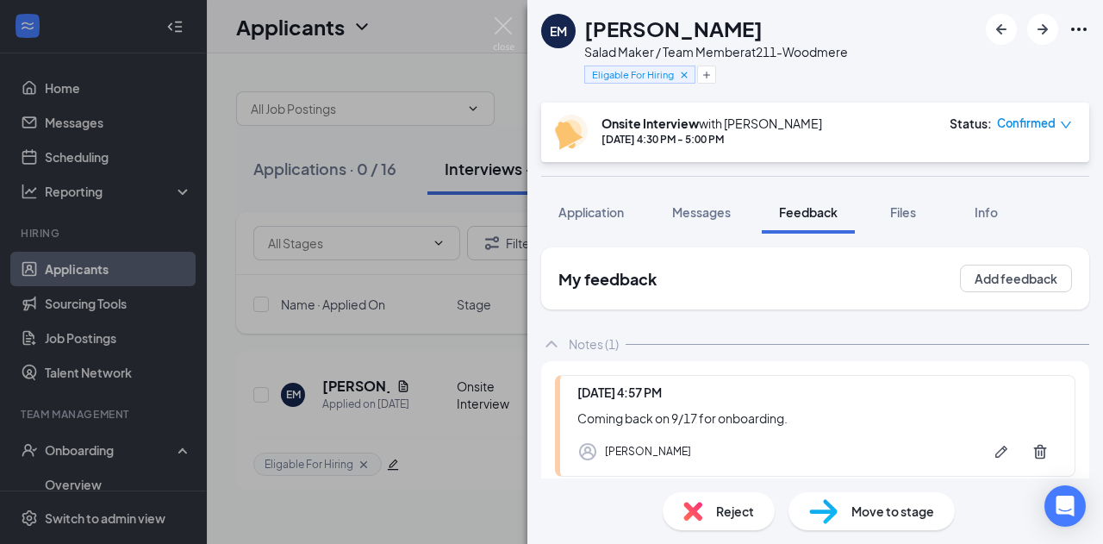
click at [505, 34] on img at bounding box center [504, 34] width 22 height 34
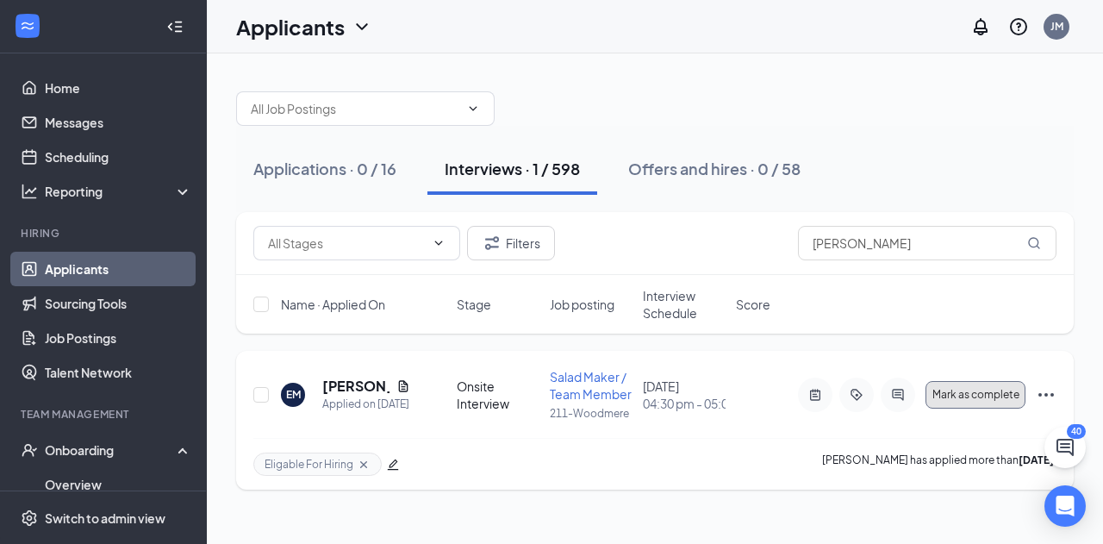
click at [1003, 389] on span "Mark as complete" at bounding box center [976, 395] width 87 height 12
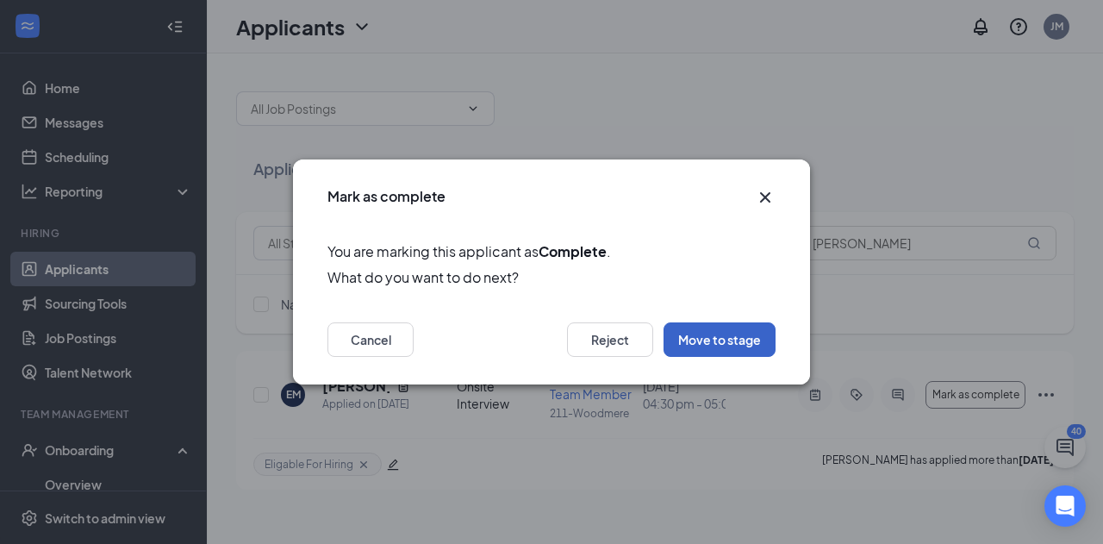
click at [681, 353] on button "Move to stage" at bounding box center [720, 339] width 112 height 34
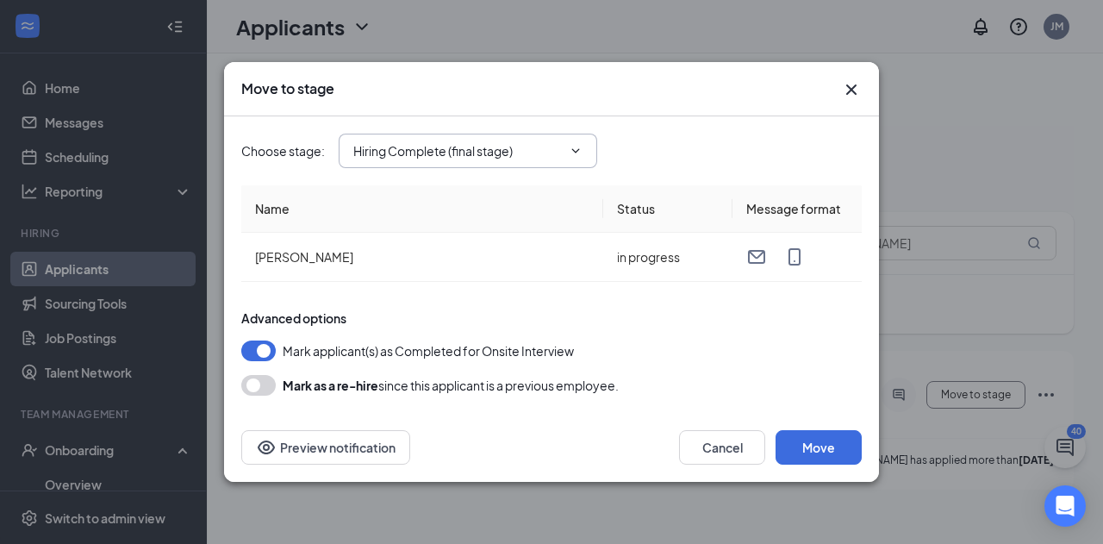
click at [555, 147] on input "Hiring Complete (final stage)" at bounding box center [457, 150] width 209 height 19
click at [558, 146] on input "Hiring Complete (final stage)" at bounding box center [457, 150] width 209 height 19
click at [848, 97] on icon "Cross" at bounding box center [851, 89] width 21 height 21
